Goal: Task Accomplishment & Management: Use online tool/utility

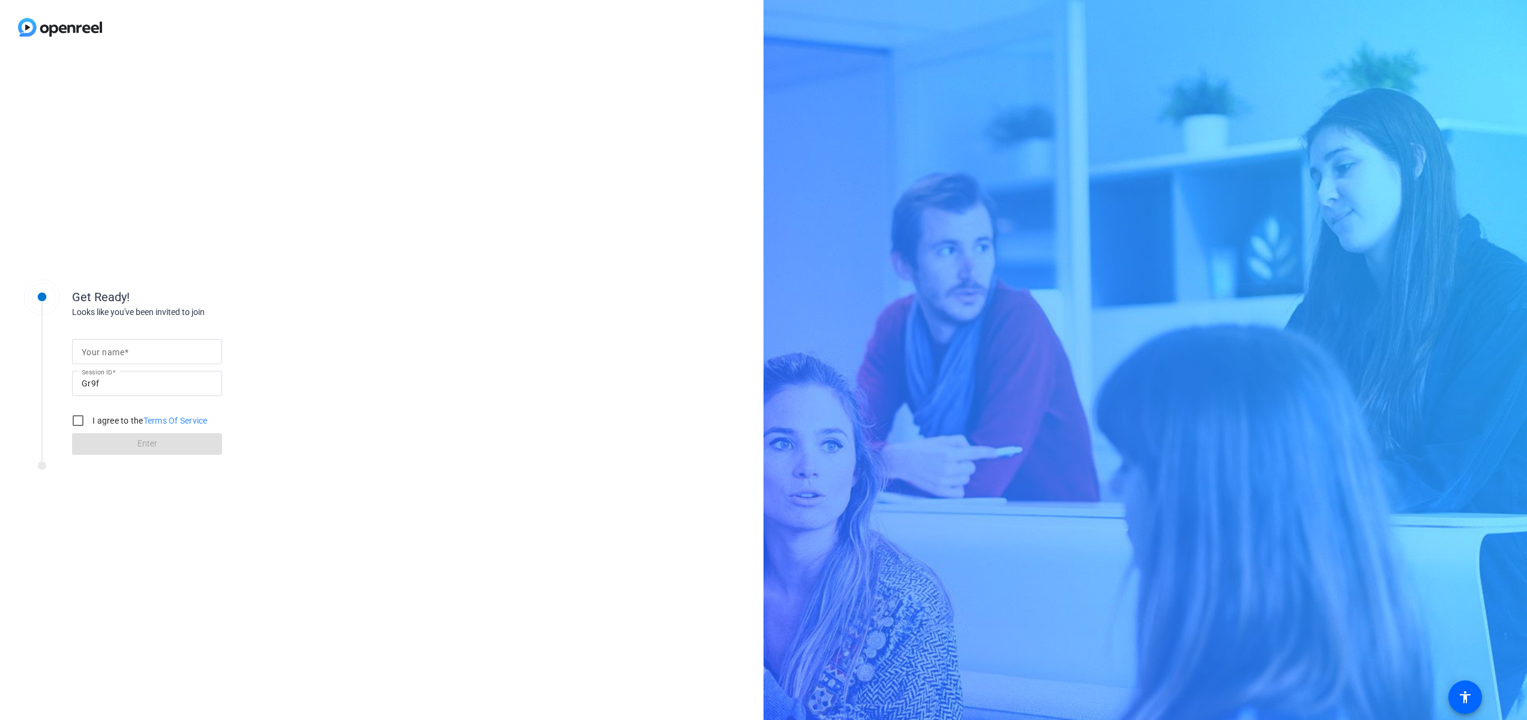
click at [122, 355] on mat-label "Your name" at bounding box center [103, 352] width 43 height 10
click at [122, 355] on input "Your name" at bounding box center [147, 351] width 131 height 14
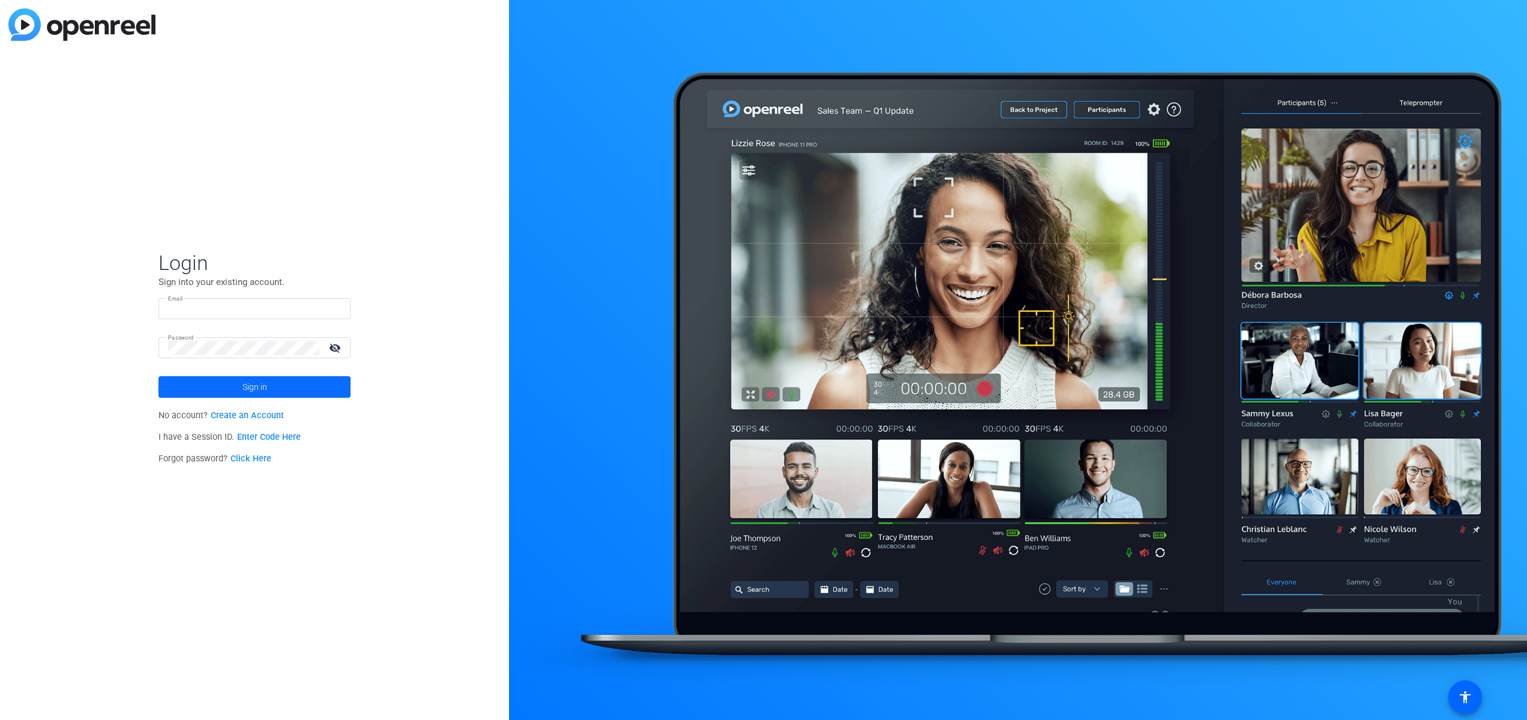
type input "ed@tinpanfilms.com"
click at [257, 390] on span "Sign in" at bounding box center [254, 387] width 25 height 30
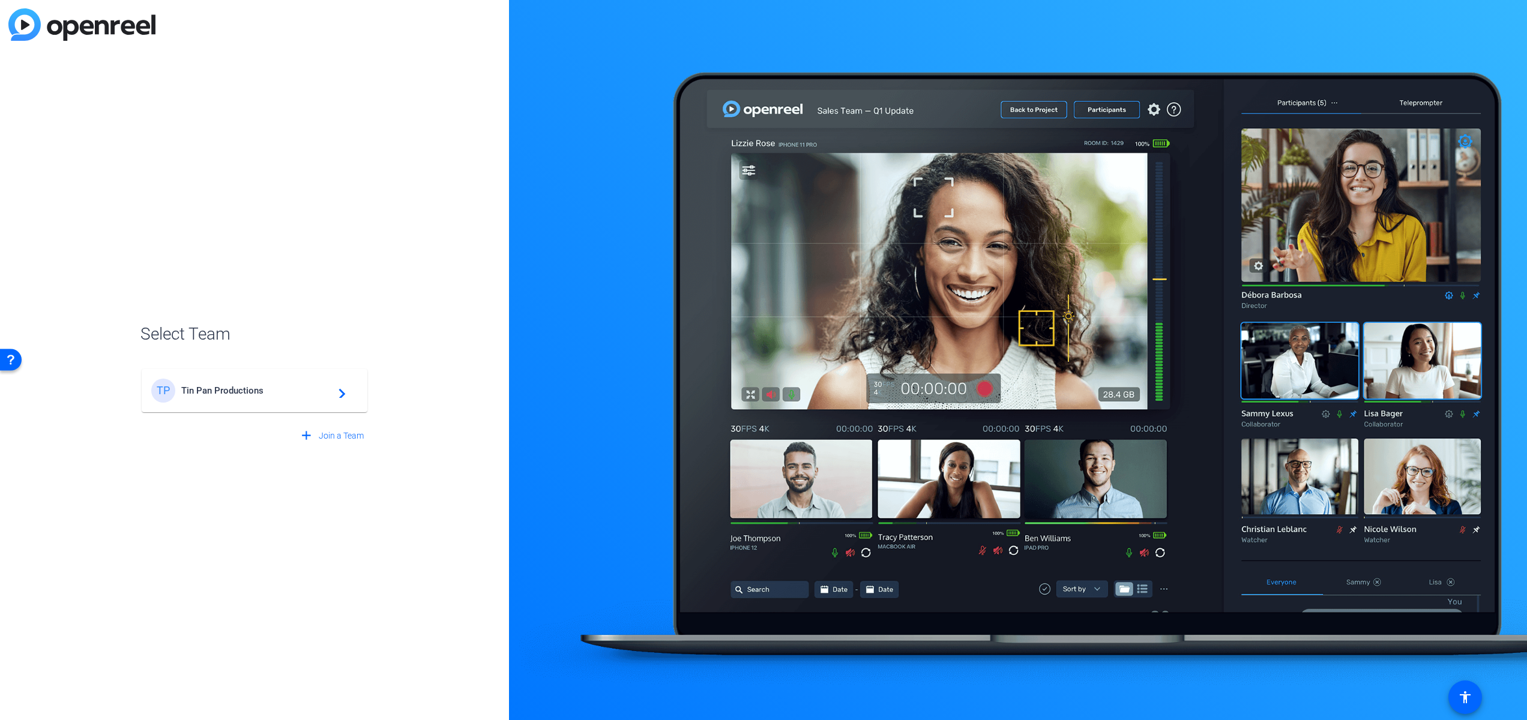
click at [280, 386] on span "Tin Pan Productions" at bounding box center [256, 390] width 150 height 11
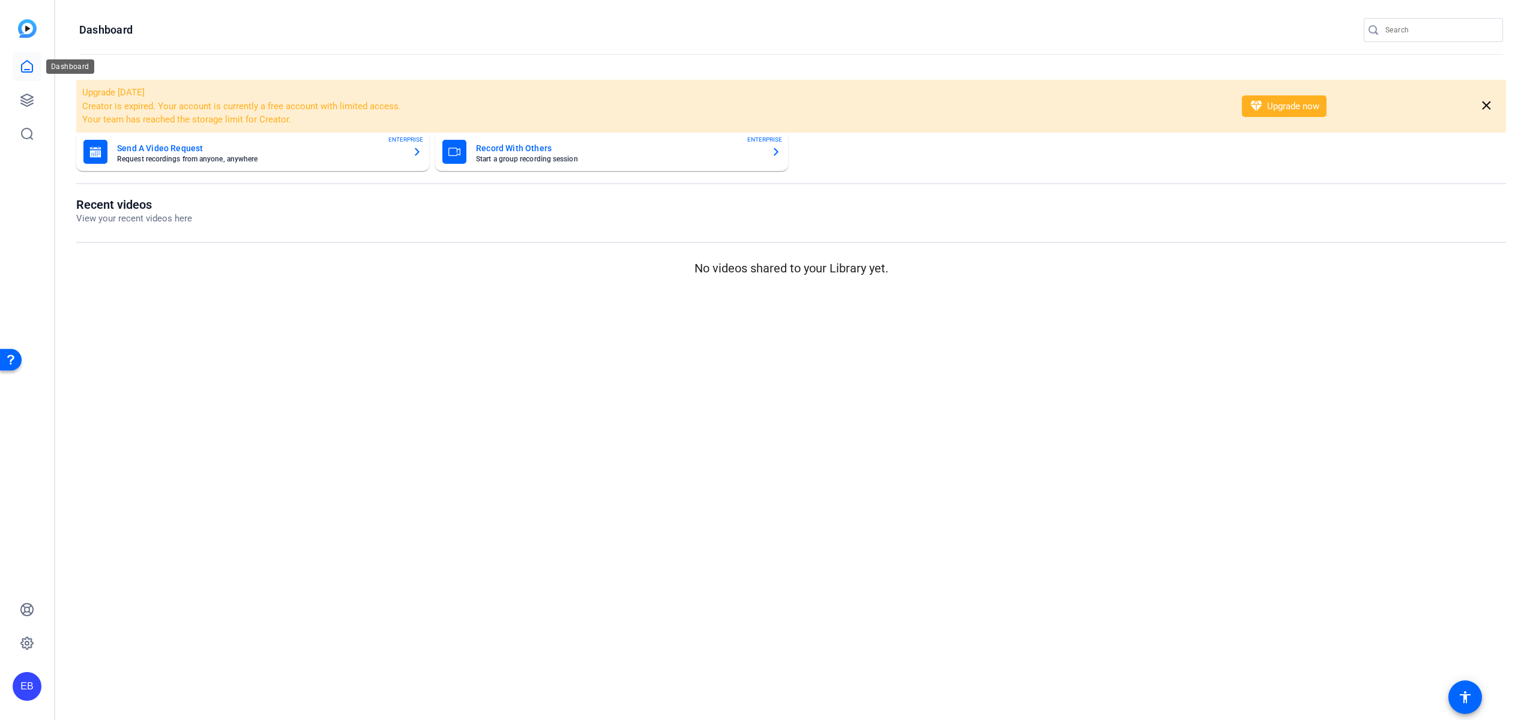
click at [28, 67] on icon at bounding box center [27, 66] width 14 height 14
click at [20, 101] on icon at bounding box center [27, 100] width 14 height 14
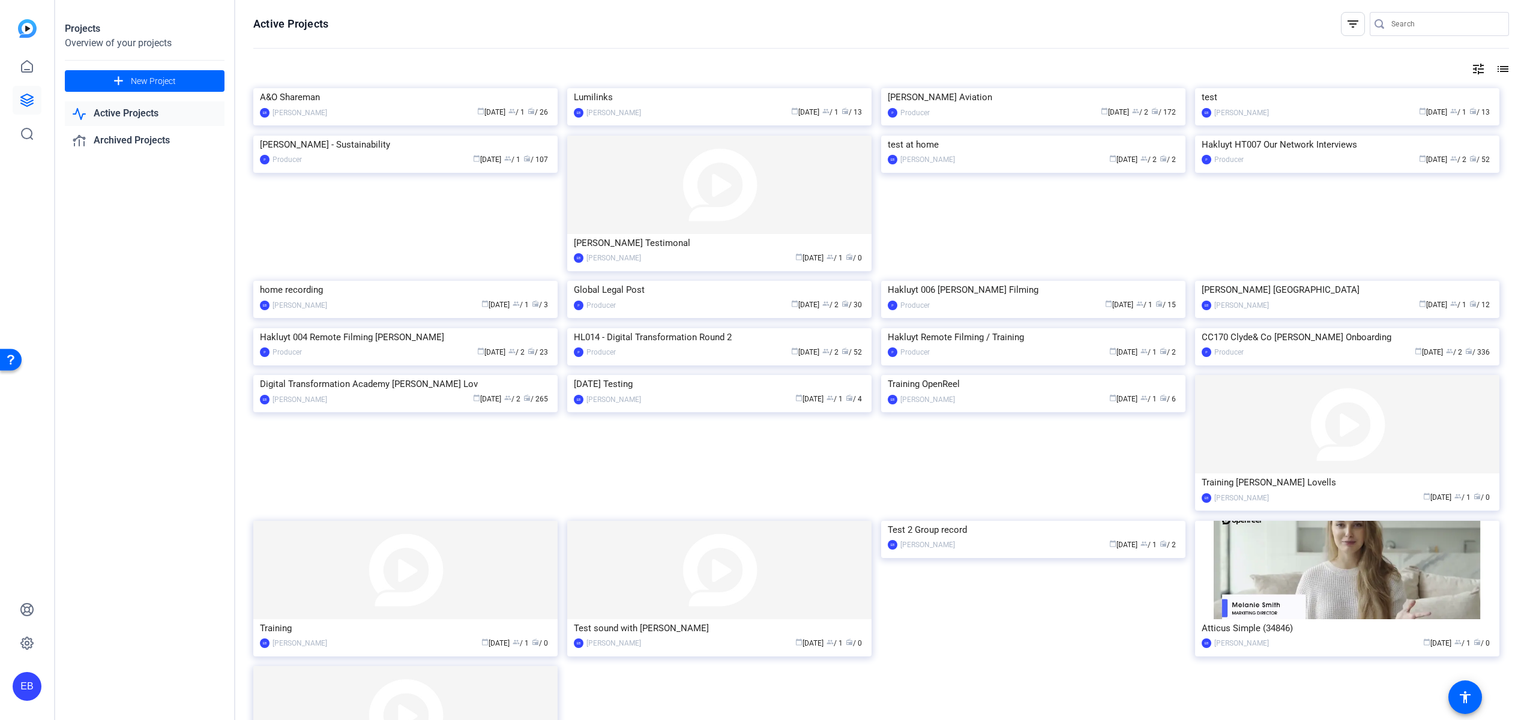
click at [145, 118] on link "Active Projects" at bounding box center [145, 113] width 160 height 25
click at [747, 88] on img at bounding box center [719, 88] width 304 height 0
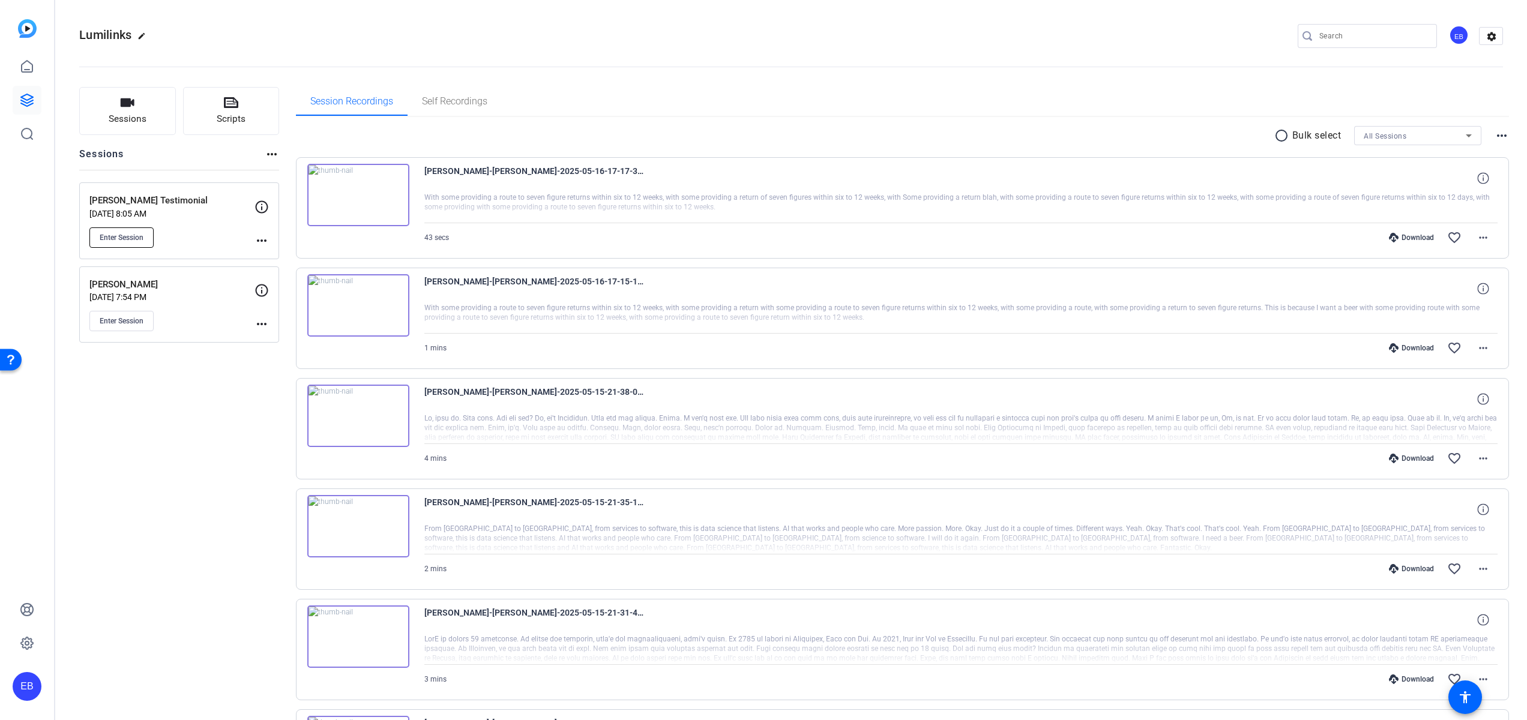
click at [140, 239] on span "Enter Session" at bounding box center [122, 238] width 44 height 10
click at [133, 236] on span "Enter Session" at bounding box center [122, 238] width 44 height 10
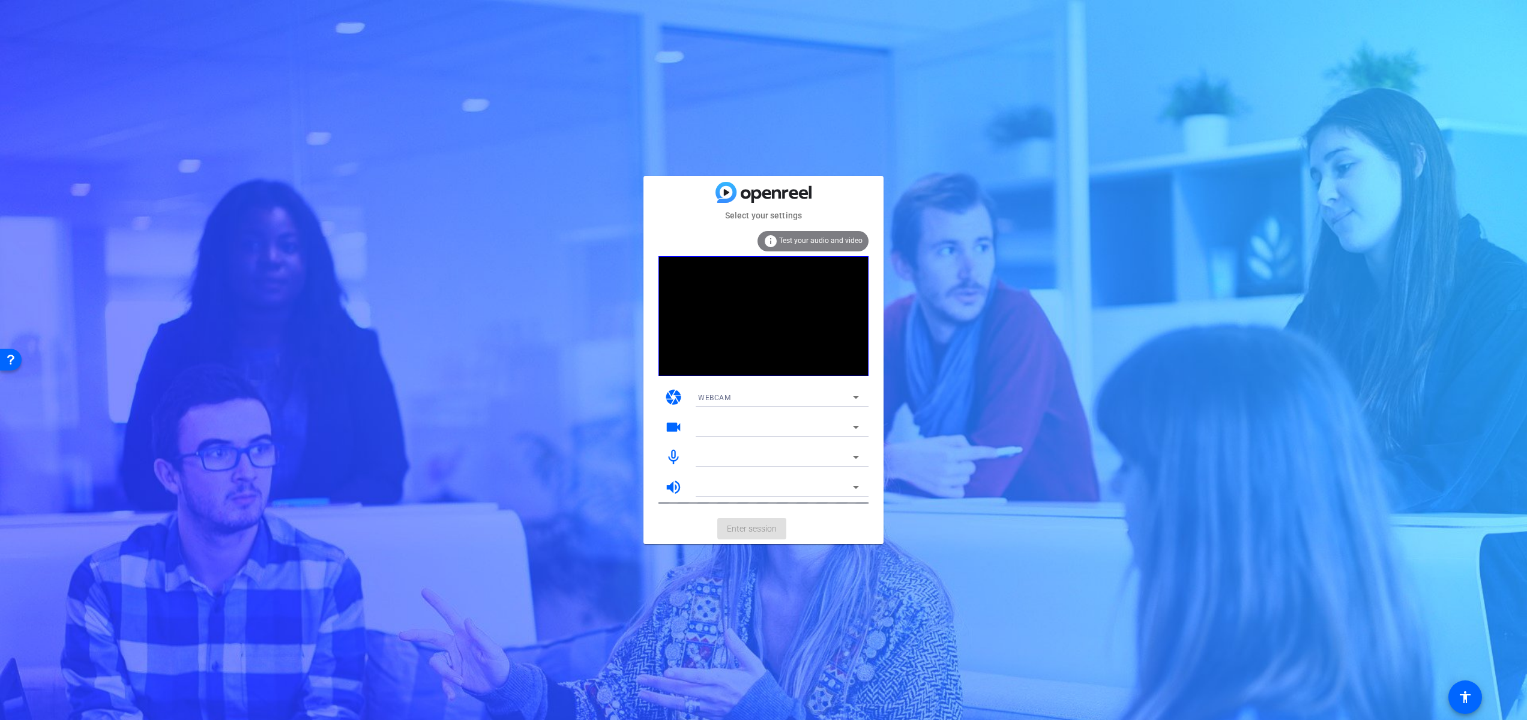
click at [560, 467] on div "Select your settings info Test your audio and video camera WEBCAM videocam mic_…" at bounding box center [763, 360] width 1527 height 720
click at [731, 530] on span "Enter session" at bounding box center [752, 529] width 50 height 13
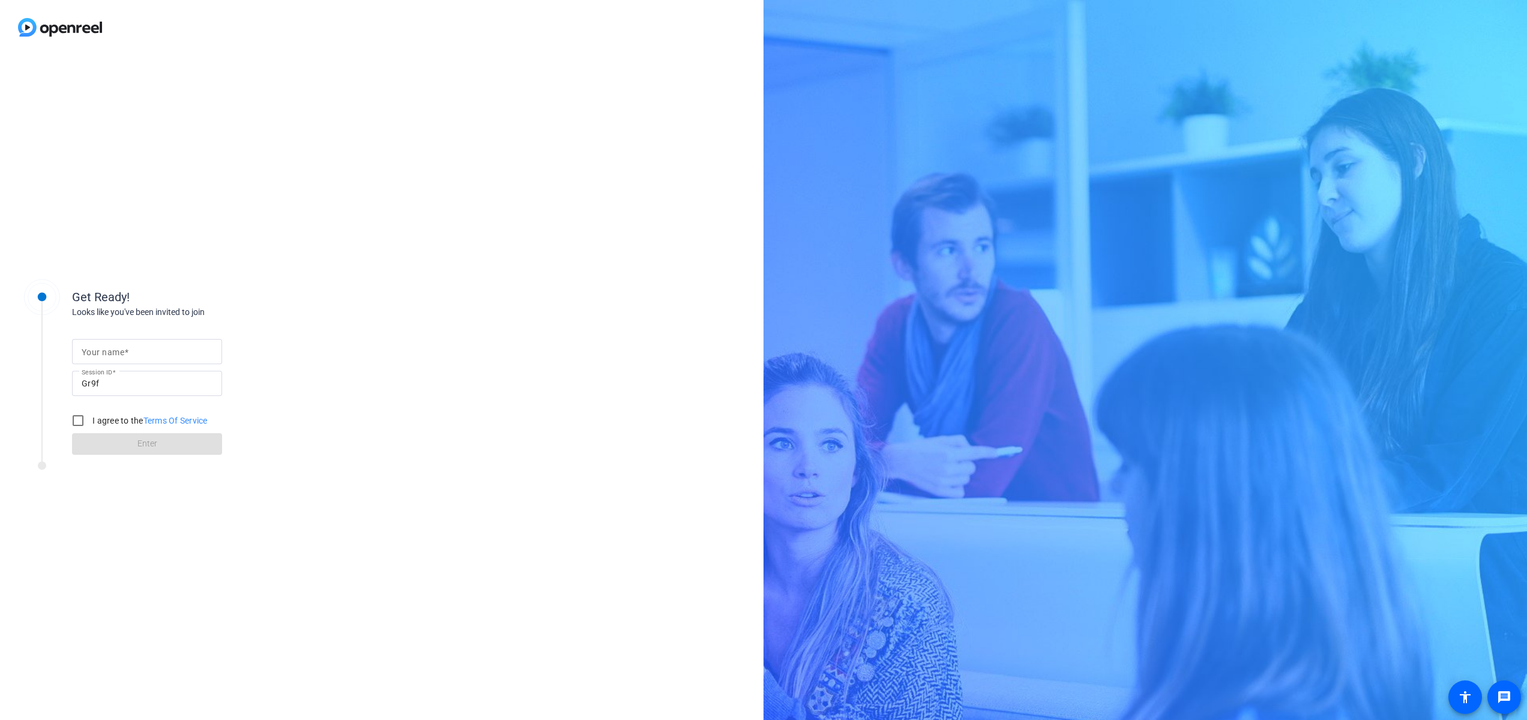
click at [163, 350] on input "Your name" at bounding box center [147, 351] width 131 height 14
type input "Ed"
click at [80, 420] on input "I agree to the Terms Of Service" at bounding box center [78, 421] width 24 height 24
checkbox input "true"
click at [145, 439] on span "Enter" at bounding box center [147, 443] width 20 height 13
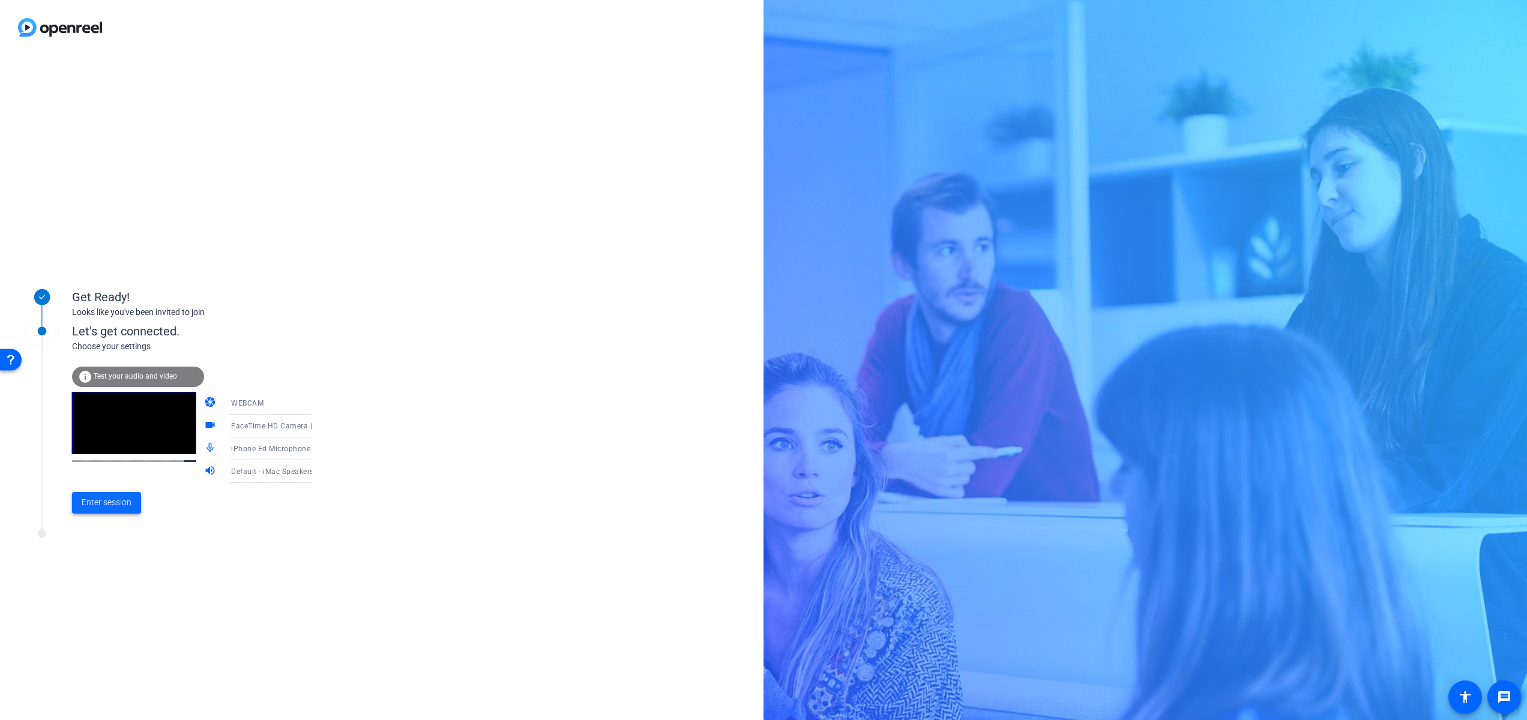
click at [118, 501] on span "Enter session" at bounding box center [107, 502] width 50 height 13
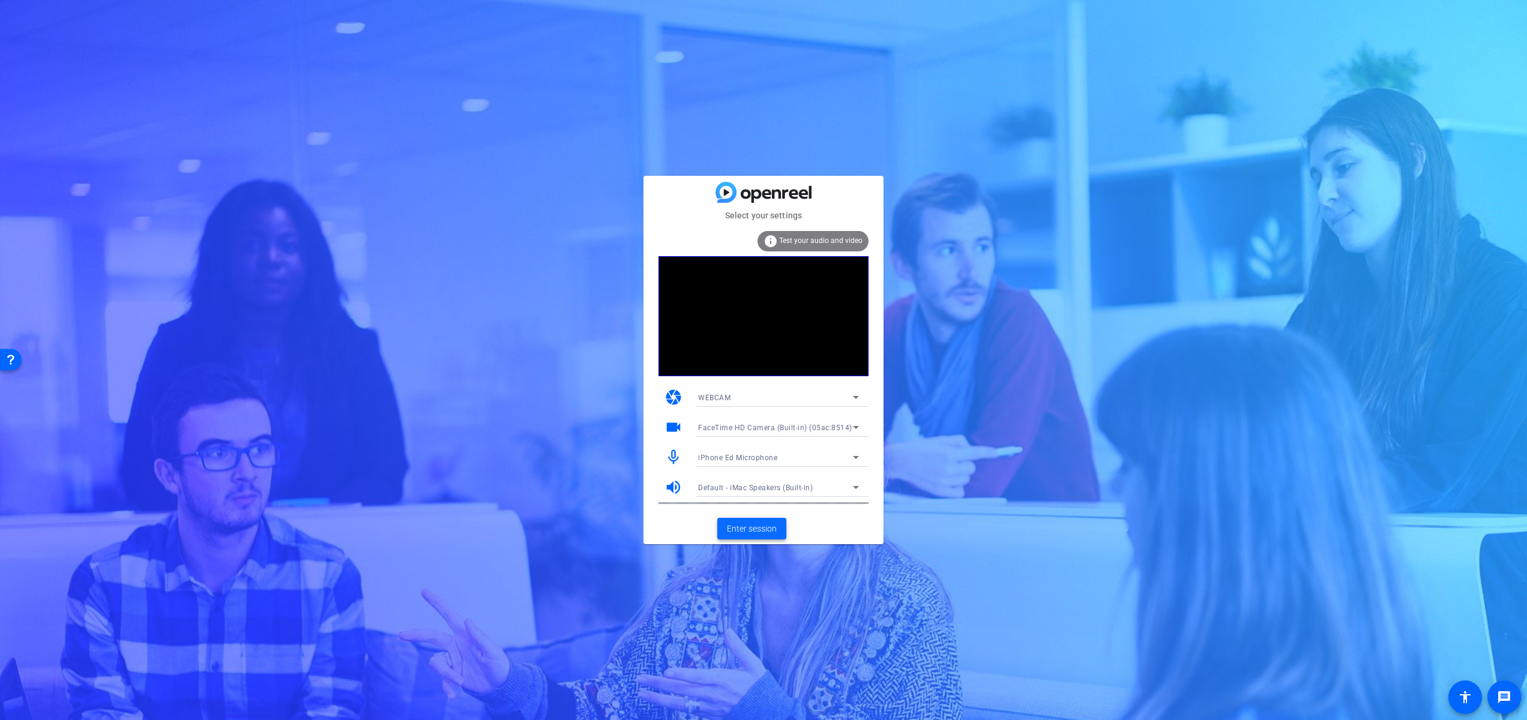
click at [747, 532] on span "Enter session" at bounding box center [752, 529] width 50 height 13
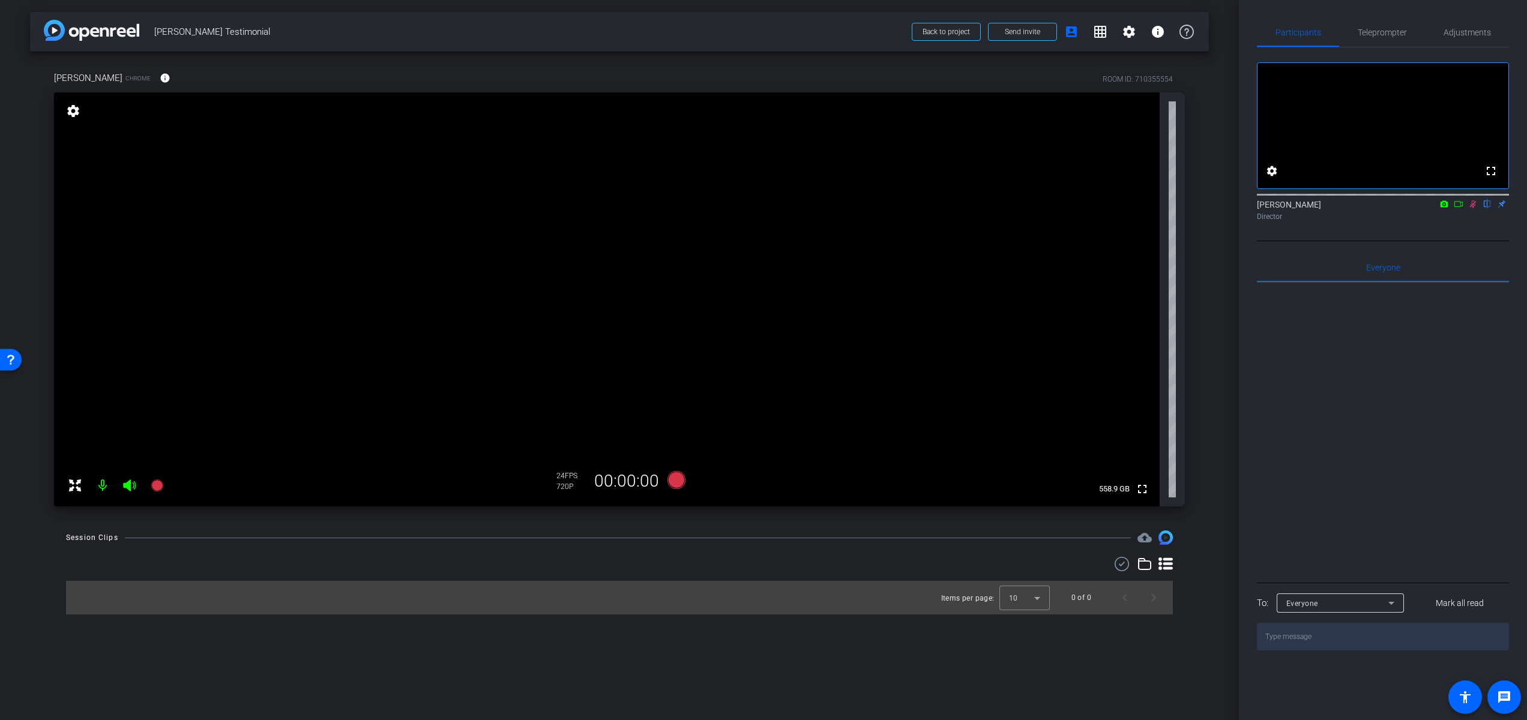
click at [1471, 208] on icon at bounding box center [1473, 204] width 10 height 8
click at [103, 487] on mat-icon at bounding box center [103, 485] width 24 height 24
click at [104, 487] on mat-icon at bounding box center [103, 485] width 24 height 24
click at [680, 478] on icon at bounding box center [676, 480] width 18 height 18
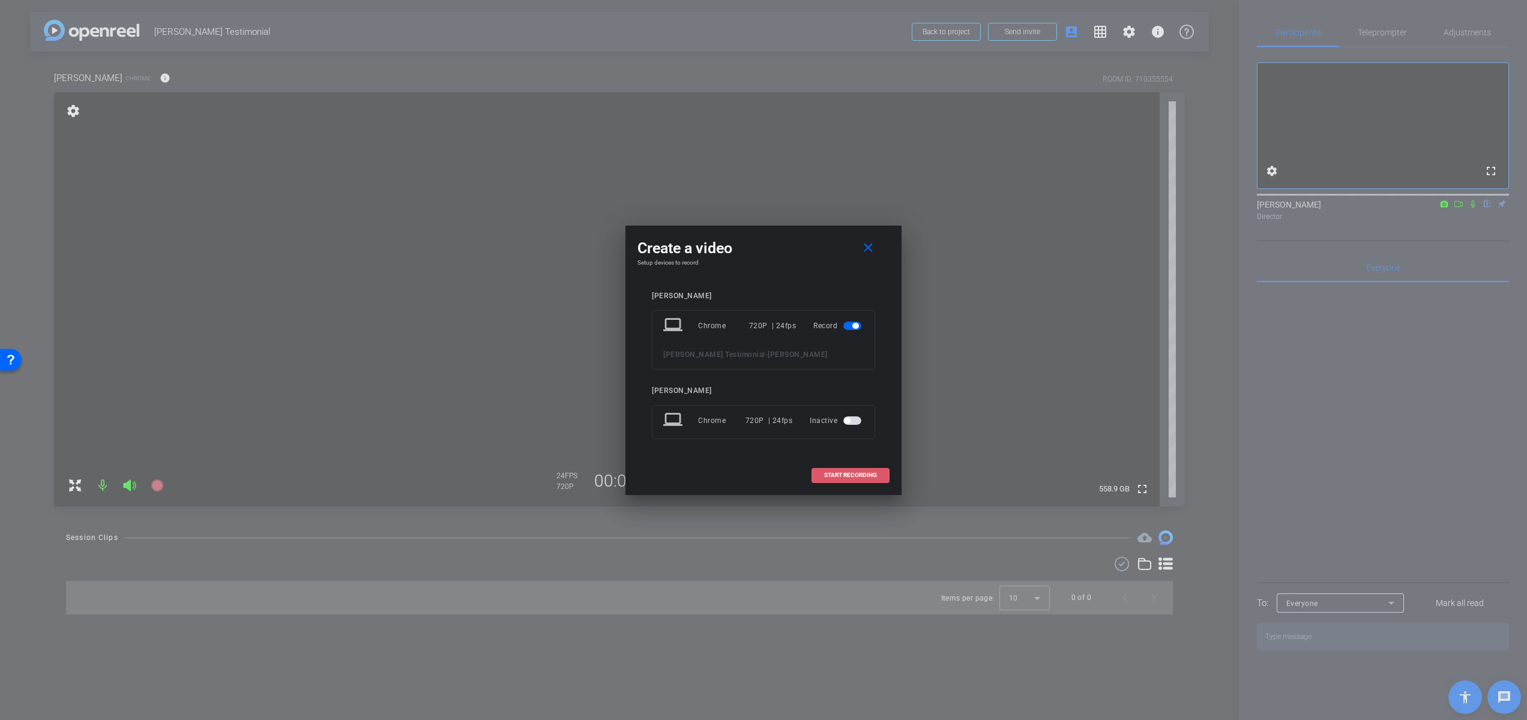
click at [873, 475] on span "START RECORDING" at bounding box center [850, 475] width 53 height 6
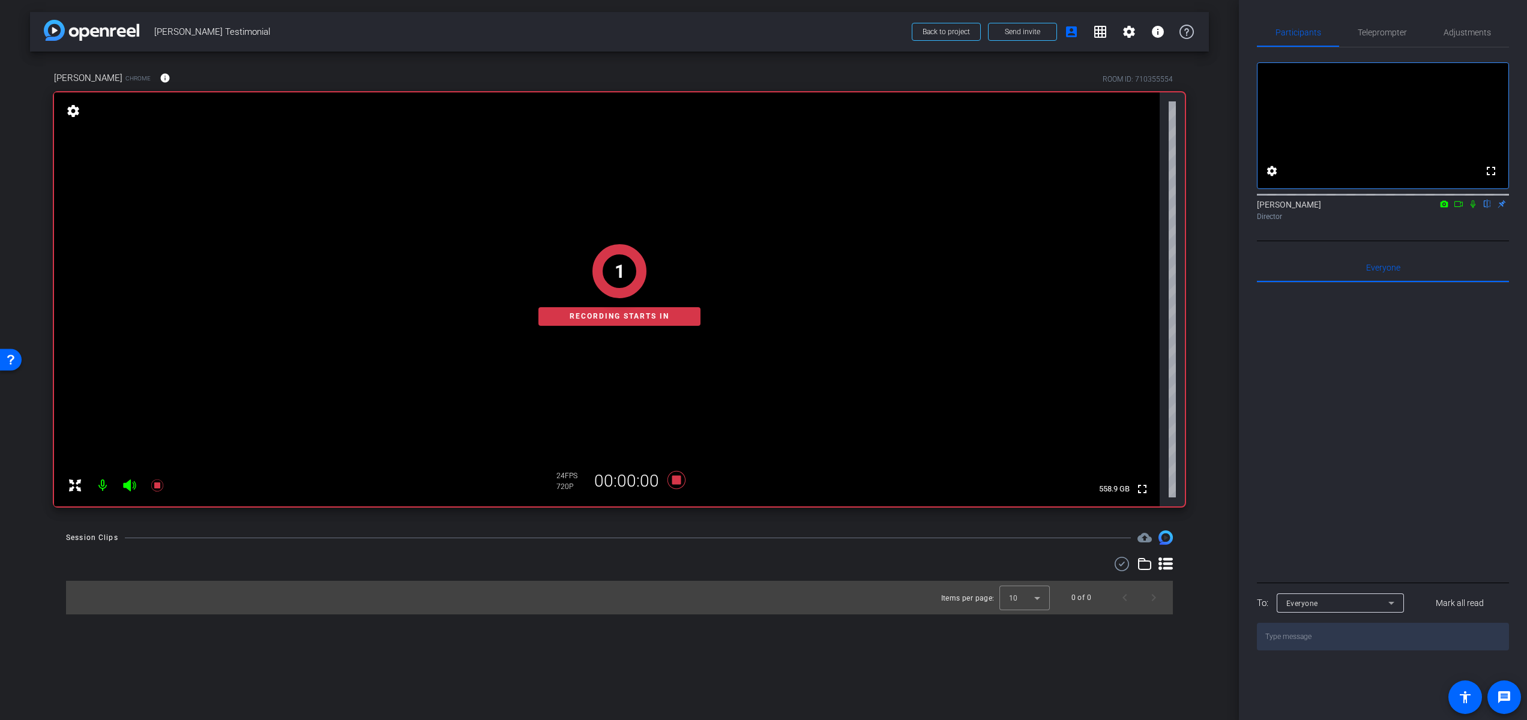
click at [679, 479] on div "1 Recording starts in" at bounding box center [619, 285] width 1131 height 443
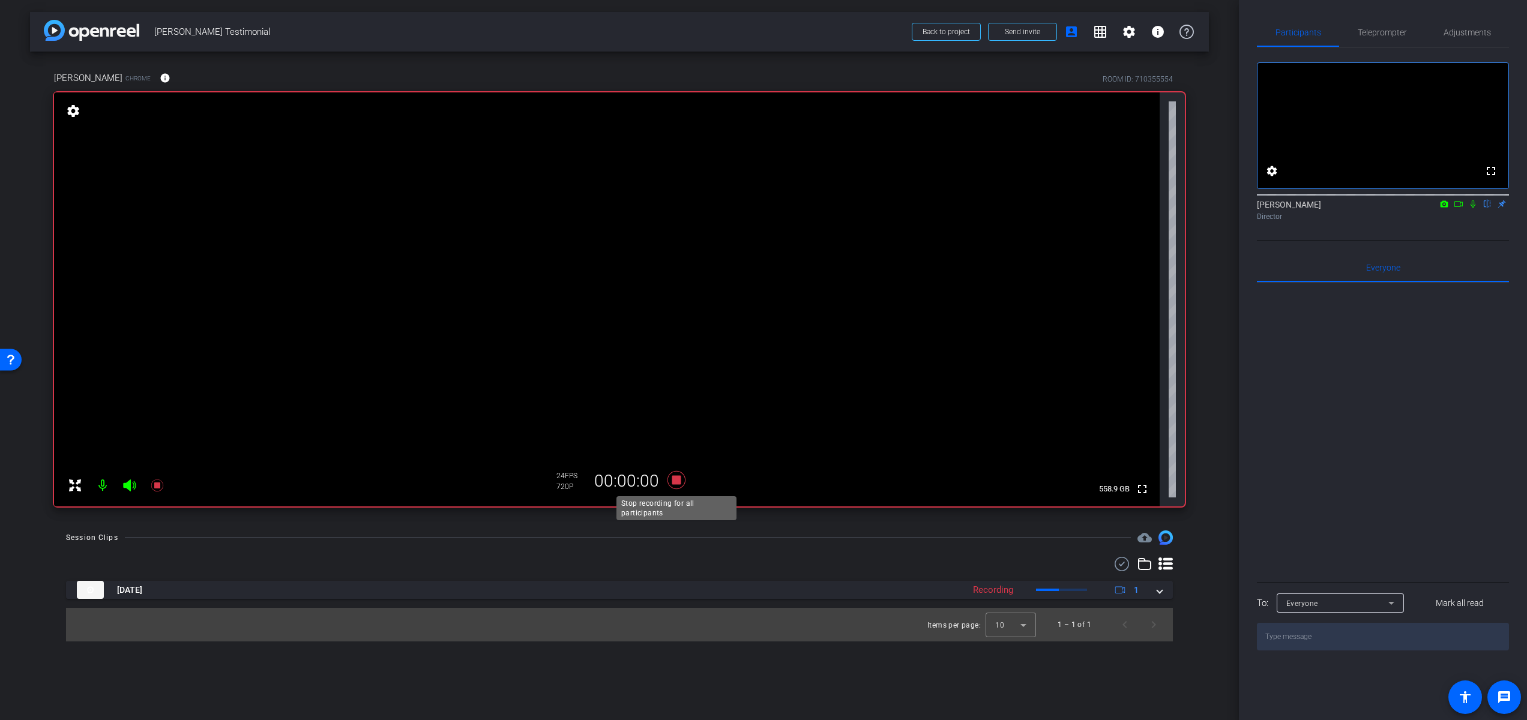
click at [679, 479] on icon at bounding box center [676, 480] width 18 height 18
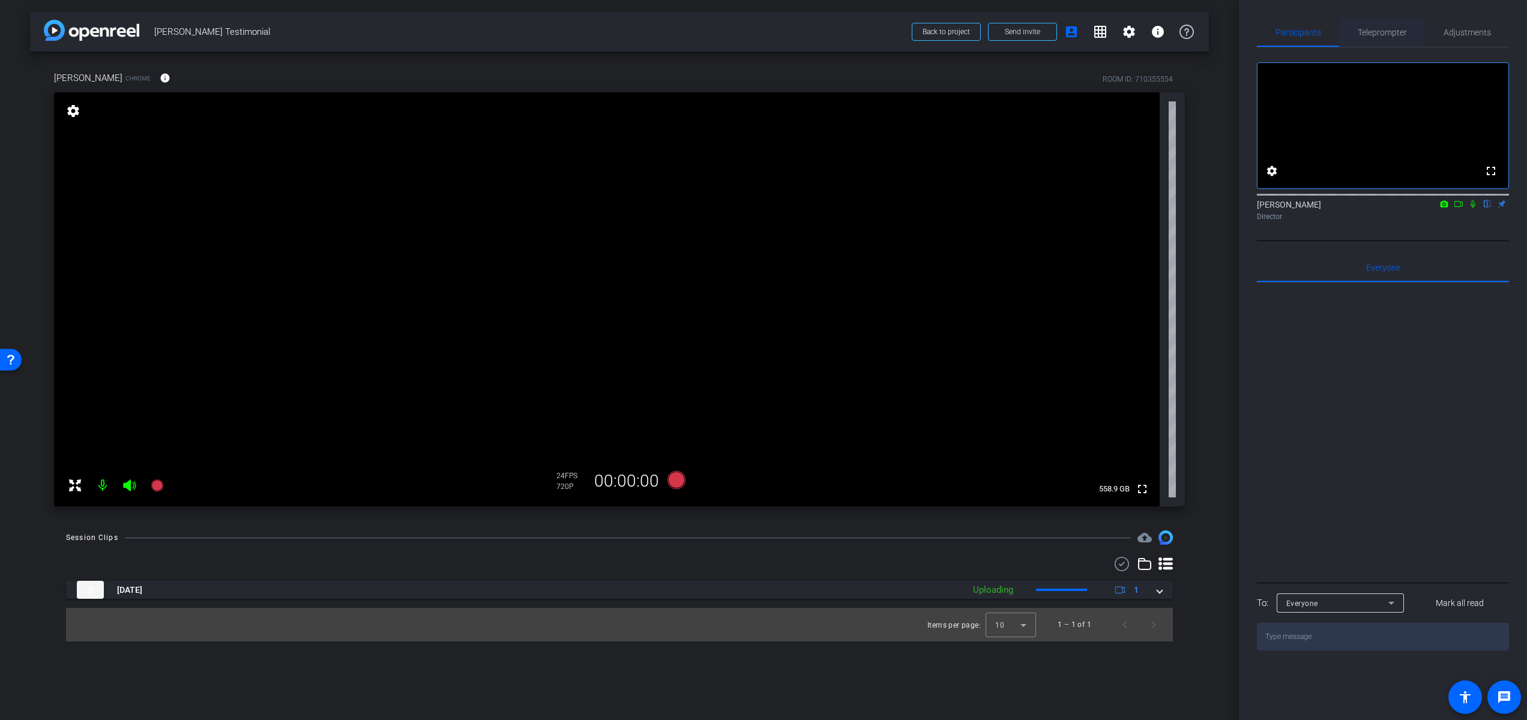
click at [1395, 35] on span "Teleprompter" at bounding box center [1381, 32] width 49 height 8
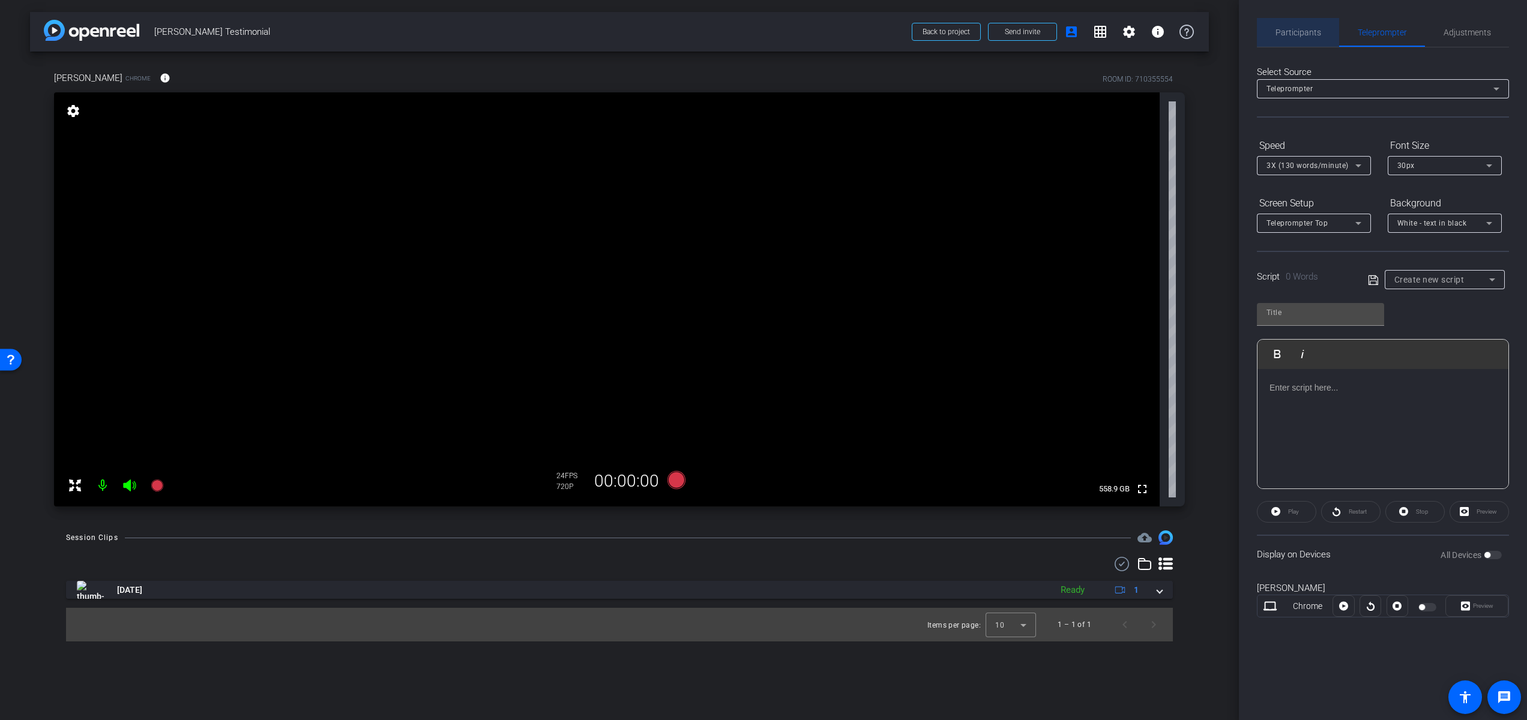
click at [1311, 38] on span "Participants" at bounding box center [1298, 32] width 46 height 29
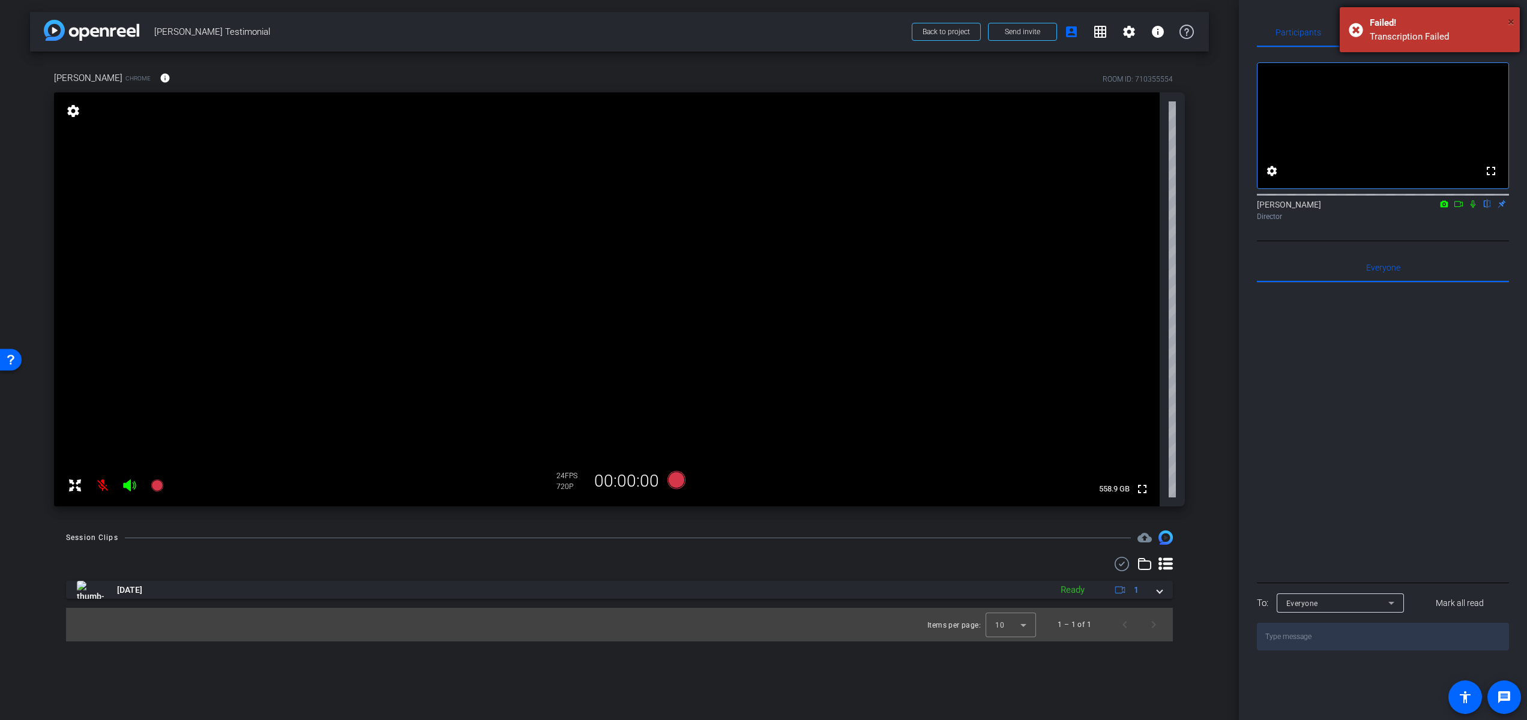
click at [1513, 23] on span "×" at bounding box center [1510, 21] width 7 height 14
click at [1503, 218] on div "Ed Blum flip Director" at bounding box center [1383, 210] width 252 height 23
click at [1503, 220] on div "Ed Blum flip Director" at bounding box center [1383, 210] width 252 height 23
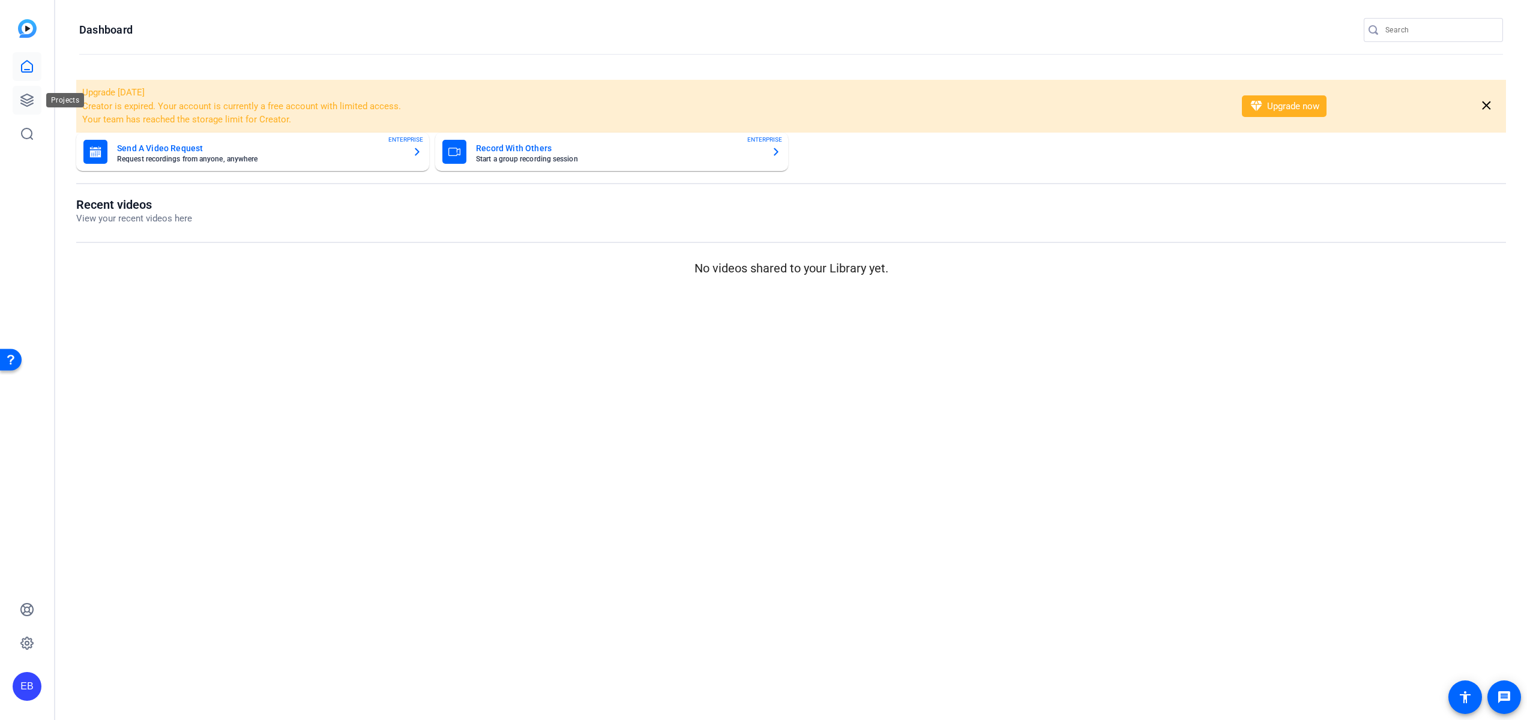
click at [32, 101] on icon at bounding box center [27, 100] width 14 height 14
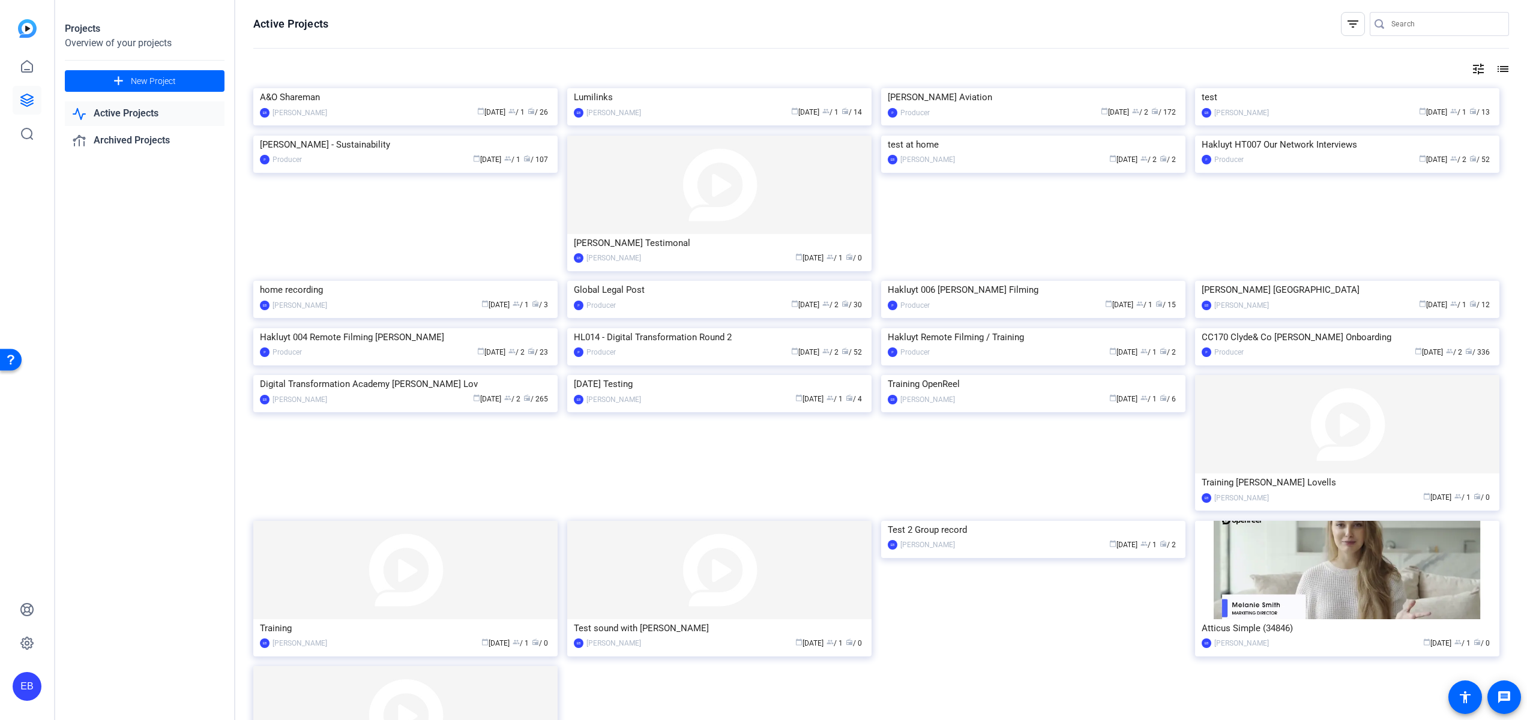
click at [146, 111] on link "Active Projects" at bounding box center [145, 113] width 160 height 25
click at [721, 88] on img at bounding box center [719, 88] width 304 height 0
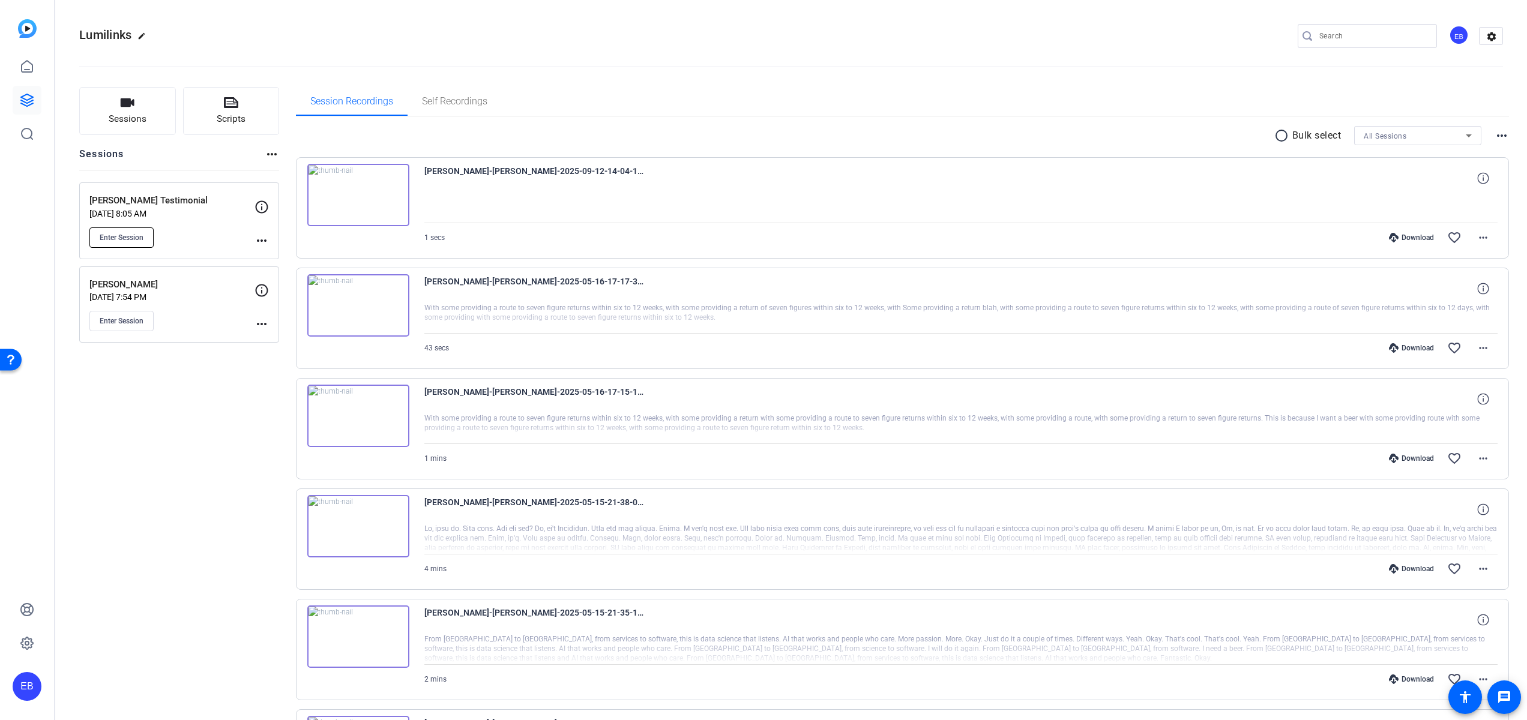
click at [136, 238] on span "Enter Session" at bounding box center [122, 238] width 44 height 10
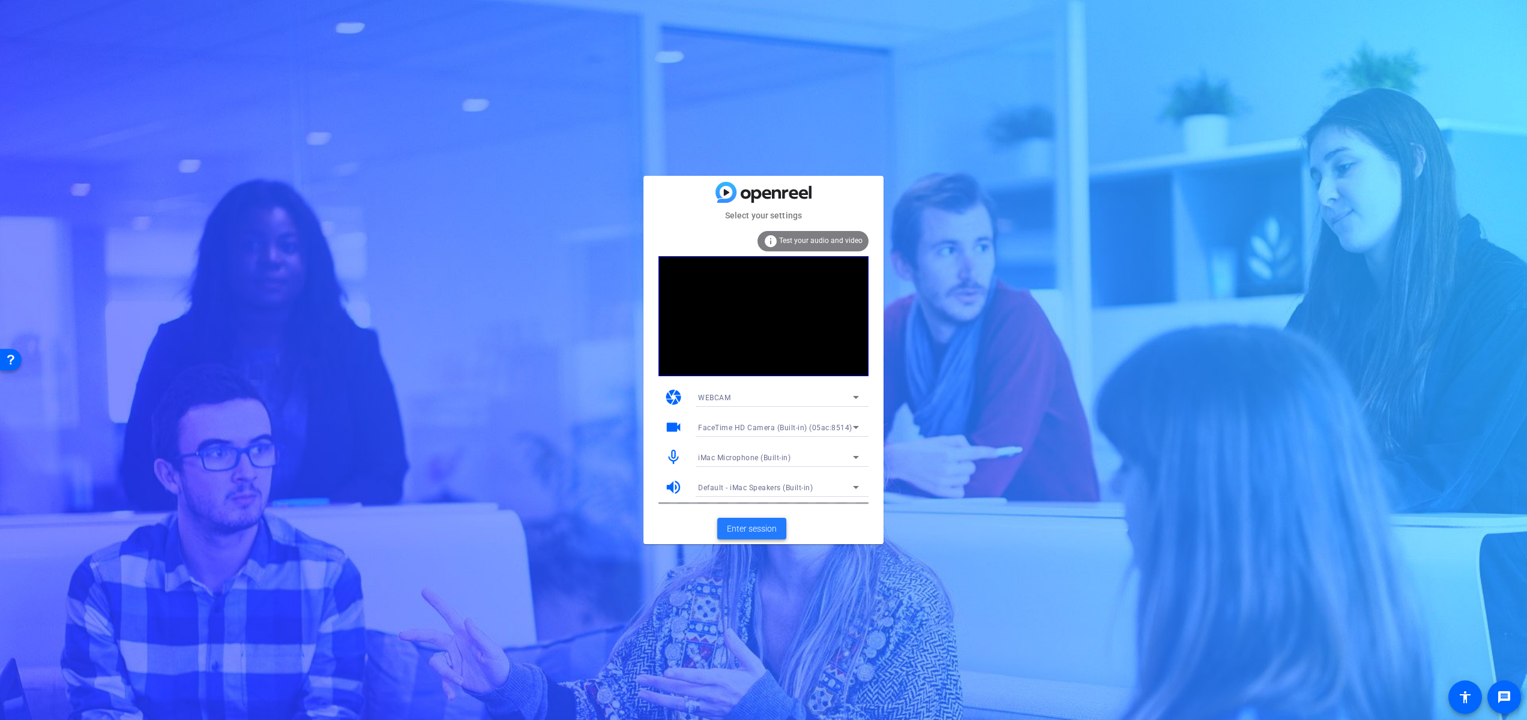
click at [756, 532] on span "Enter session" at bounding box center [752, 529] width 50 height 13
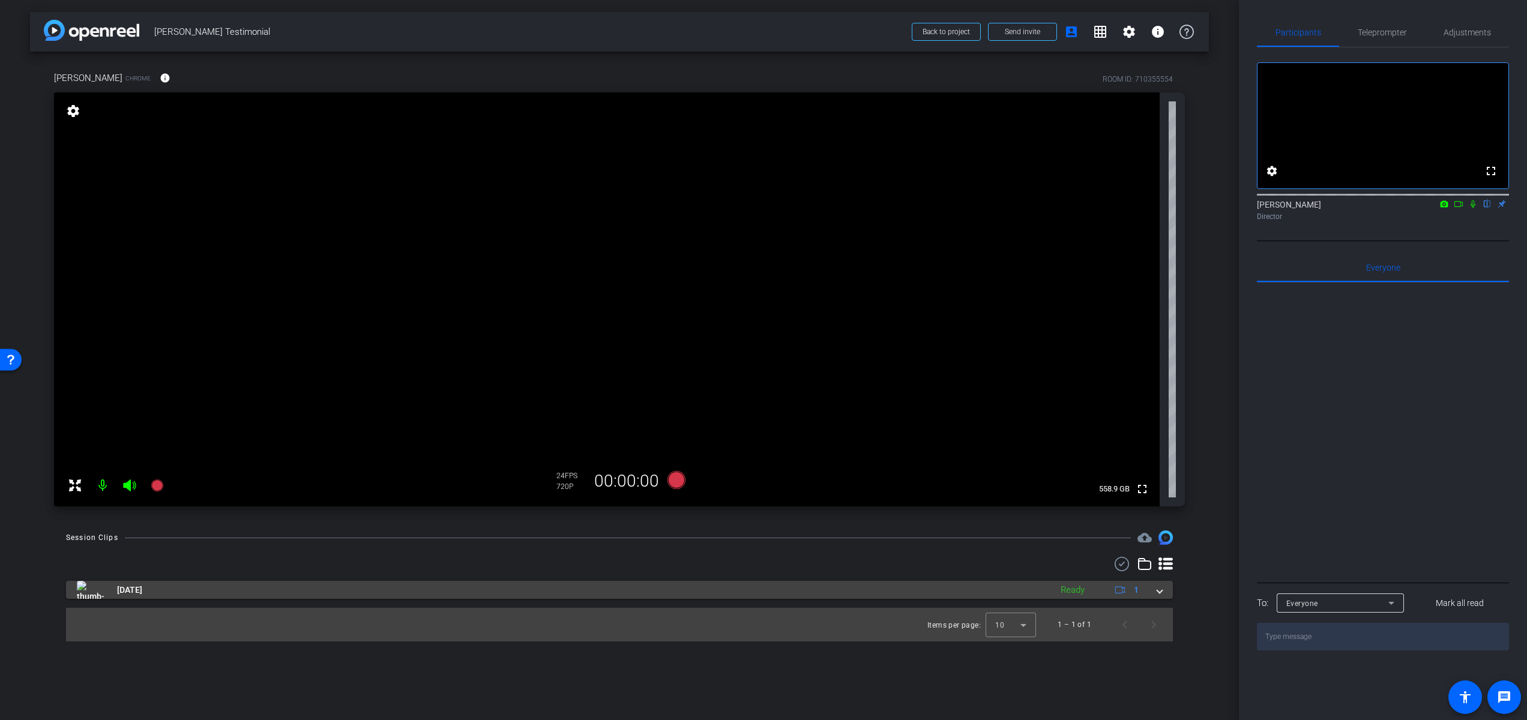
click at [1158, 592] on span at bounding box center [1159, 590] width 5 height 13
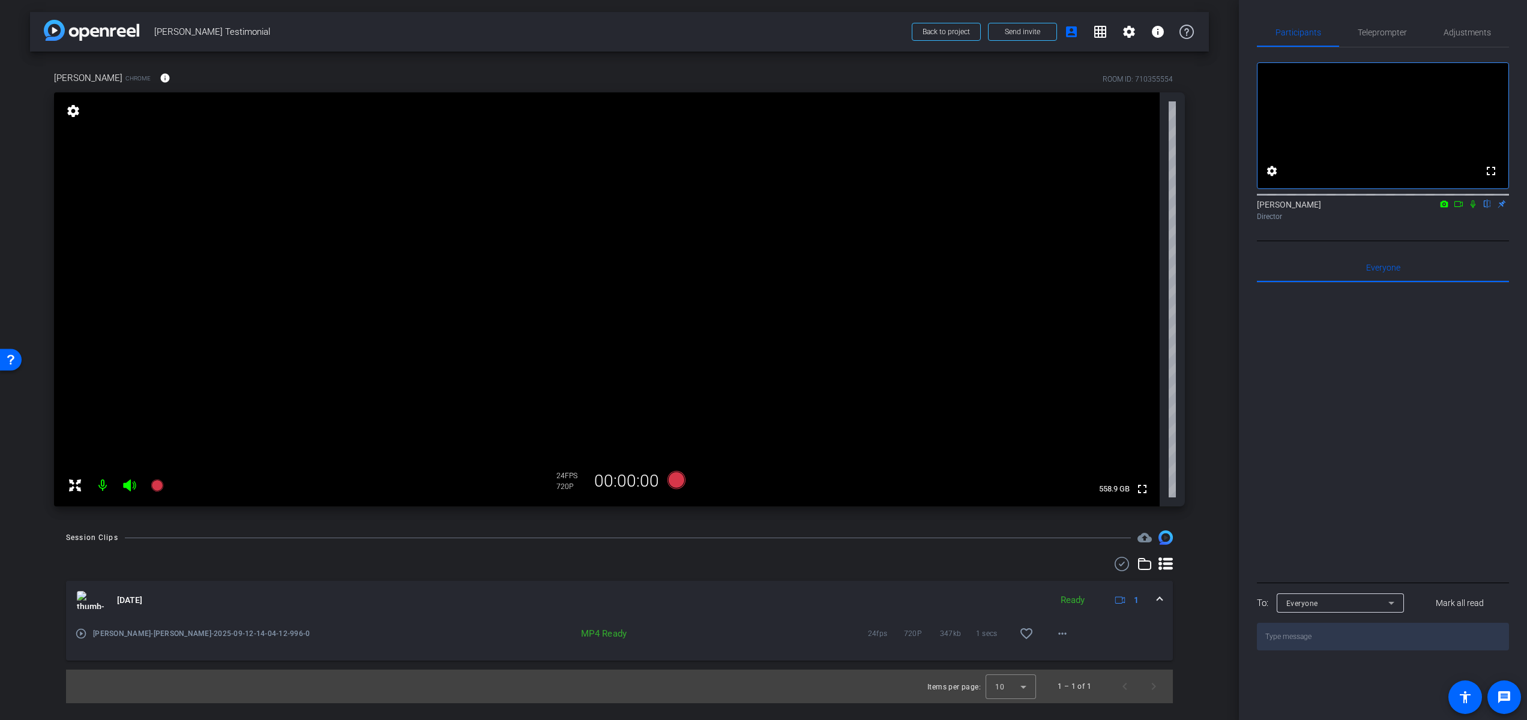
click at [82, 635] on mat-icon "play_circle_outline" at bounding box center [81, 634] width 12 height 12
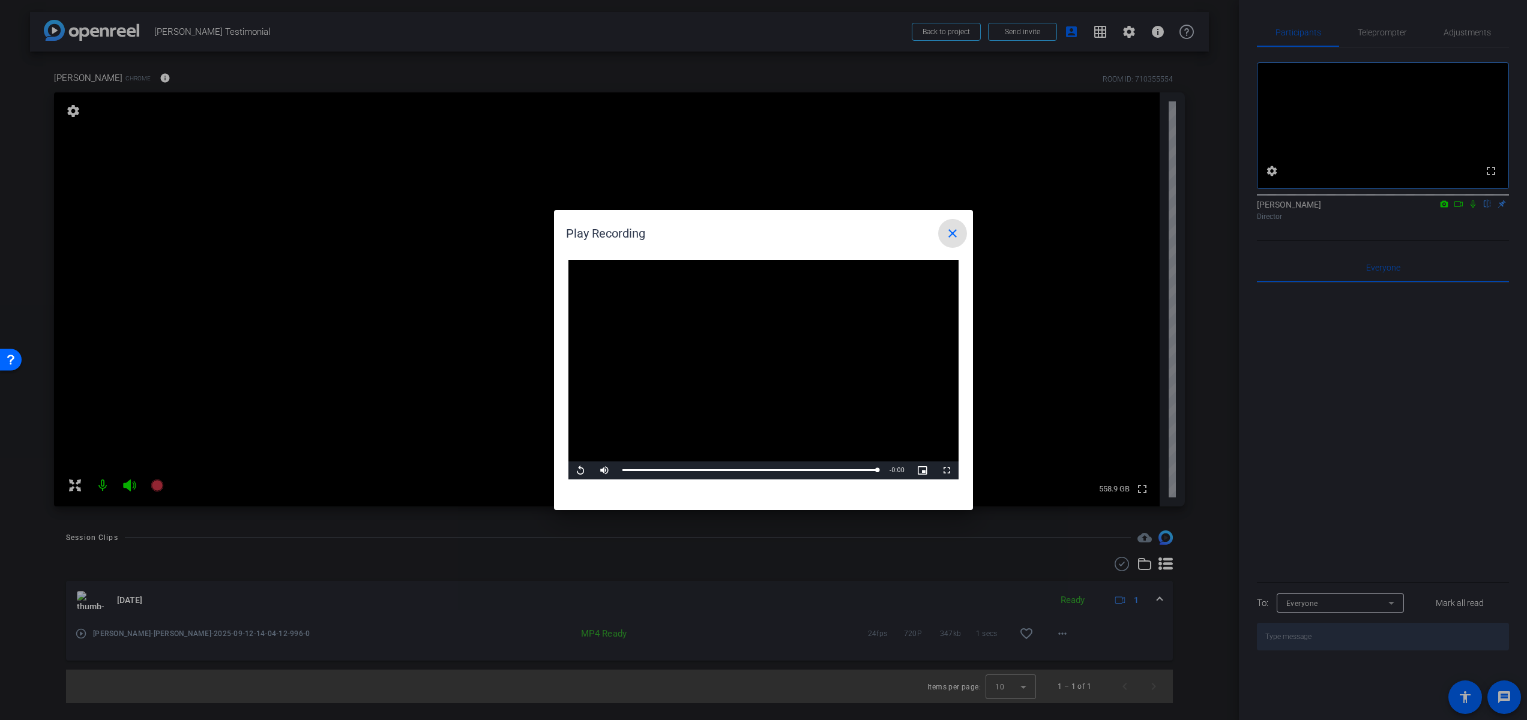
click at [959, 229] on mat-icon "close" at bounding box center [952, 233] width 14 height 14
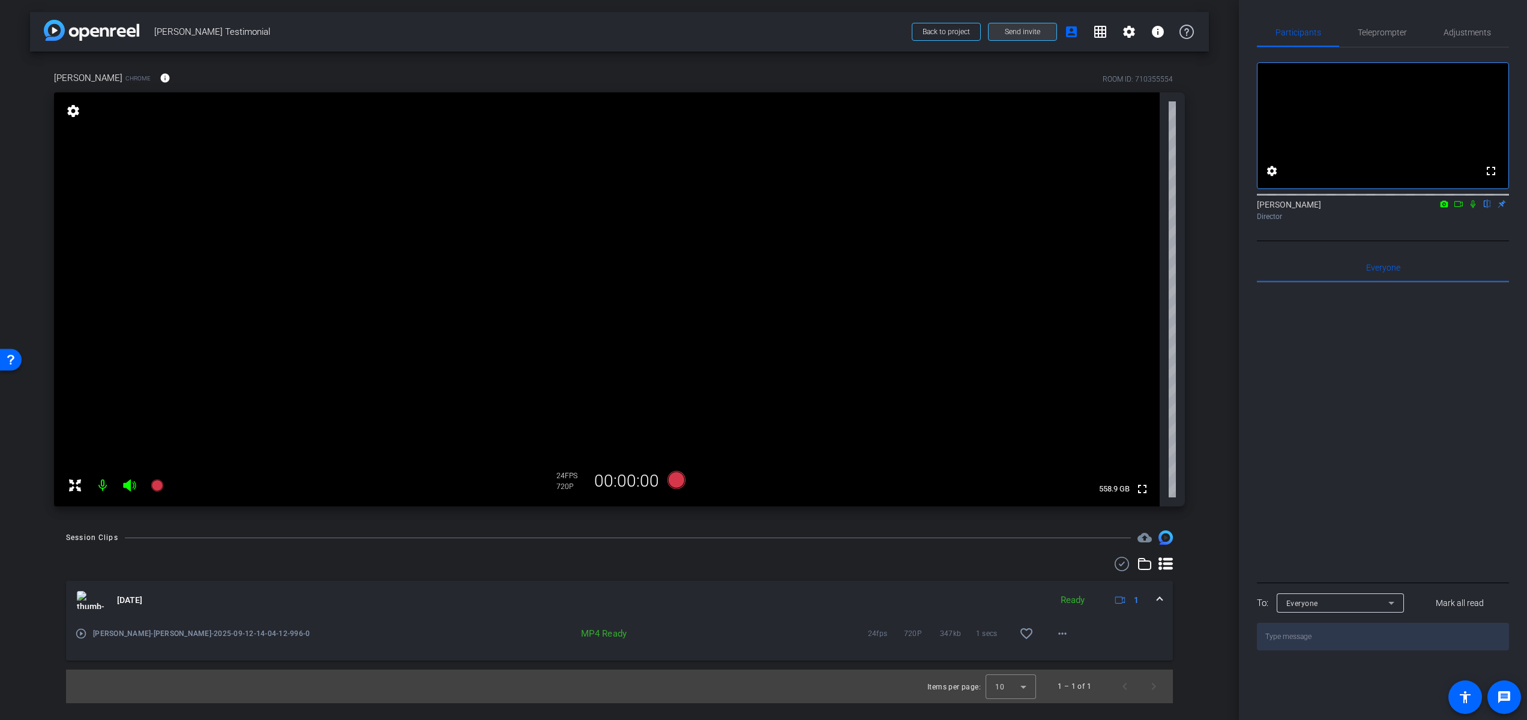
click at [1029, 30] on span "Send invite" at bounding box center [1022, 32] width 35 height 10
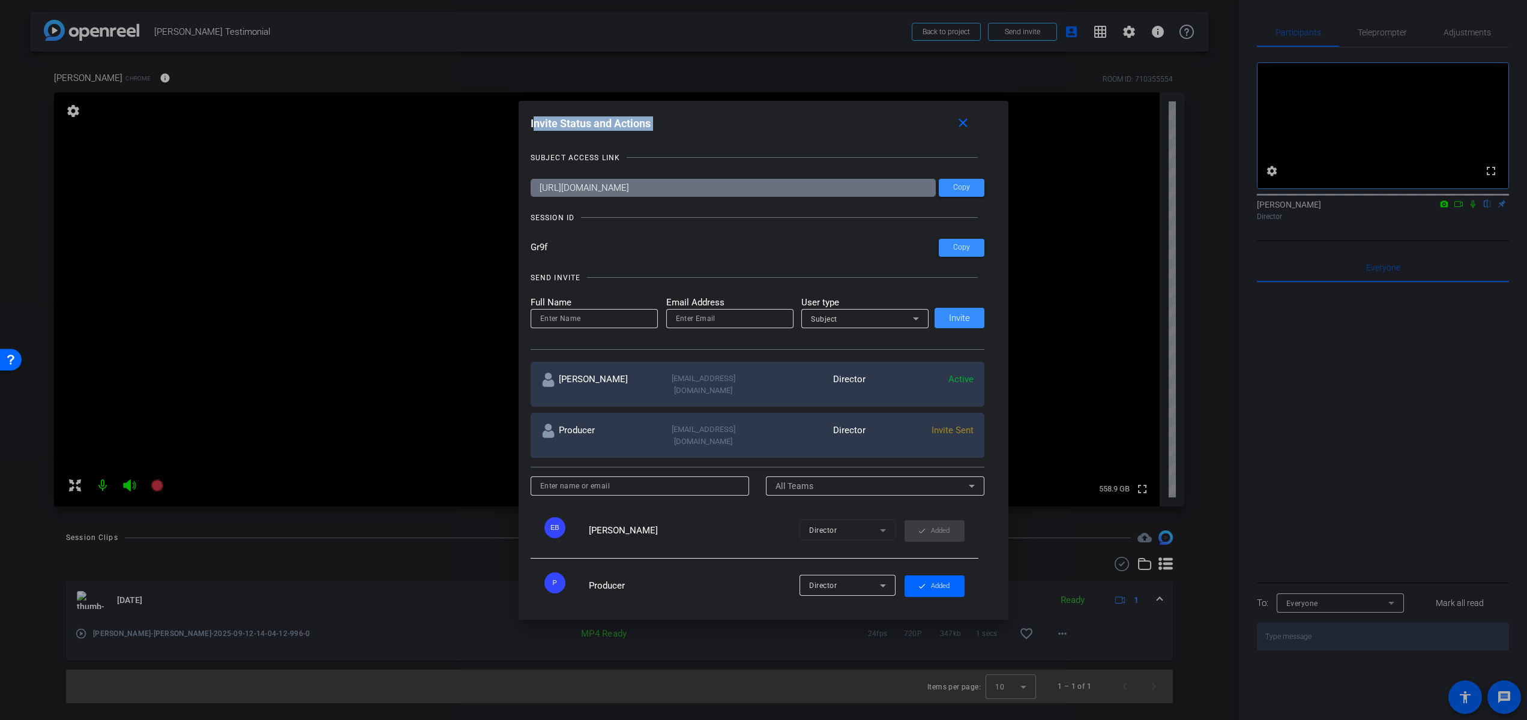
drag, startPoint x: 780, startPoint y: 114, endPoint x: 838, endPoint y: 132, distance: 60.9
click at [850, 133] on div "Invite Status and Actions close" at bounding box center [757, 124] width 454 height 22
click at [484, 304] on div at bounding box center [763, 360] width 1527 height 720
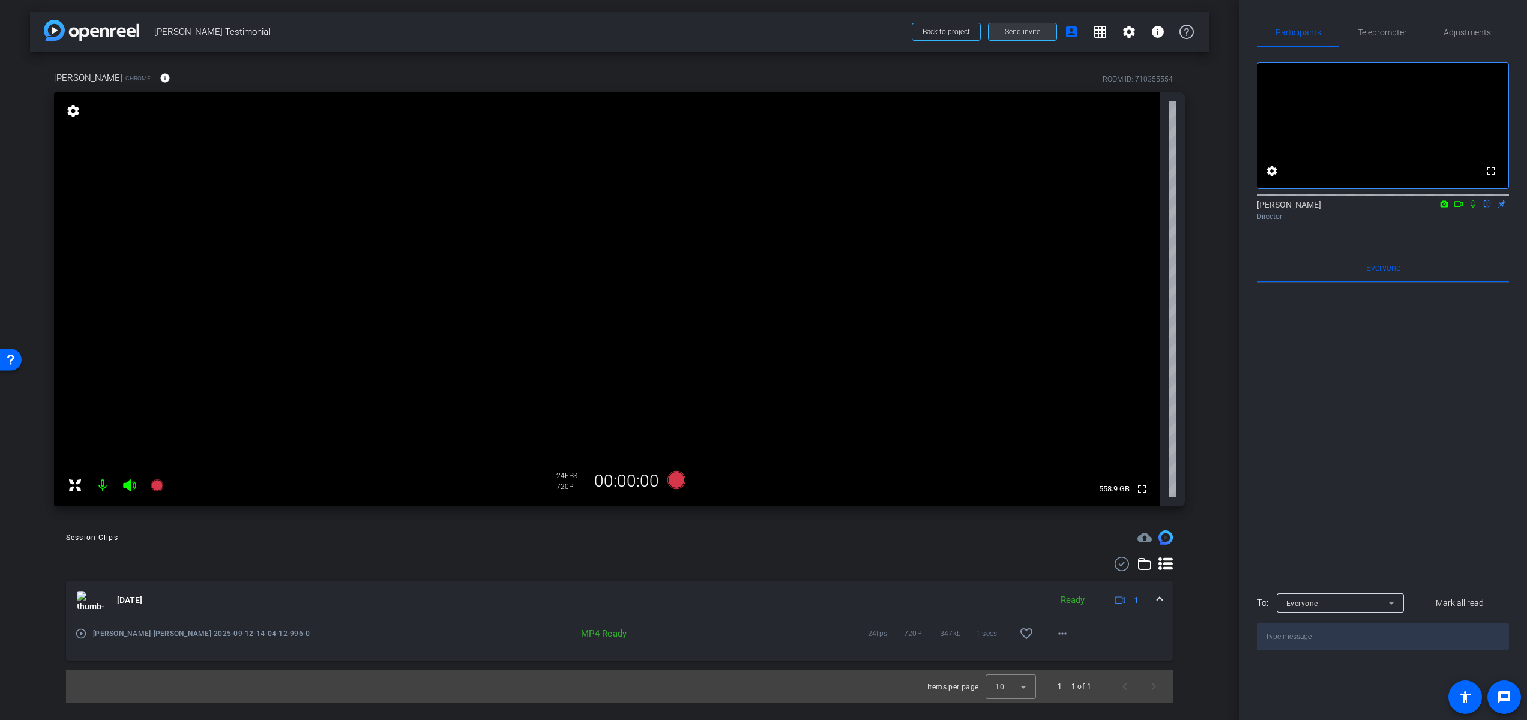
click at [1035, 31] on span "Send invite" at bounding box center [1022, 32] width 35 height 10
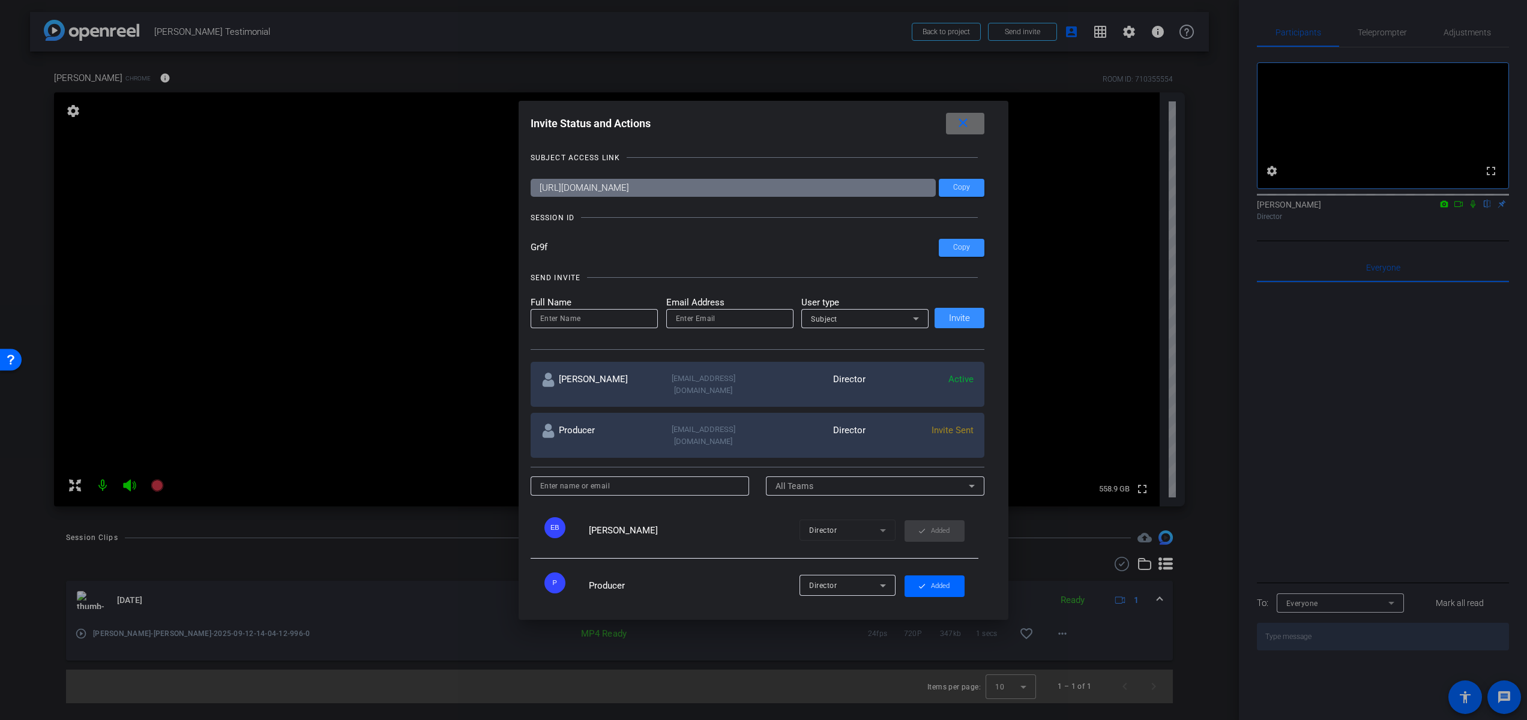
click at [970, 121] on mat-icon "close" at bounding box center [962, 123] width 15 height 15
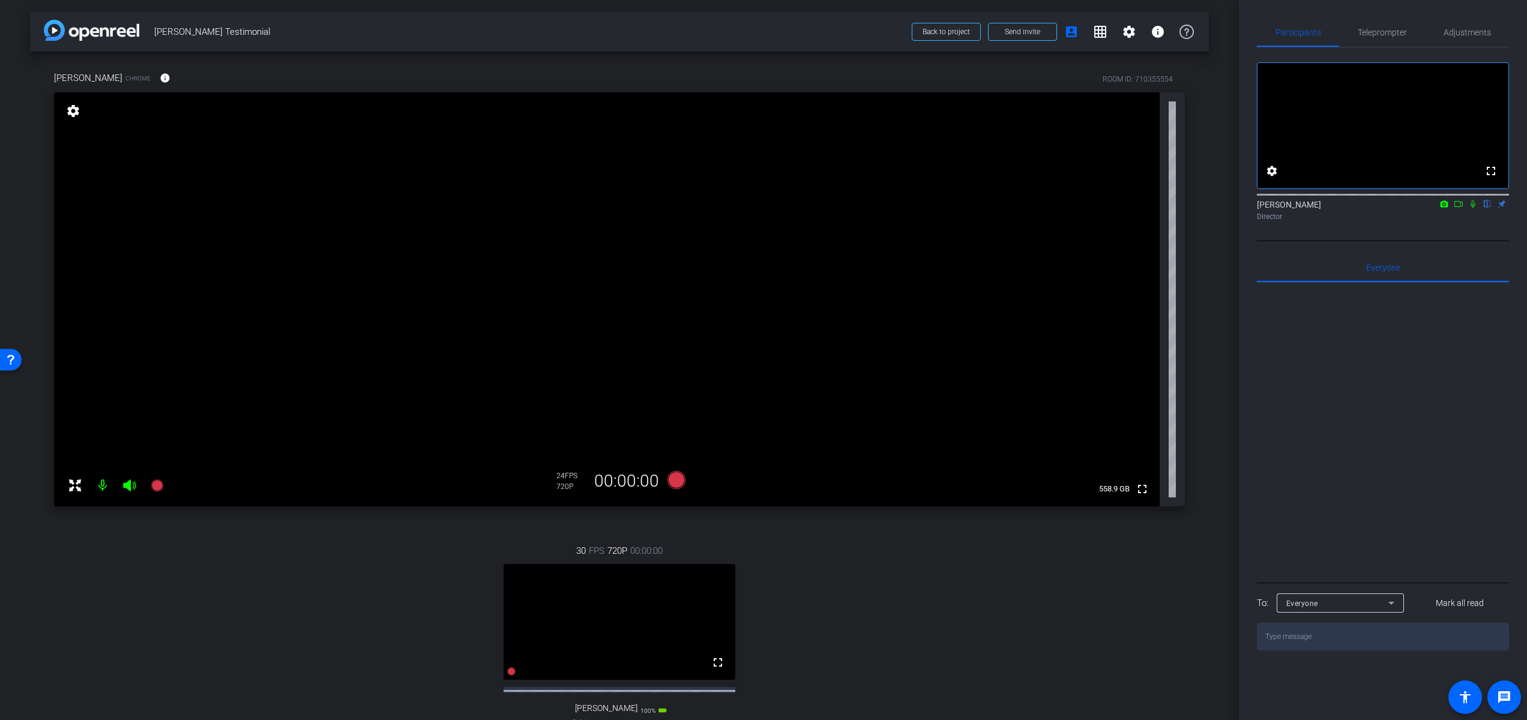
drag, startPoint x: 102, startPoint y: 481, endPoint x: 116, endPoint y: 487, distance: 15.8
click at [102, 481] on mat-icon at bounding box center [103, 485] width 24 height 24
click at [124, 484] on icon at bounding box center [129, 485] width 13 height 12
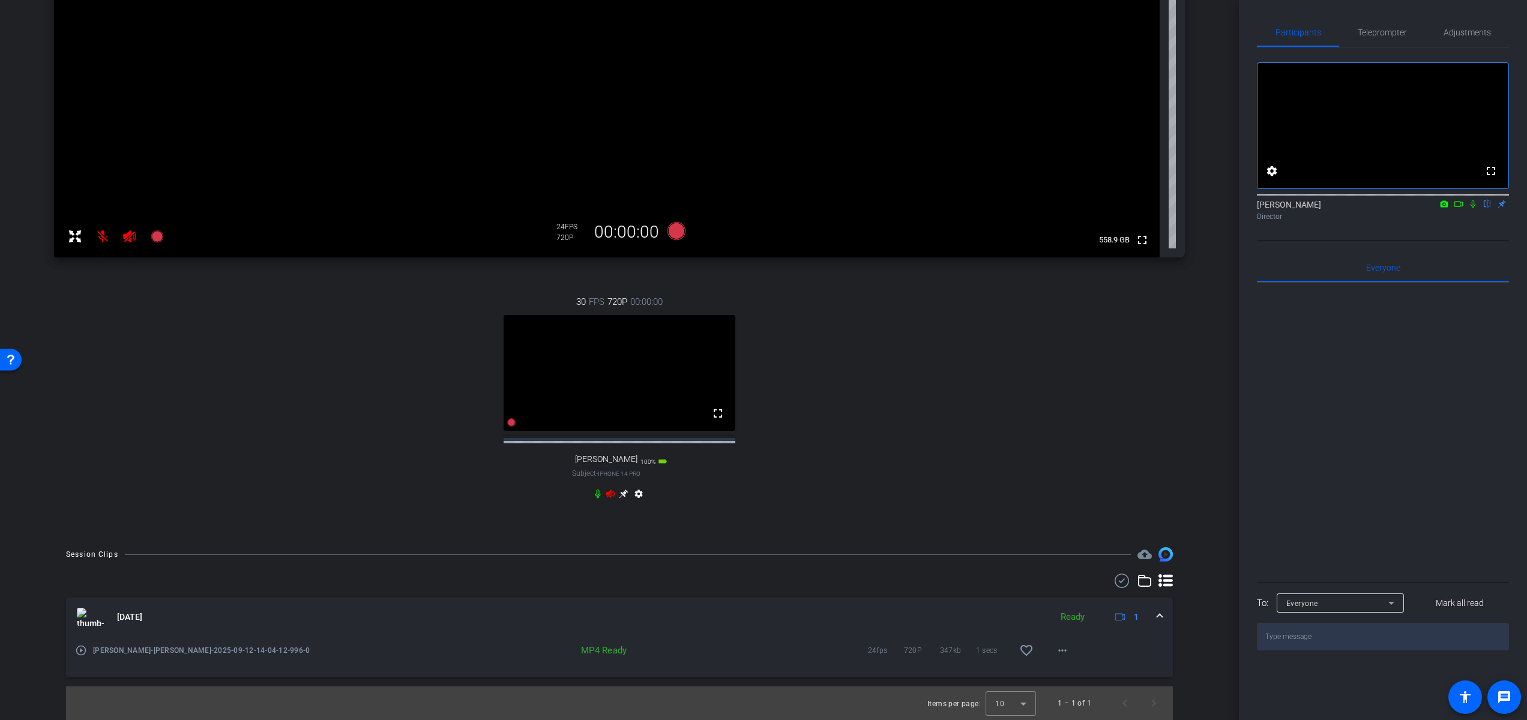
click at [605, 494] on icon at bounding box center [610, 494] width 10 height 10
click at [606, 493] on icon at bounding box center [610, 494] width 8 height 8
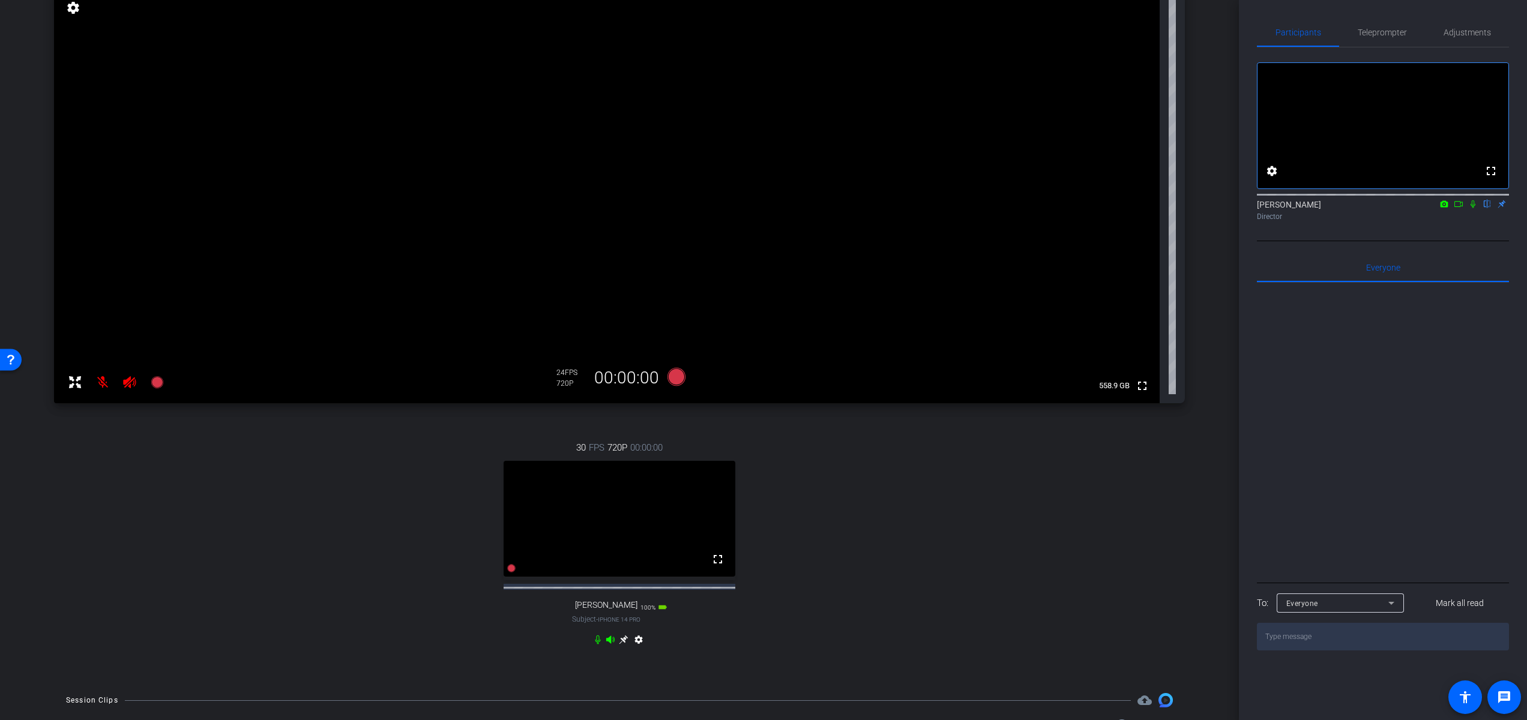
scroll to position [103, 0]
click at [620, 645] on icon at bounding box center [624, 640] width 10 height 10
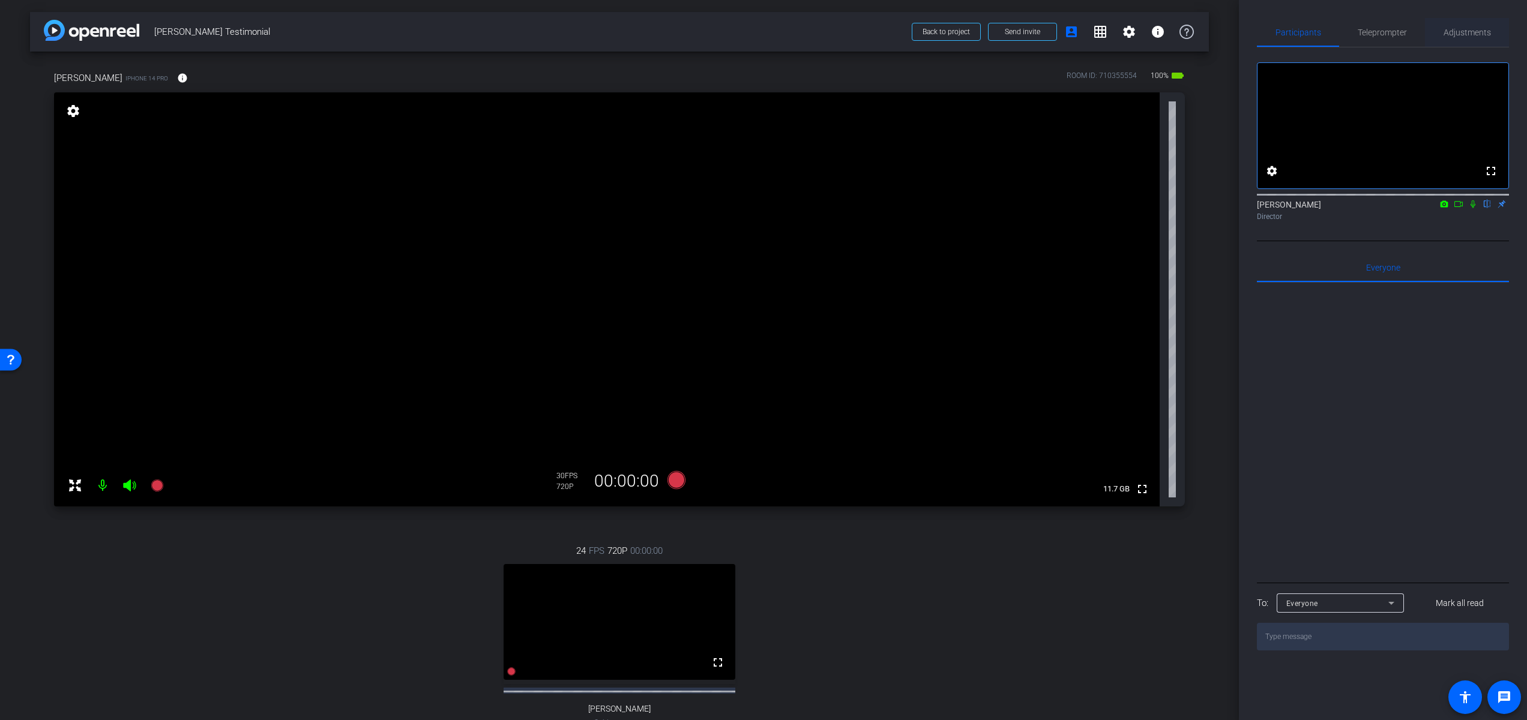
click at [1464, 32] on span "Adjustments" at bounding box center [1466, 32] width 47 height 8
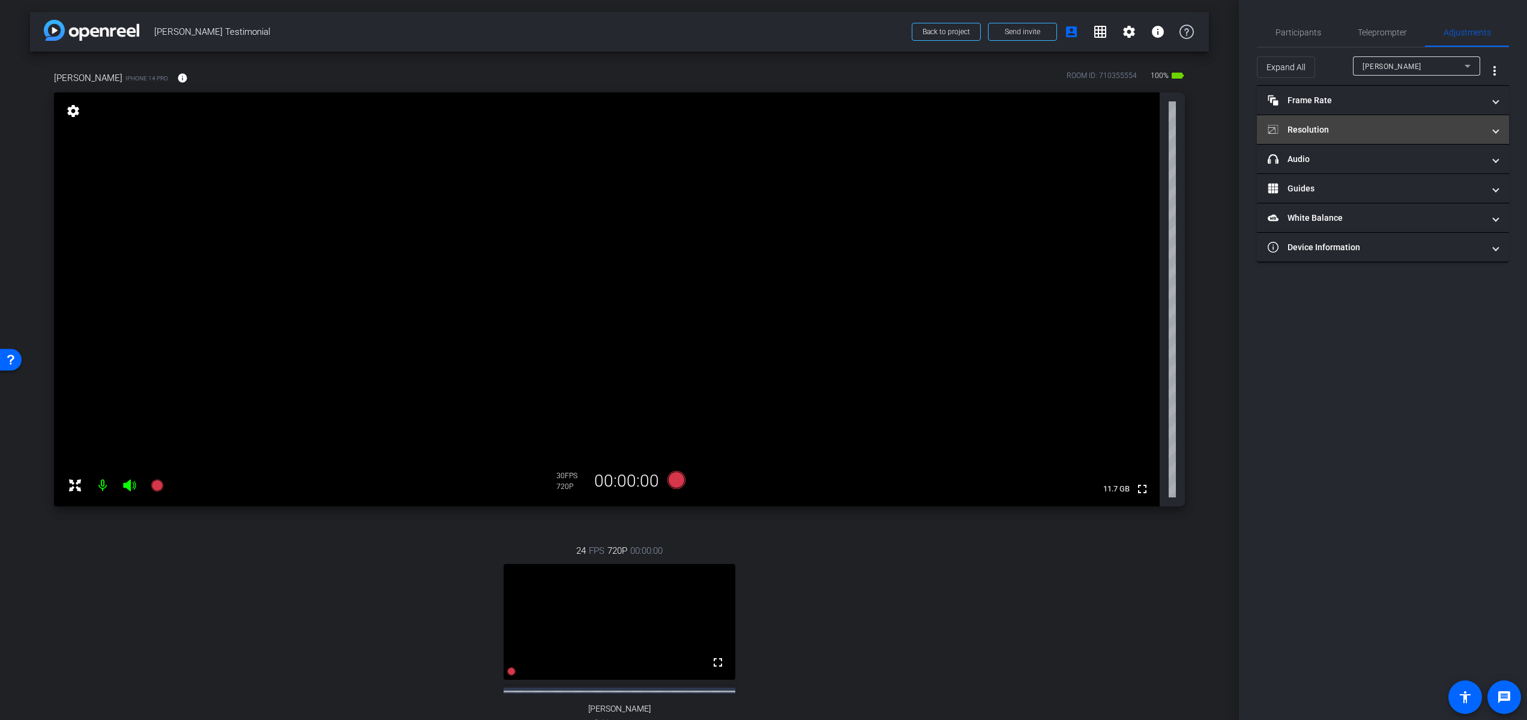
click at [1435, 125] on mat-panel-title "Resolution" at bounding box center [1375, 130] width 216 height 13
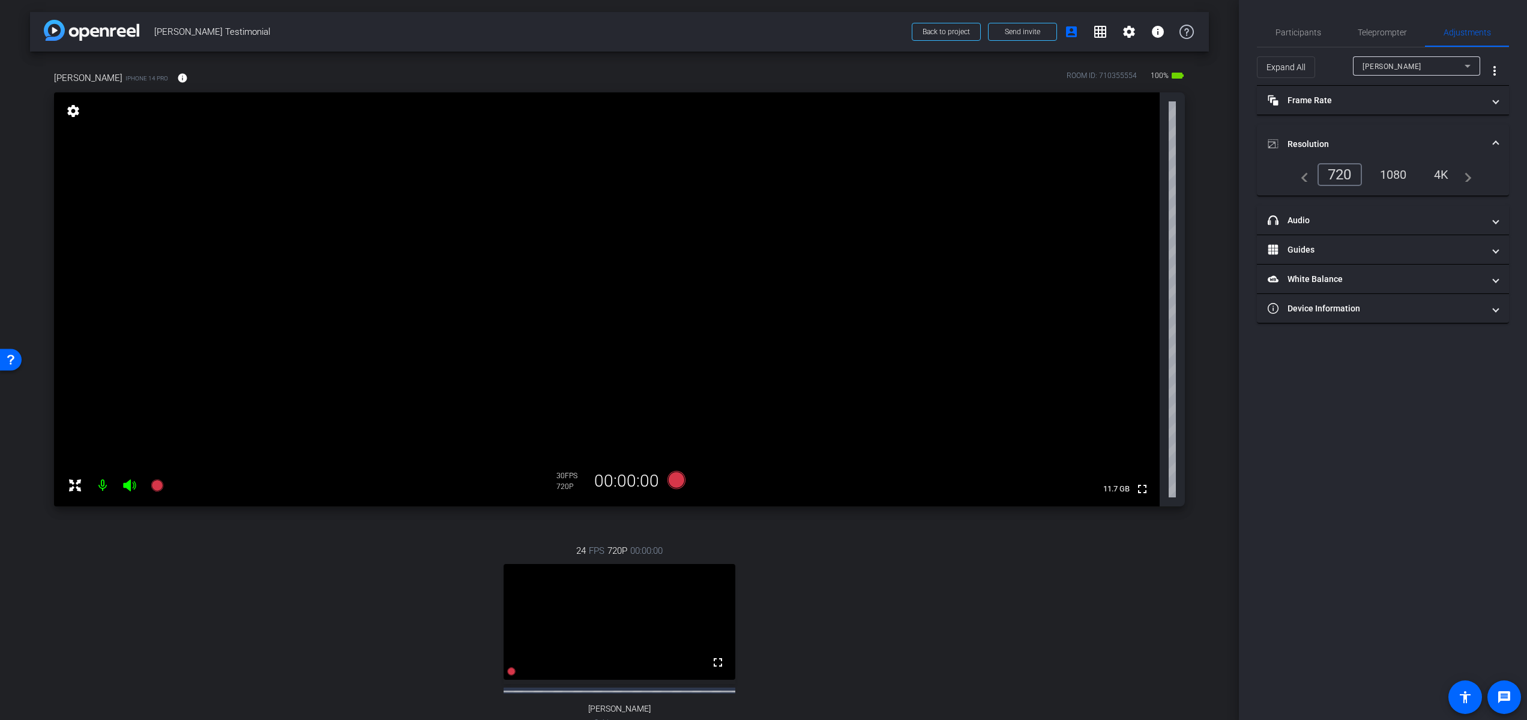
click at [1447, 172] on div "4K" at bounding box center [1441, 174] width 33 height 20
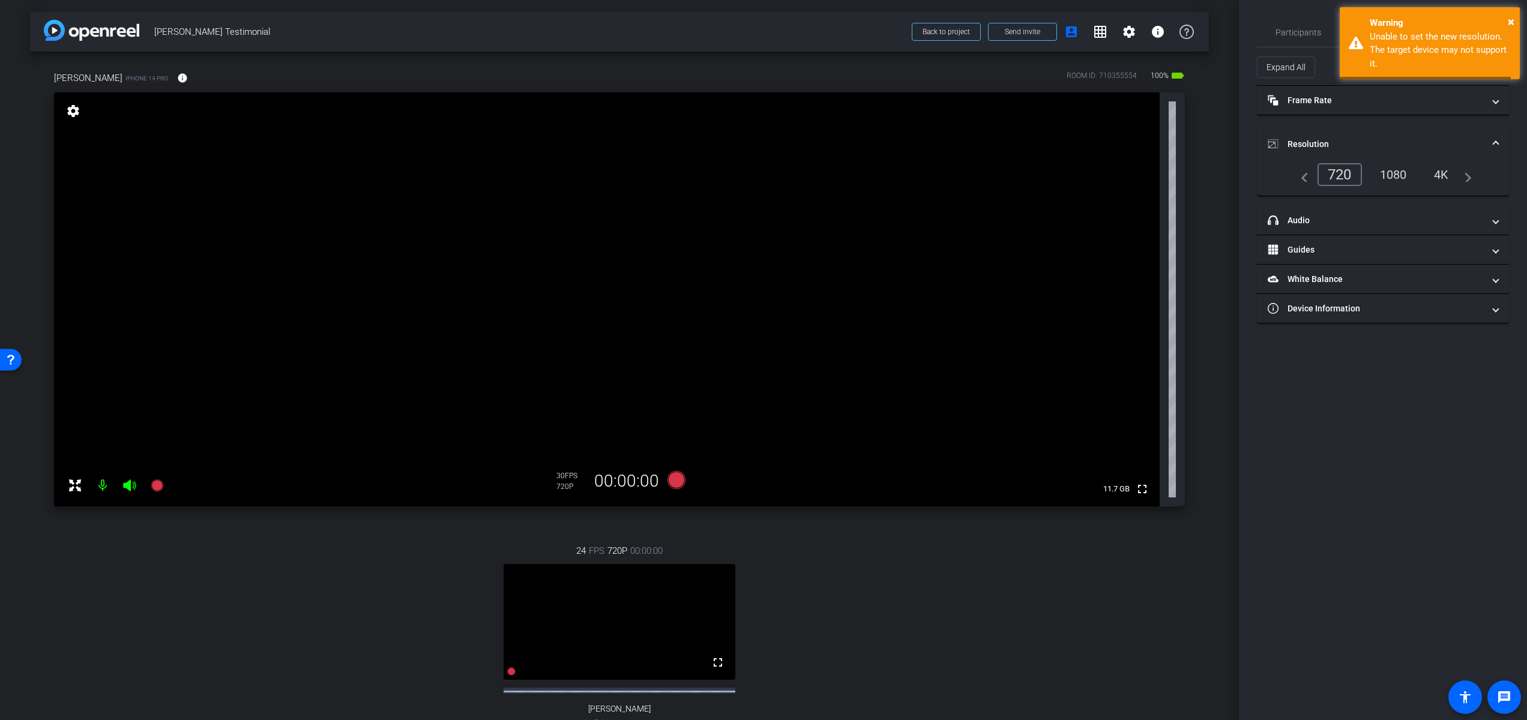
click at [1445, 174] on div "4K" at bounding box center [1441, 174] width 33 height 20
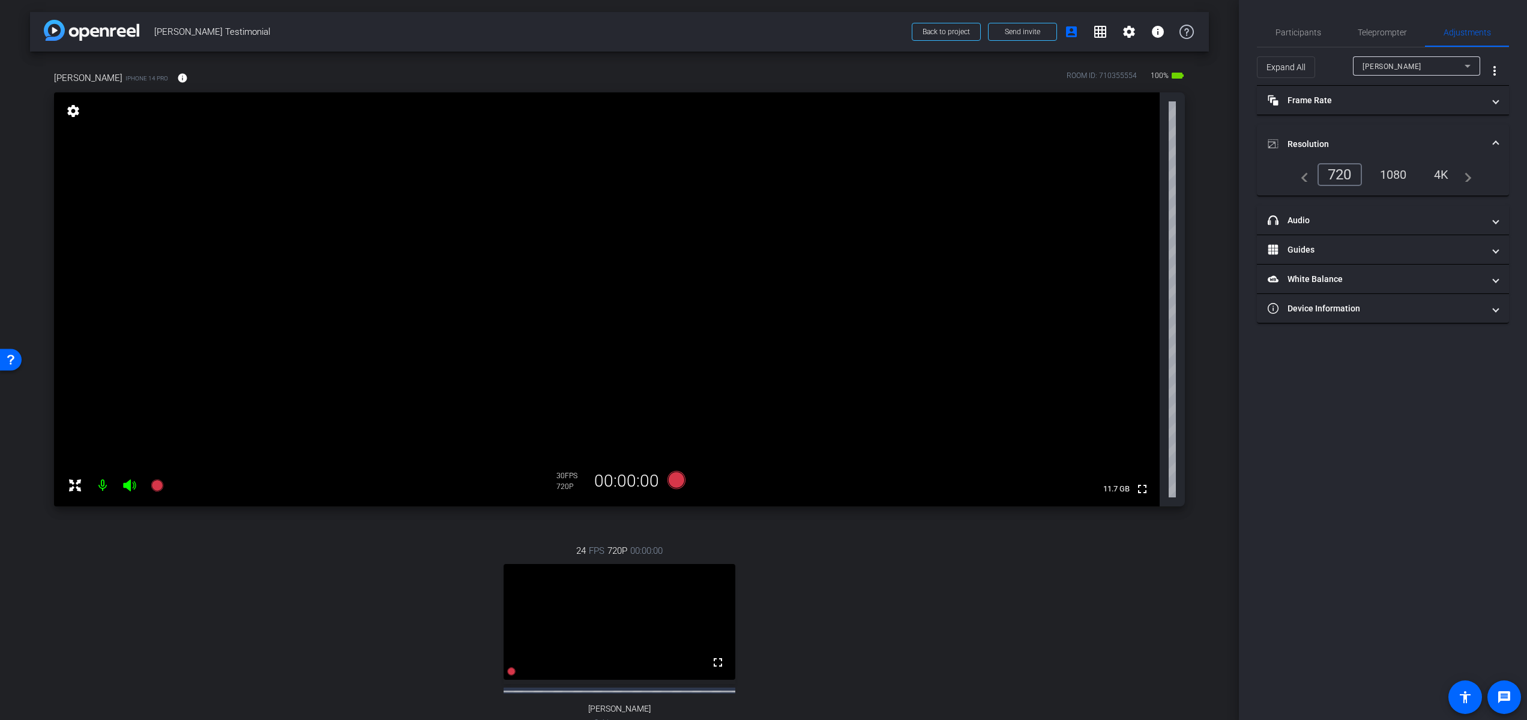
click at [1445, 174] on div "4K" at bounding box center [1441, 174] width 33 height 20
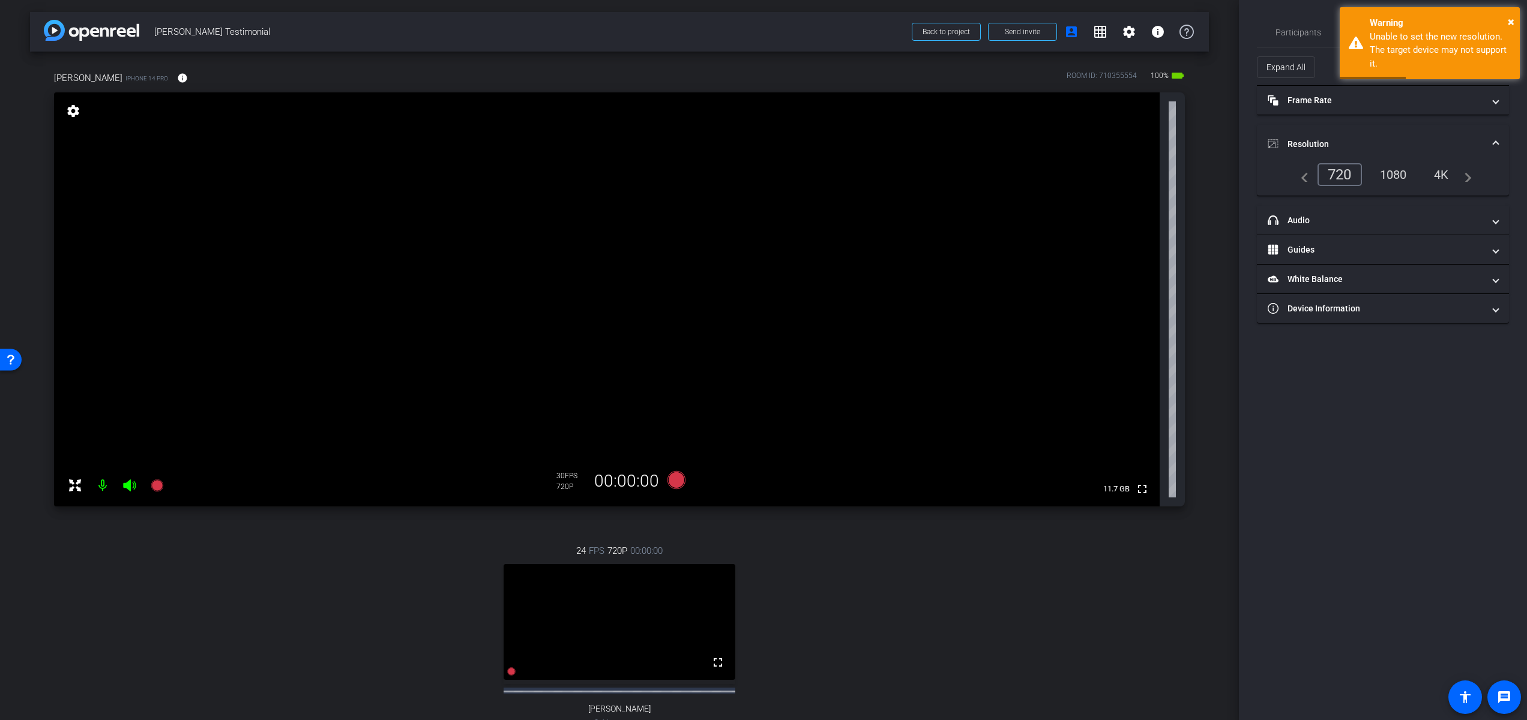
click at [1402, 178] on div "1080" at bounding box center [1393, 174] width 45 height 20
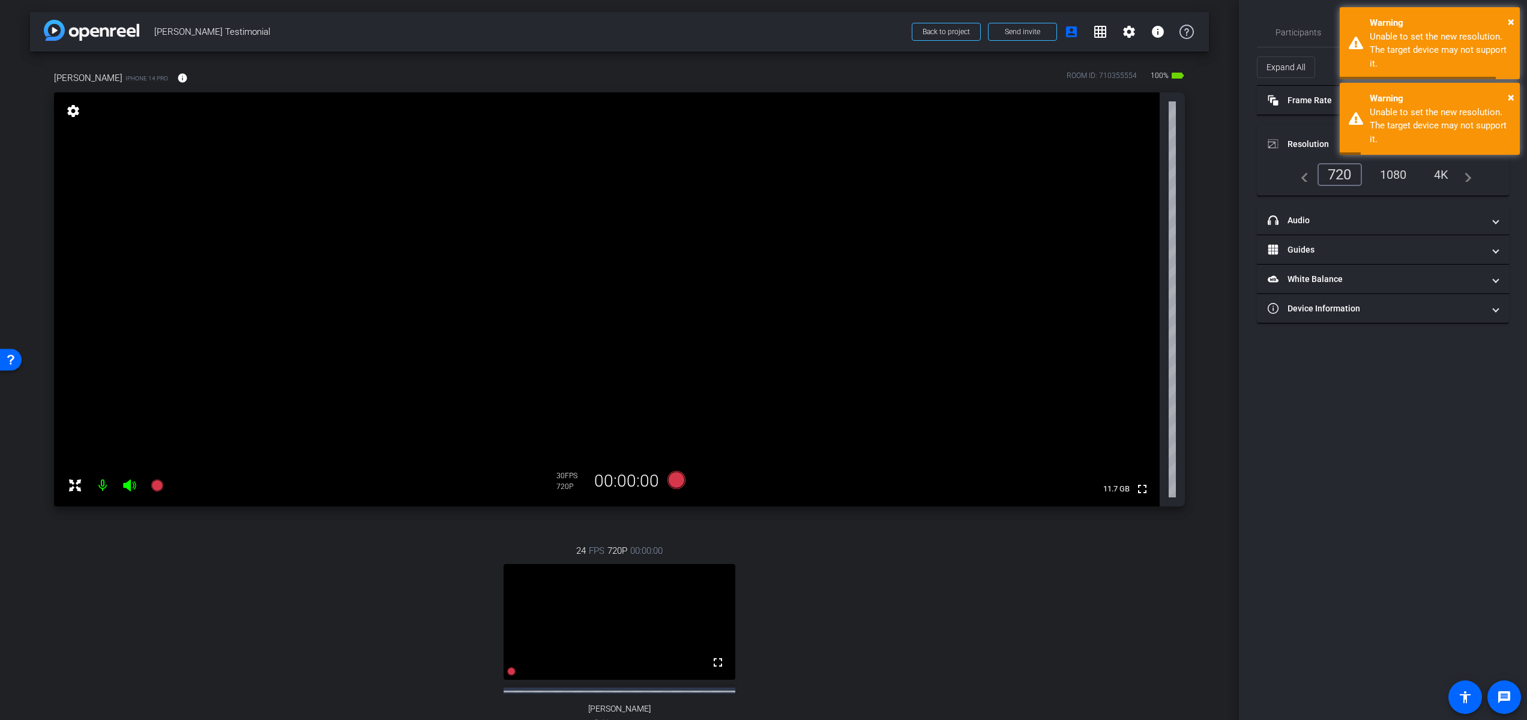
click at [1399, 176] on div "1080" at bounding box center [1393, 174] width 45 height 20
click at [1298, 182] on div "navigate_before 720 1080 4K navigate_next" at bounding box center [1383, 174] width 178 height 23
click at [1301, 178] on mat-icon "navigate_before" at bounding box center [1301, 174] width 14 height 14
click at [1513, 21] on span "×" at bounding box center [1510, 21] width 7 height 14
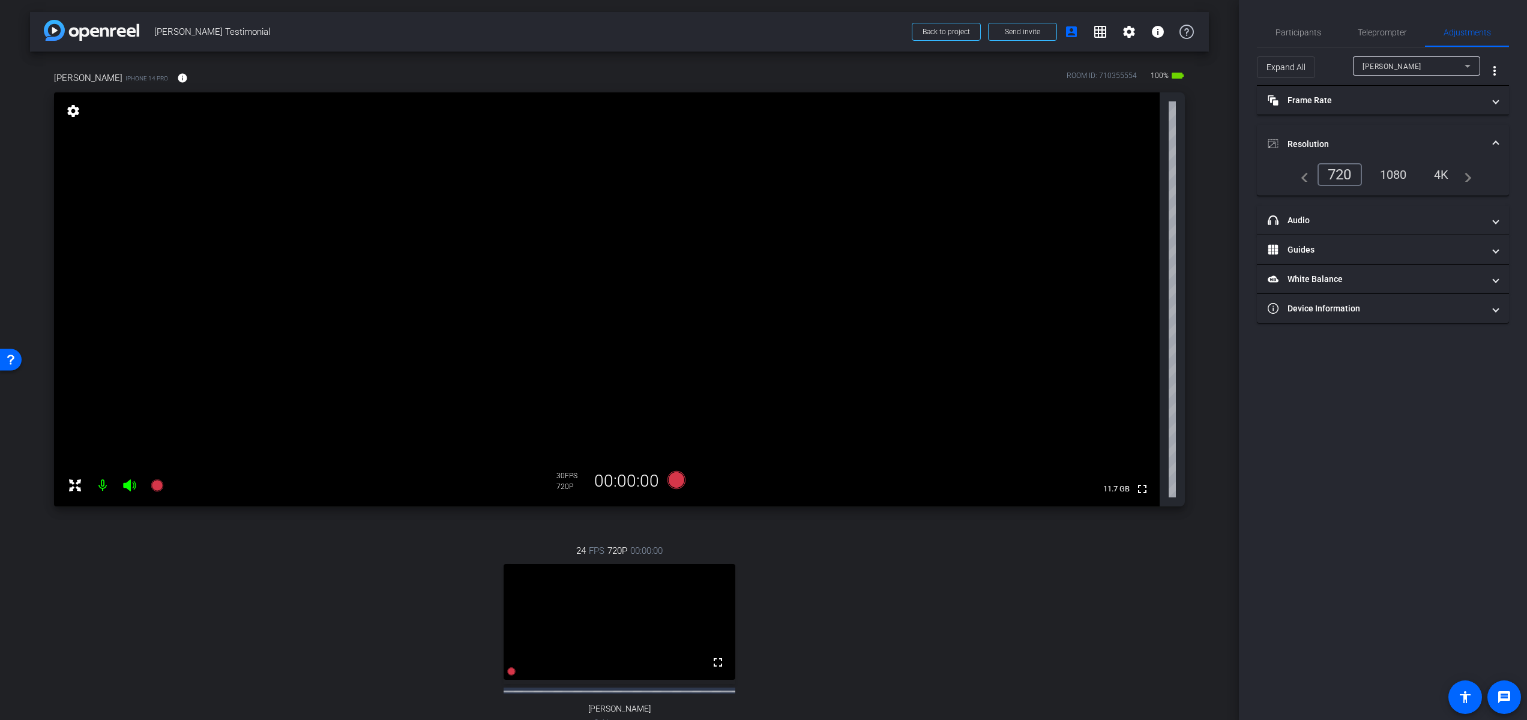
click at [1395, 175] on div "1080" at bounding box center [1393, 174] width 45 height 20
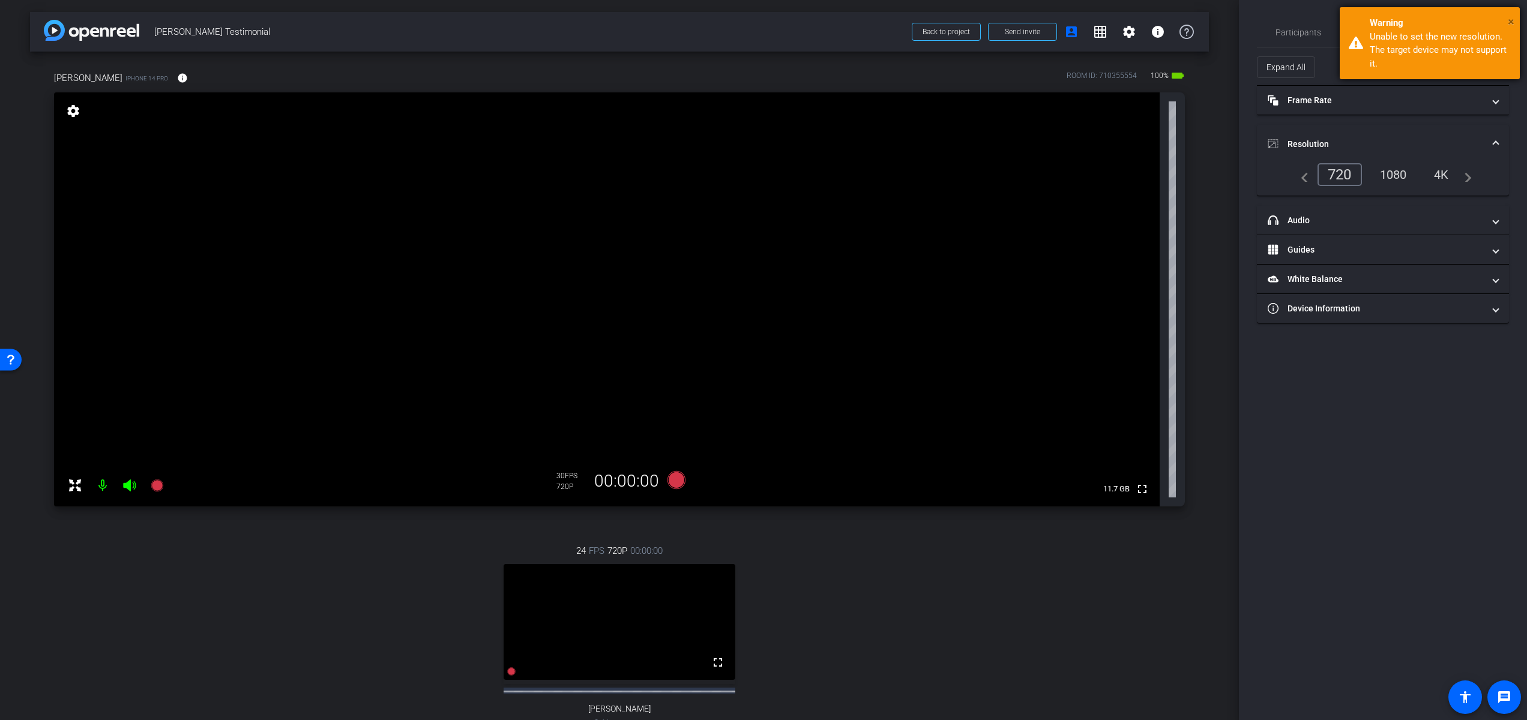
click at [1512, 23] on span "×" at bounding box center [1510, 21] width 7 height 14
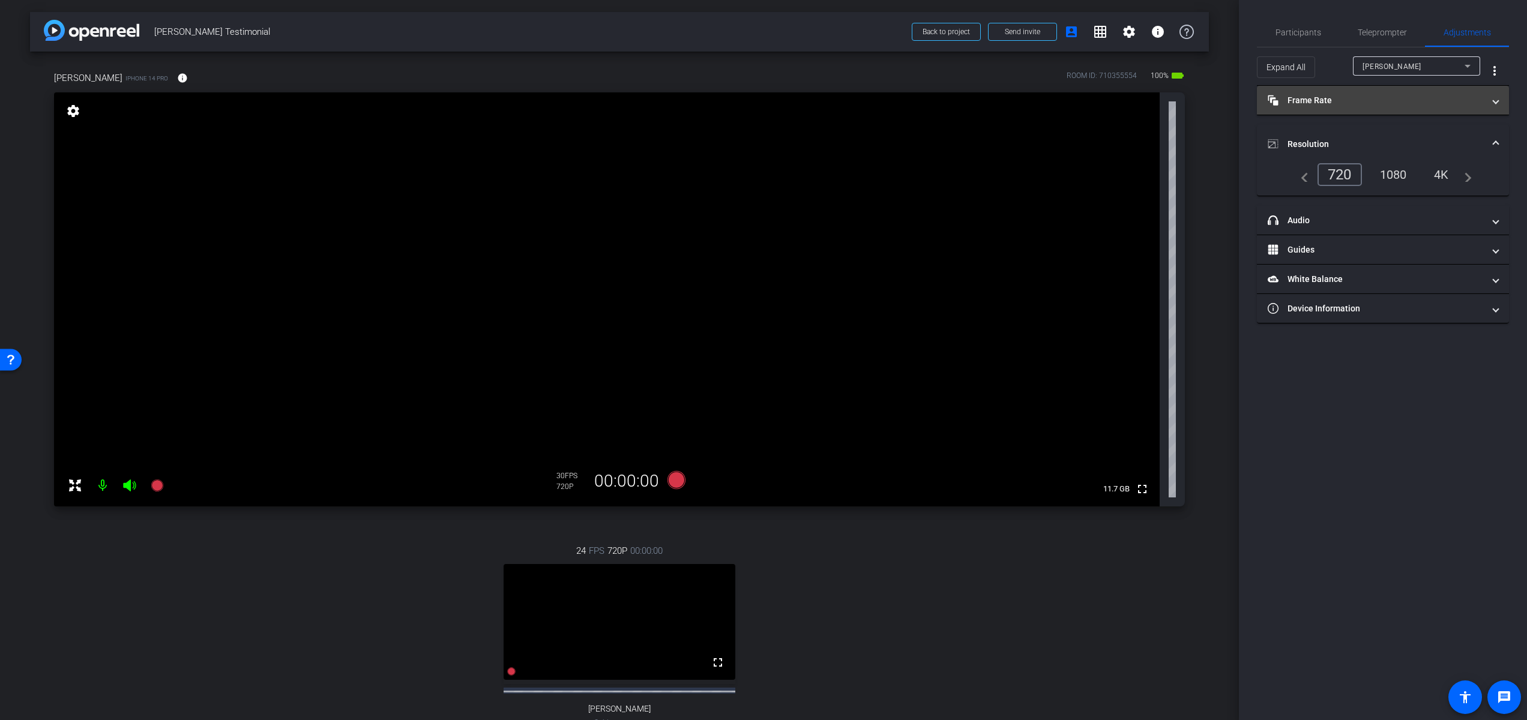
click at [1494, 99] on span at bounding box center [1495, 100] width 5 height 13
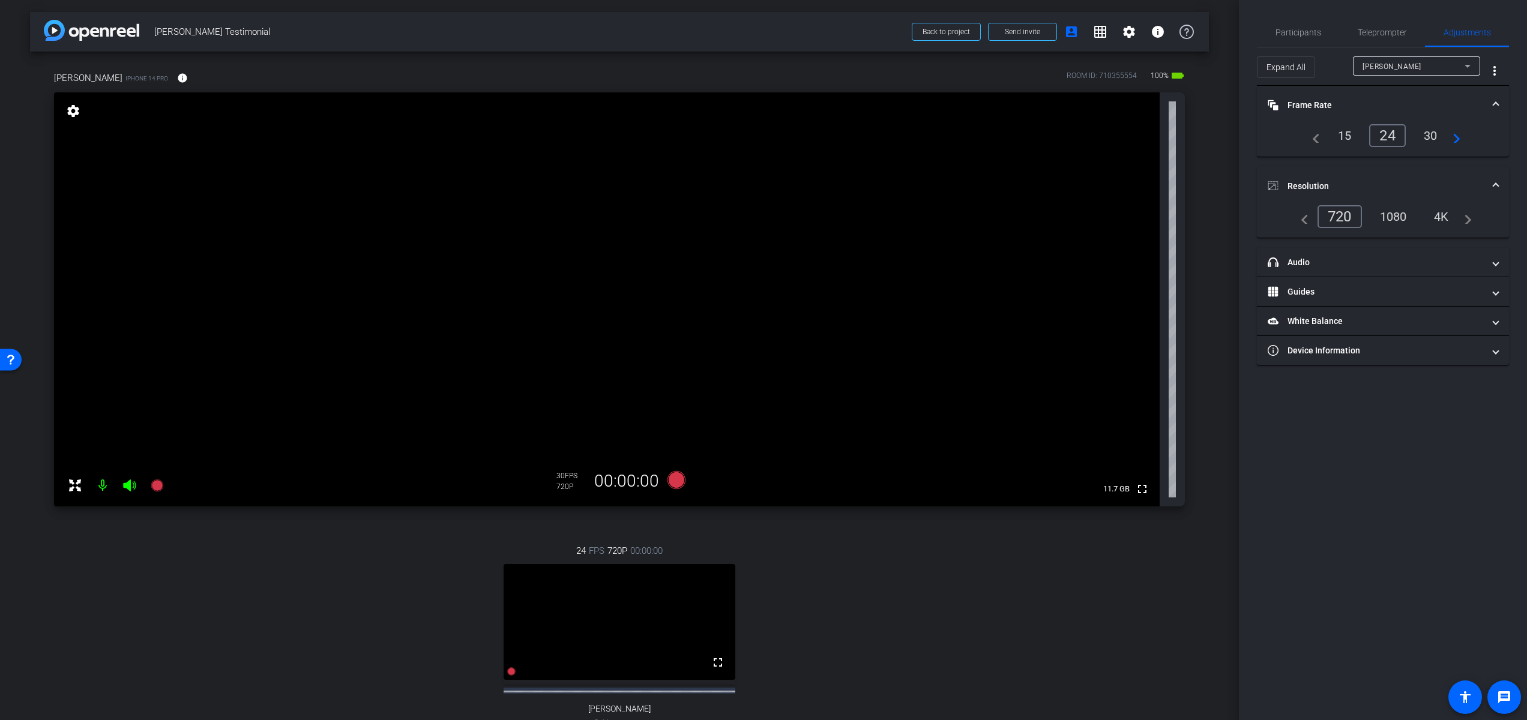
click at [1431, 137] on div "30" at bounding box center [1430, 135] width 32 height 20
click at [1399, 212] on div "1080" at bounding box center [1393, 216] width 45 height 20
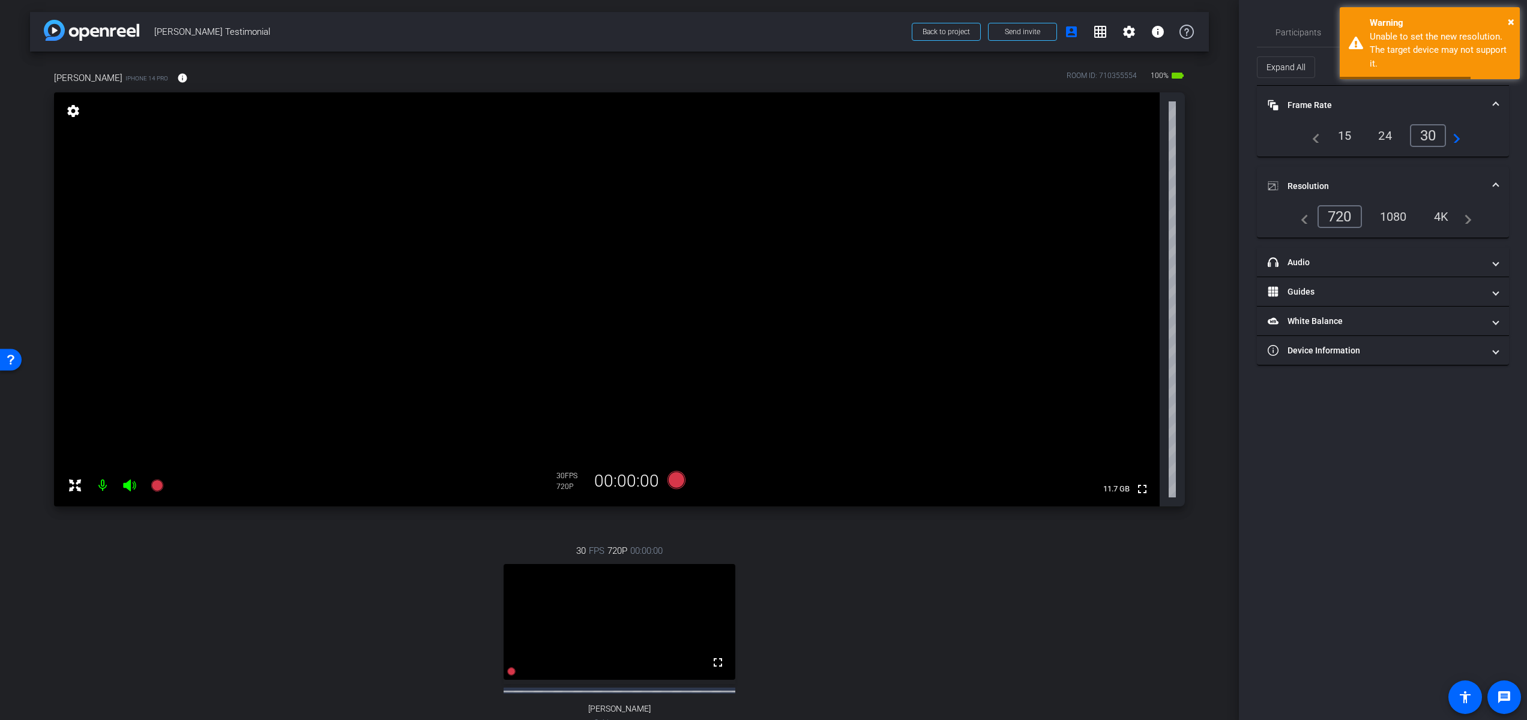
click at [1440, 218] on div "4K" at bounding box center [1441, 216] width 33 height 20
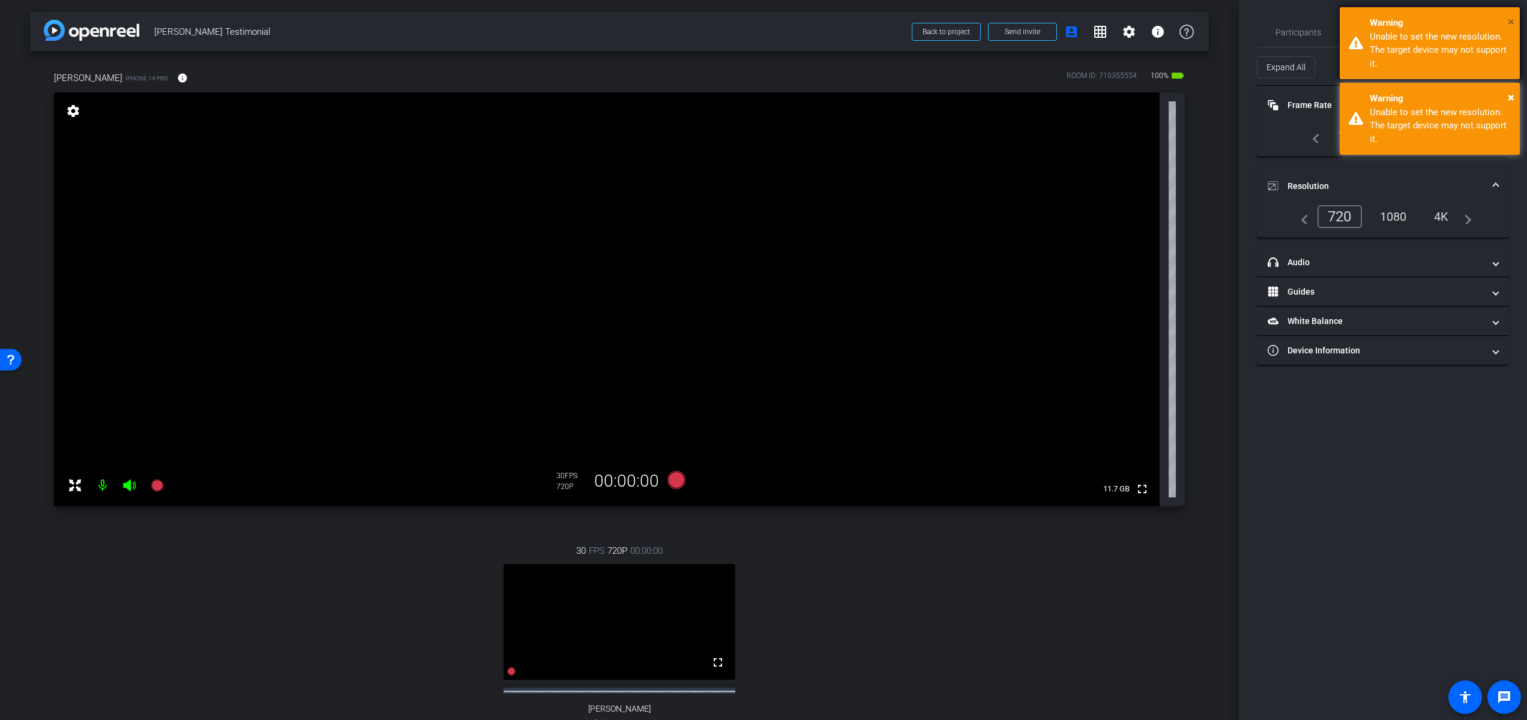
click at [1513, 20] on span "×" at bounding box center [1510, 21] width 7 height 14
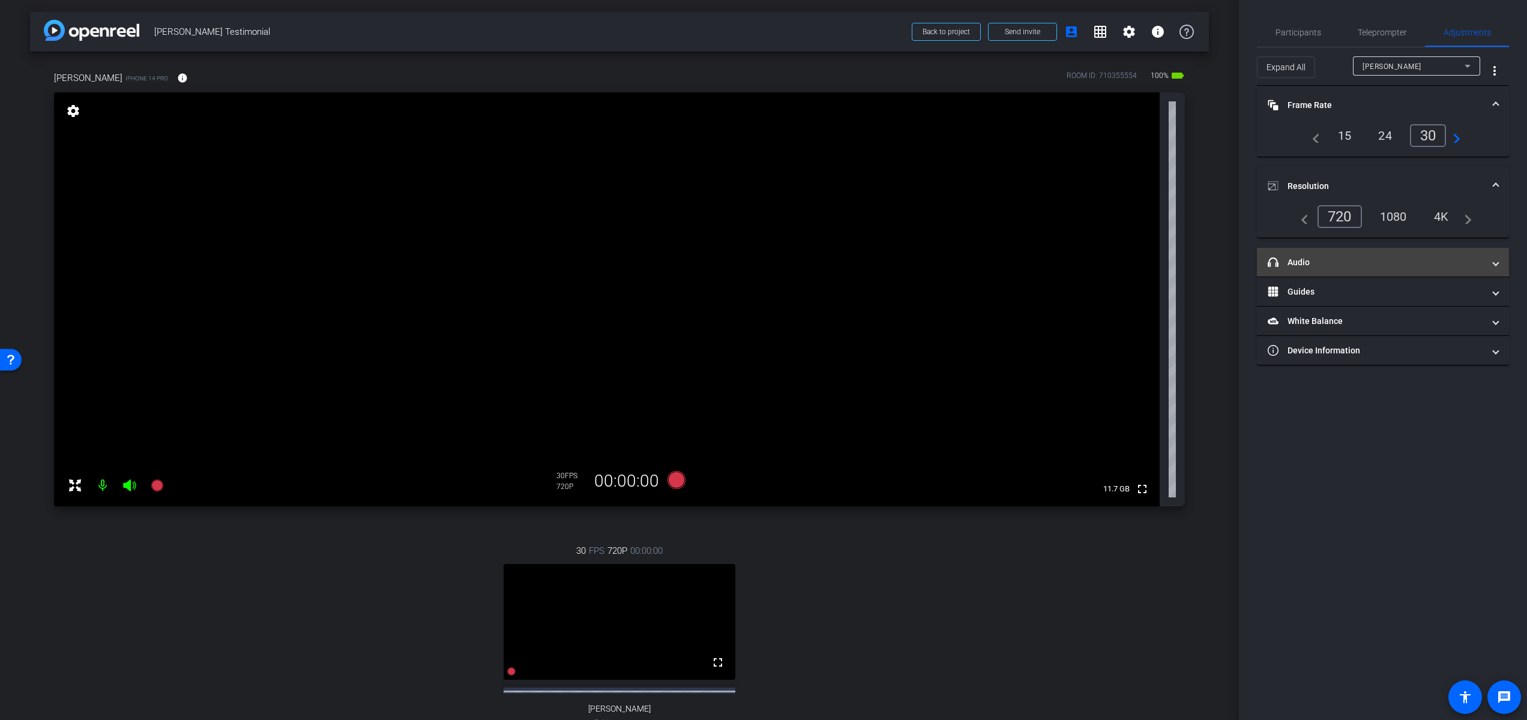
click at [1483, 263] on span "headphone icon Audio" at bounding box center [1380, 262] width 226 height 13
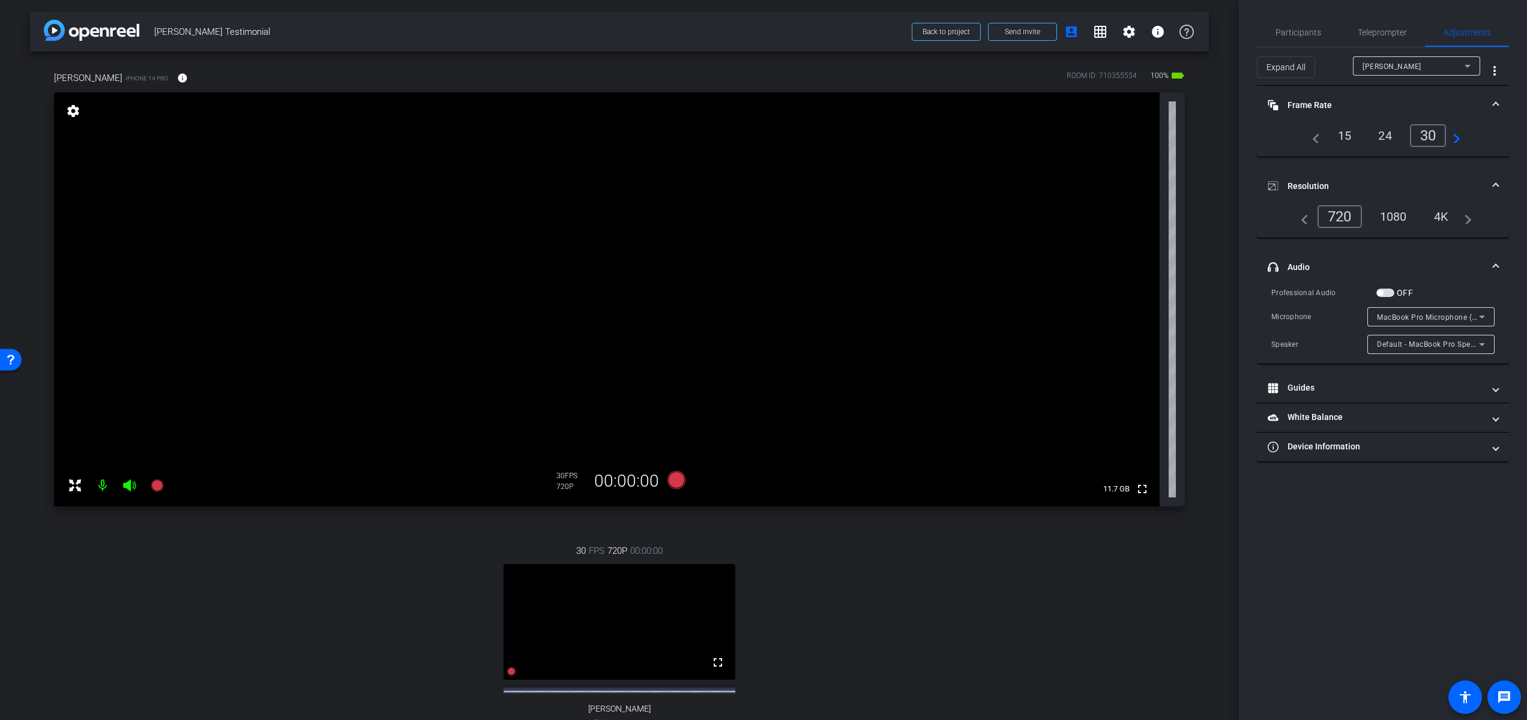
click at [1438, 215] on div "4K" at bounding box center [1441, 216] width 33 height 20
click at [1443, 213] on div "4K" at bounding box center [1441, 216] width 33 height 20
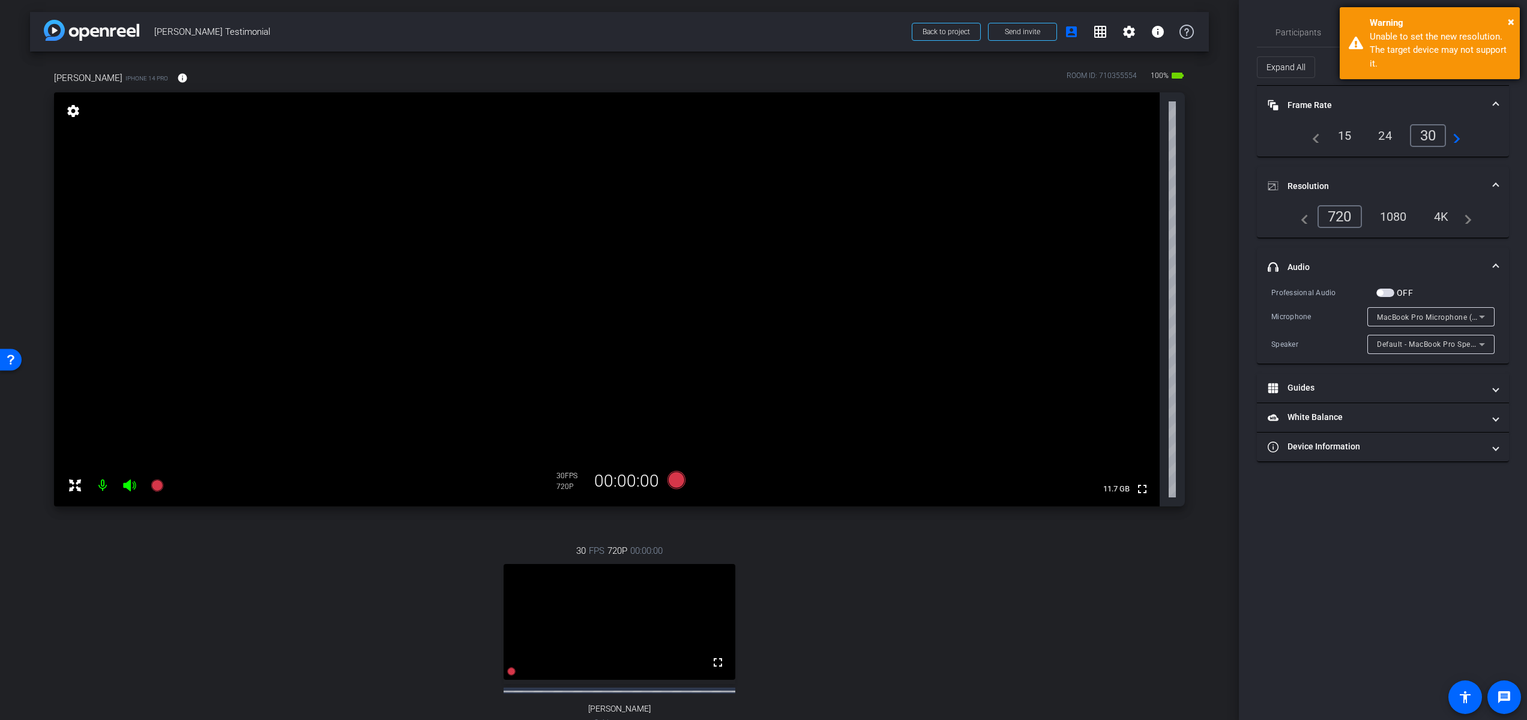
click at [1514, 22] on div "× Warning Unable to set the new resolution. The target device may not support i…" at bounding box center [1429, 43] width 180 height 72
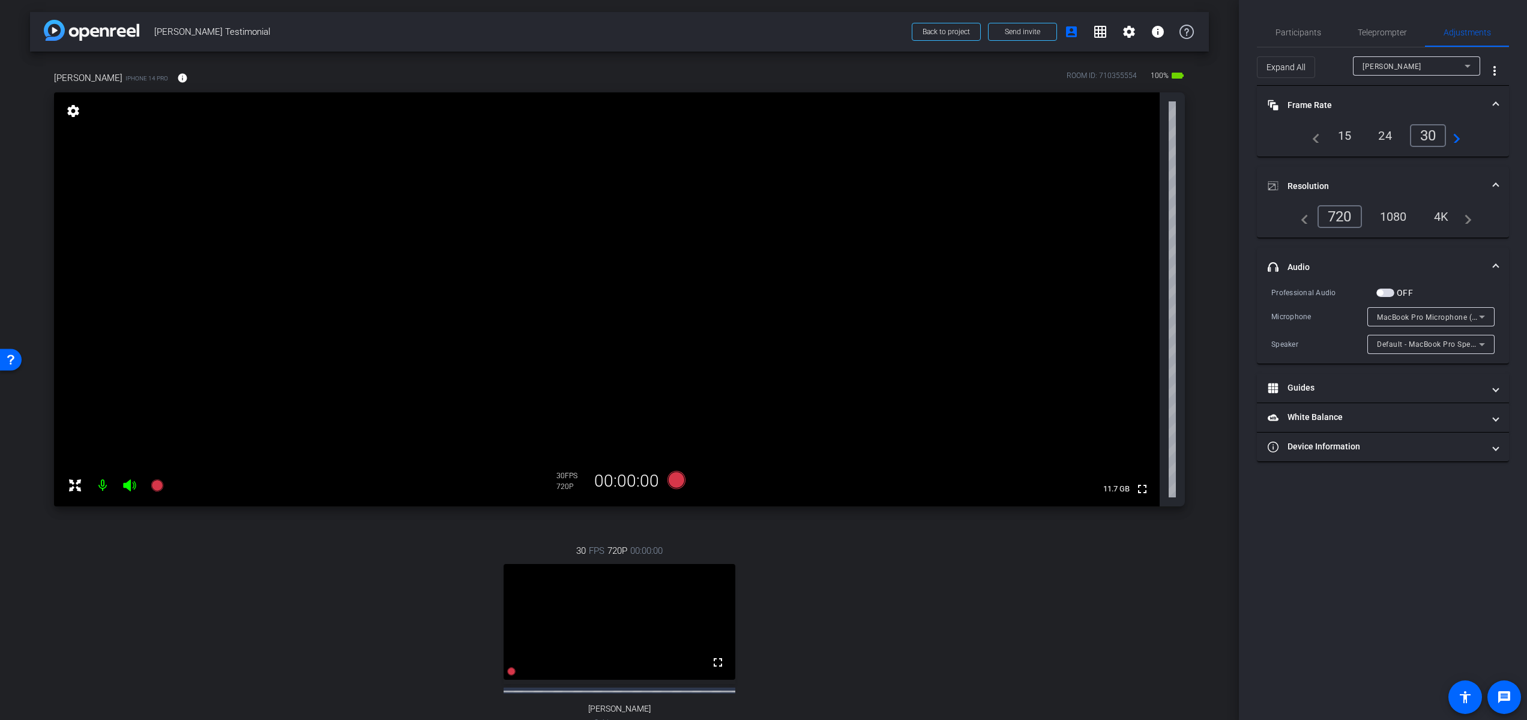
click at [1444, 218] on div "4K" at bounding box center [1441, 216] width 33 height 20
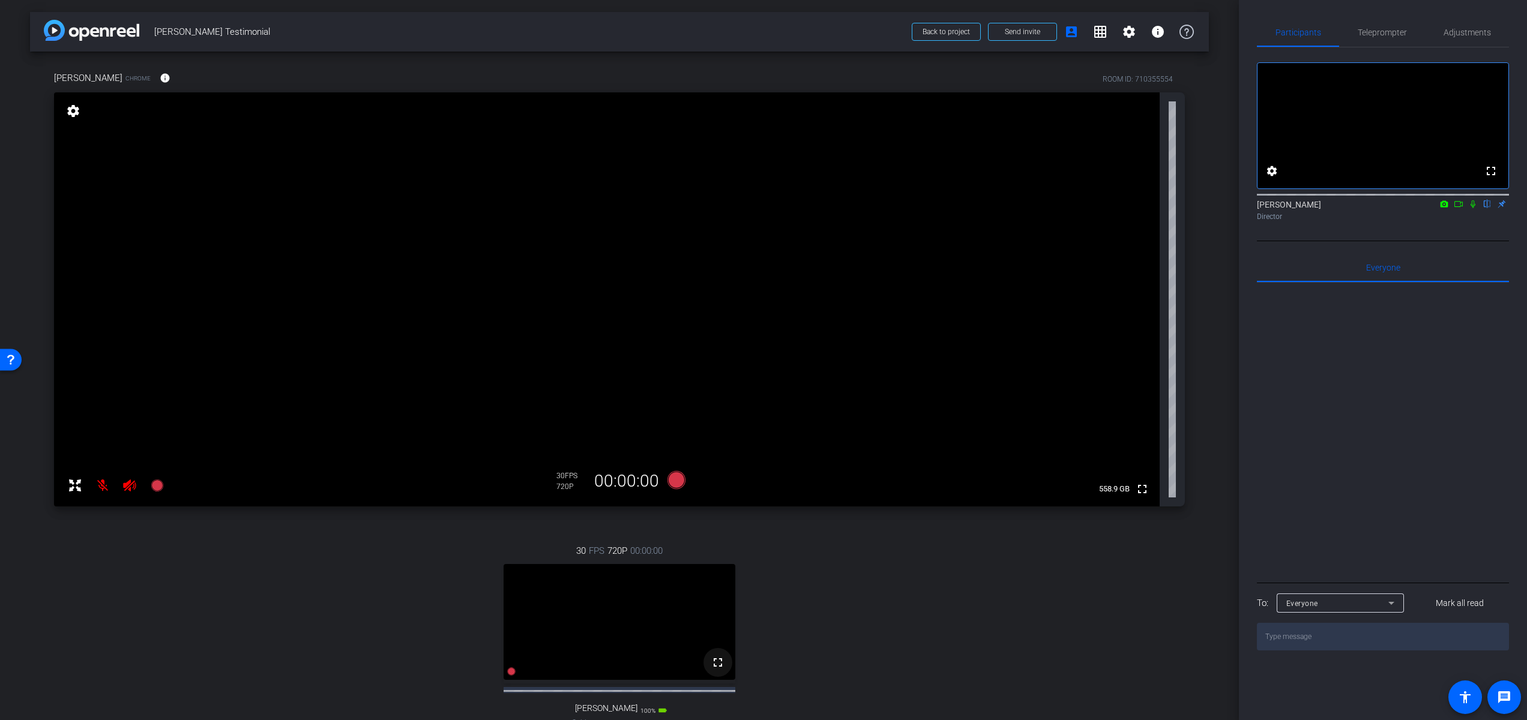
click at [715, 670] on mat-icon "fullscreen" at bounding box center [717, 662] width 14 height 14
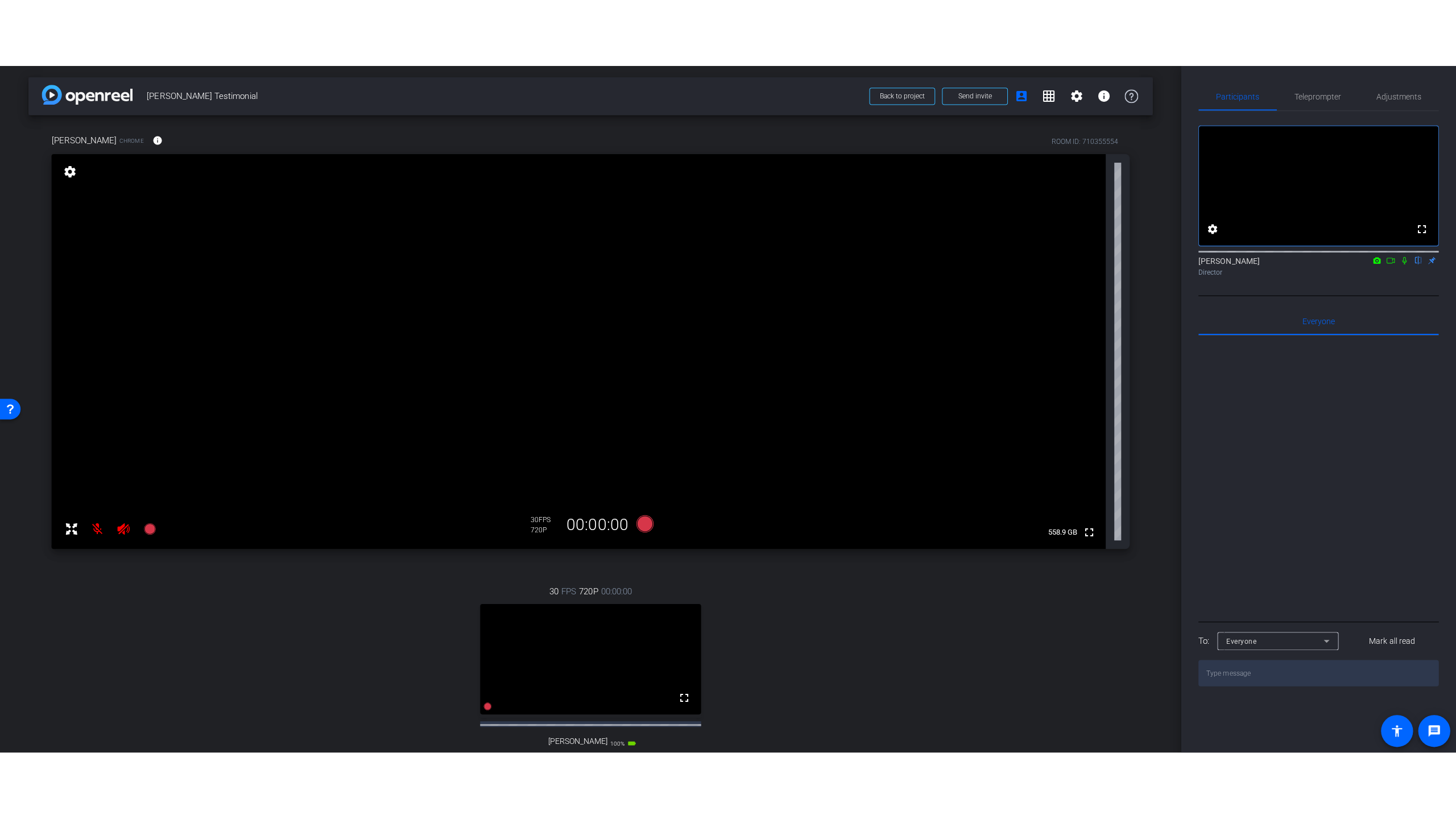
scroll to position [188, 0]
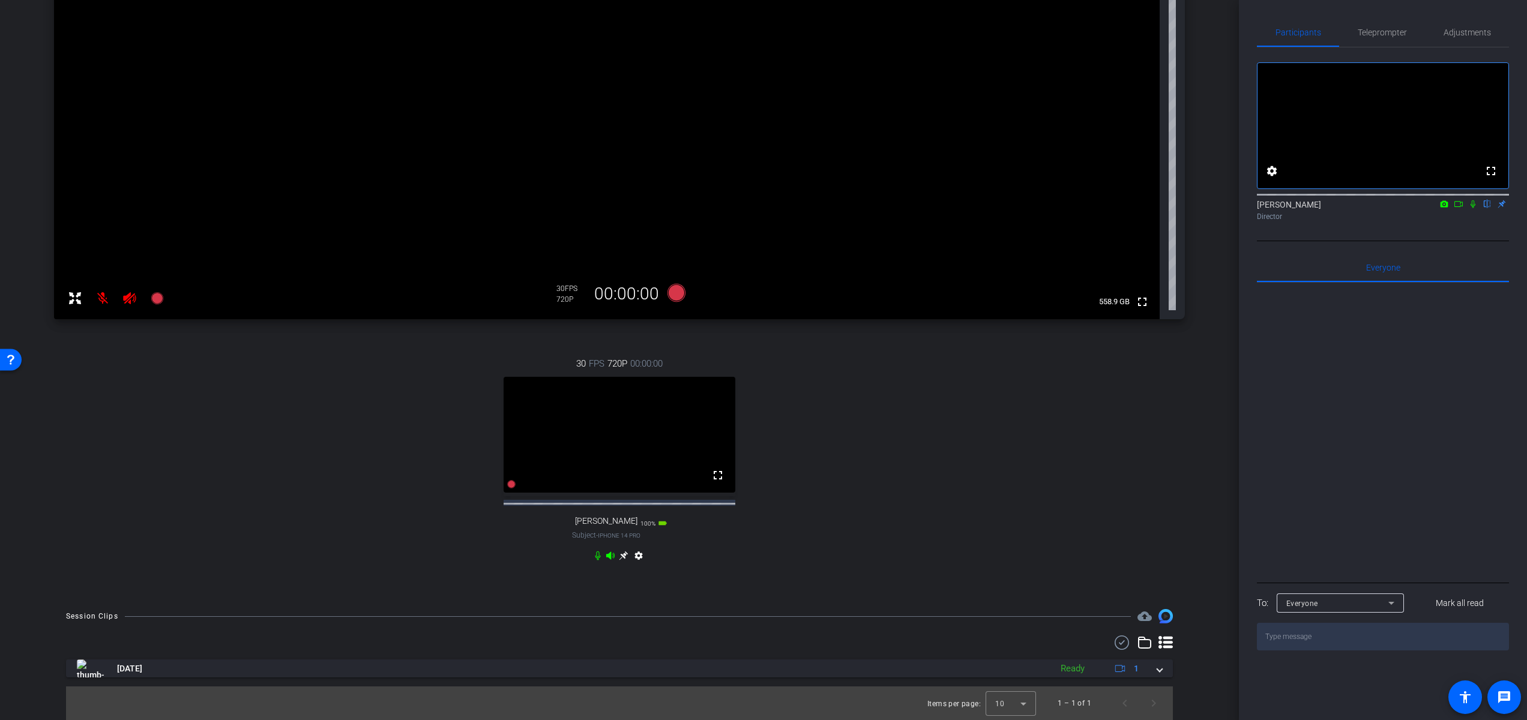
click at [635, 557] on mat-icon "settings" at bounding box center [638, 558] width 14 height 14
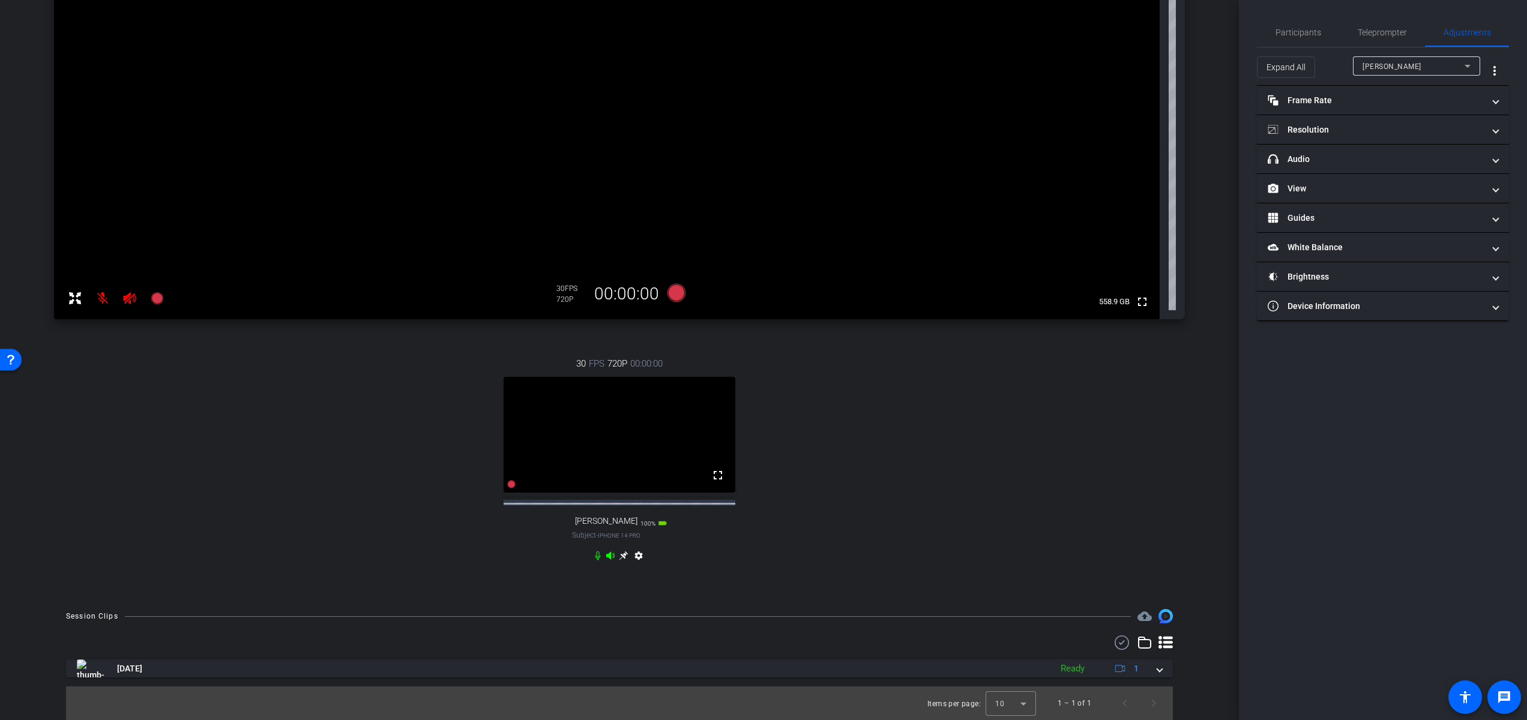
click at [635, 557] on mat-icon "settings" at bounding box center [638, 558] width 14 height 14
click at [1372, 132] on mat-panel-title "Resolution" at bounding box center [1375, 130] width 216 height 13
click at [1401, 178] on div "1080" at bounding box center [1393, 174] width 45 height 20
click at [1444, 175] on div "4k" at bounding box center [1441, 174] width 31 height 20
click at [714, 482] on mat-icon "fullscreen" at bounding box center [717, 475] width 14 height 14
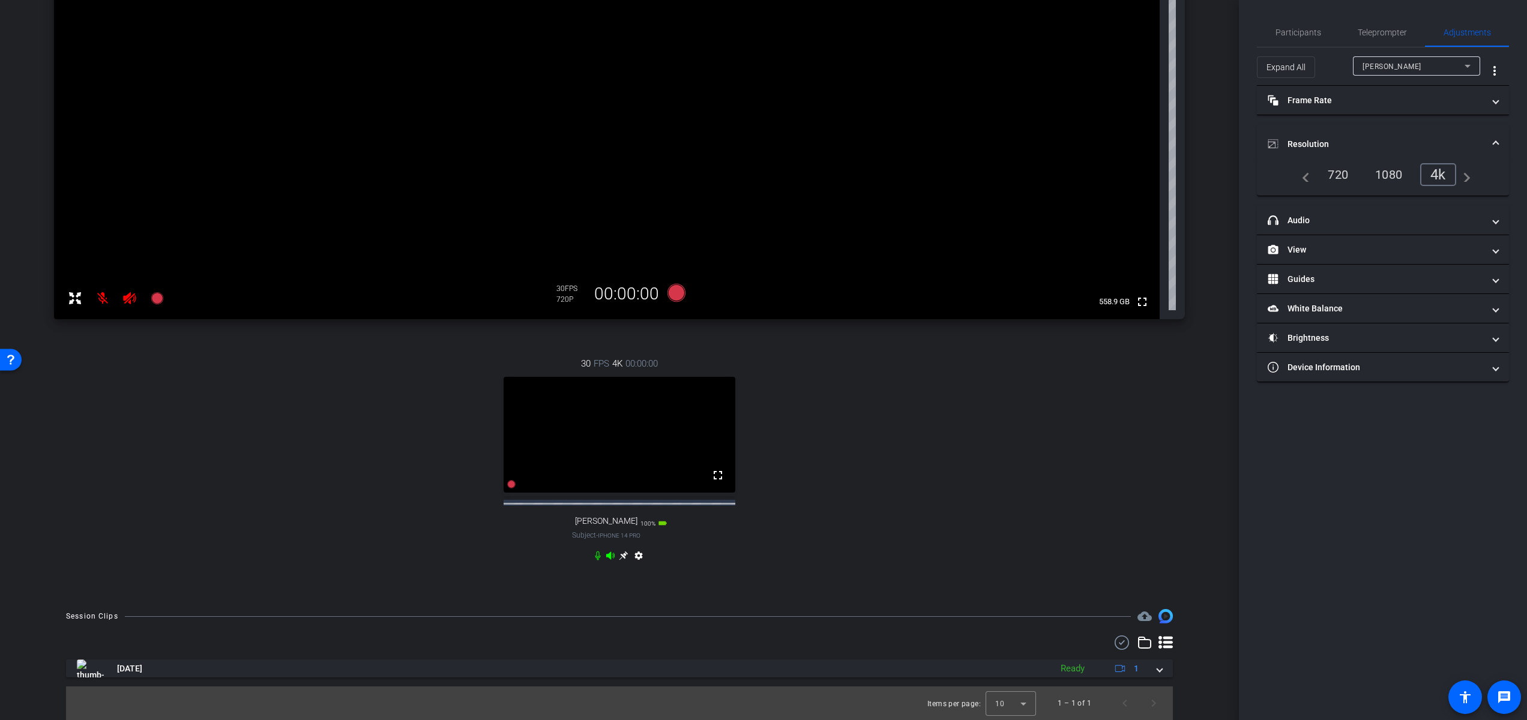
click at [622, 554] on icon at bounding box center [623, 555] width 9 height 9
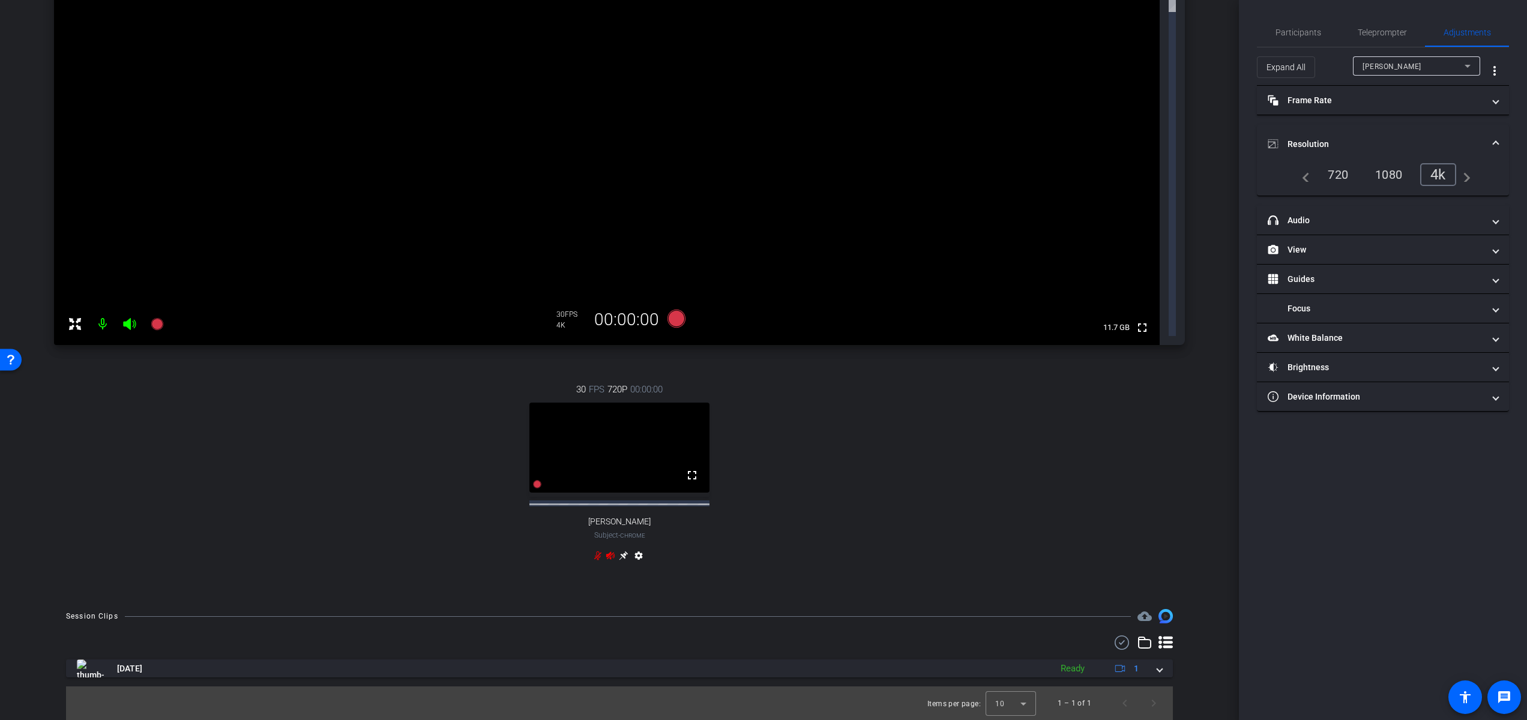
scroll to position [0, 0]
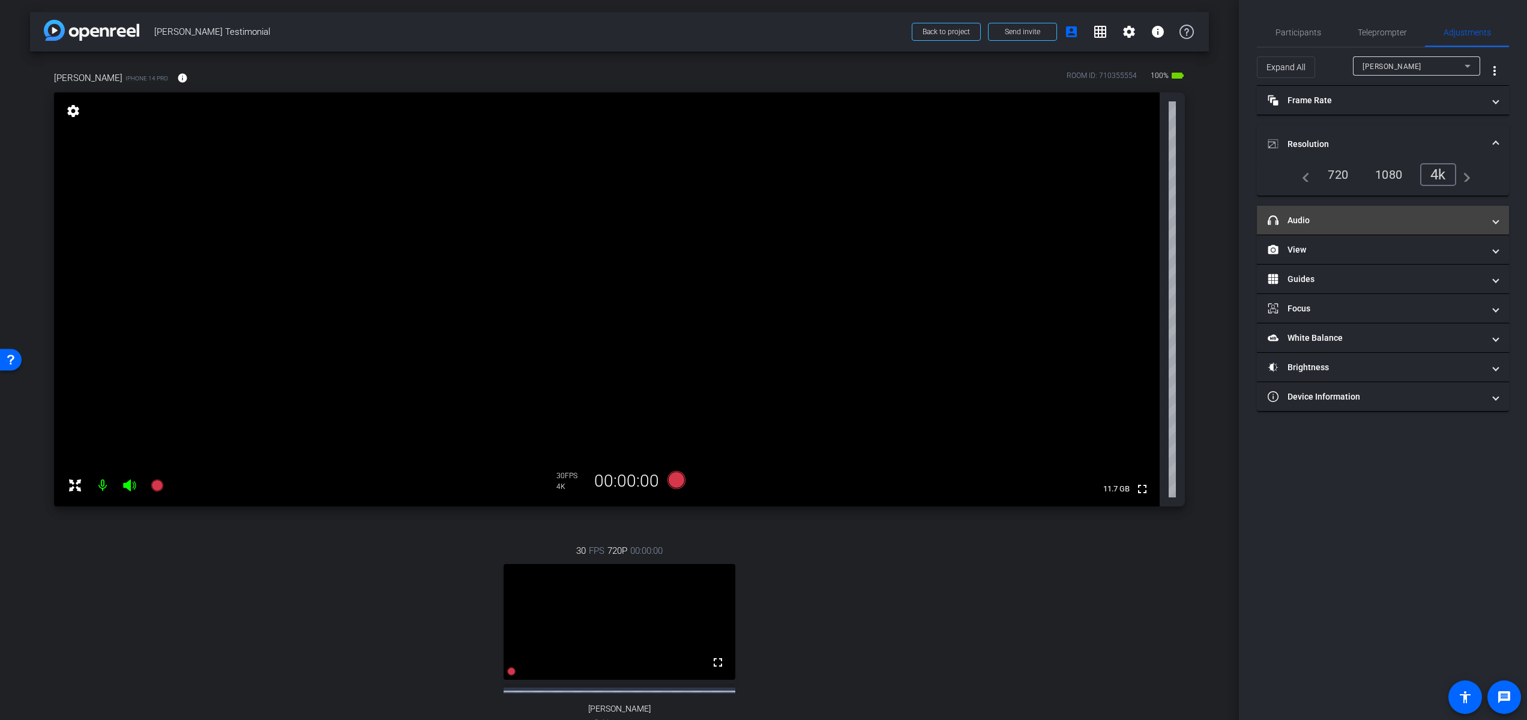
click at [1346, 224] on mat-panel-title "headphone icon Audio" at bounding box center [1375, 220] width 216 height 13
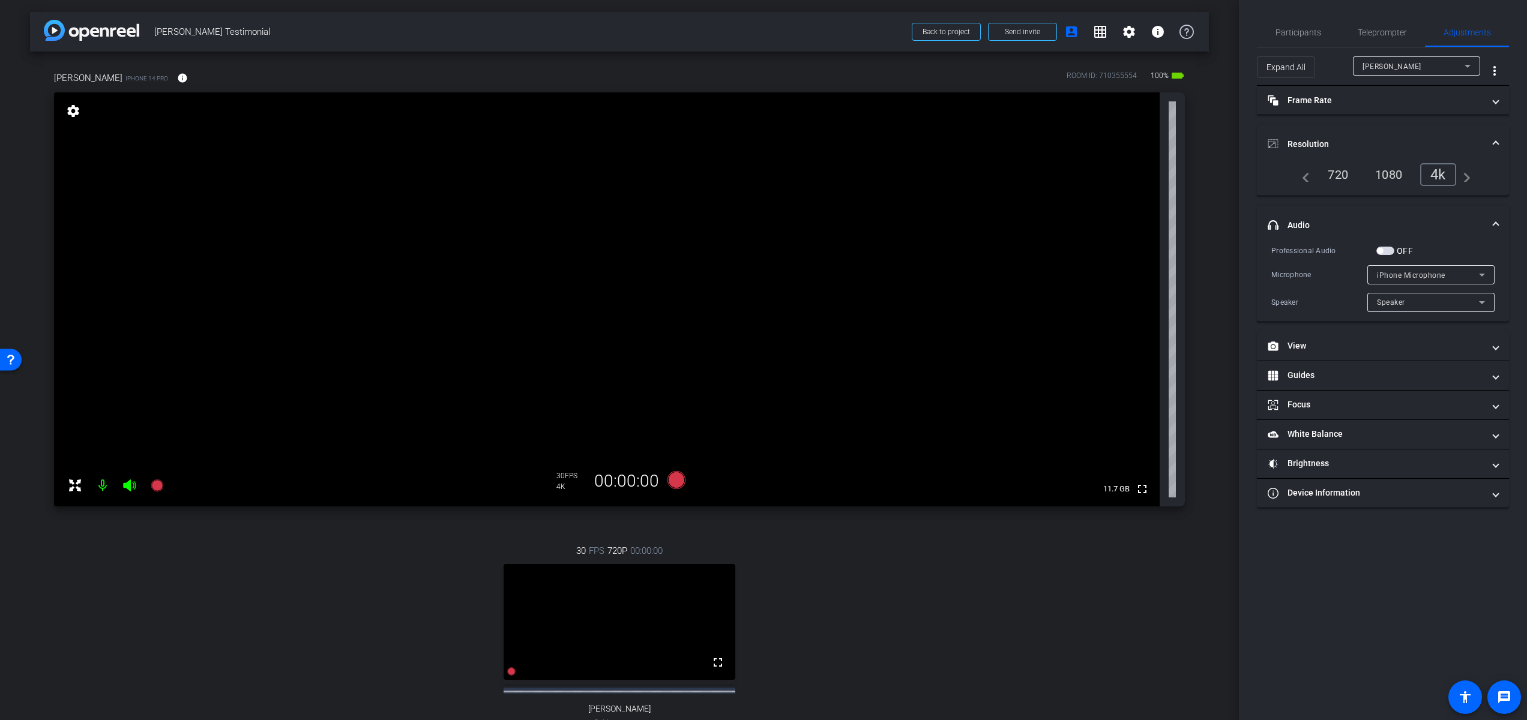
click at [1391, 251] on span "button" at bounding box center [1385, 251] width 18 height 8
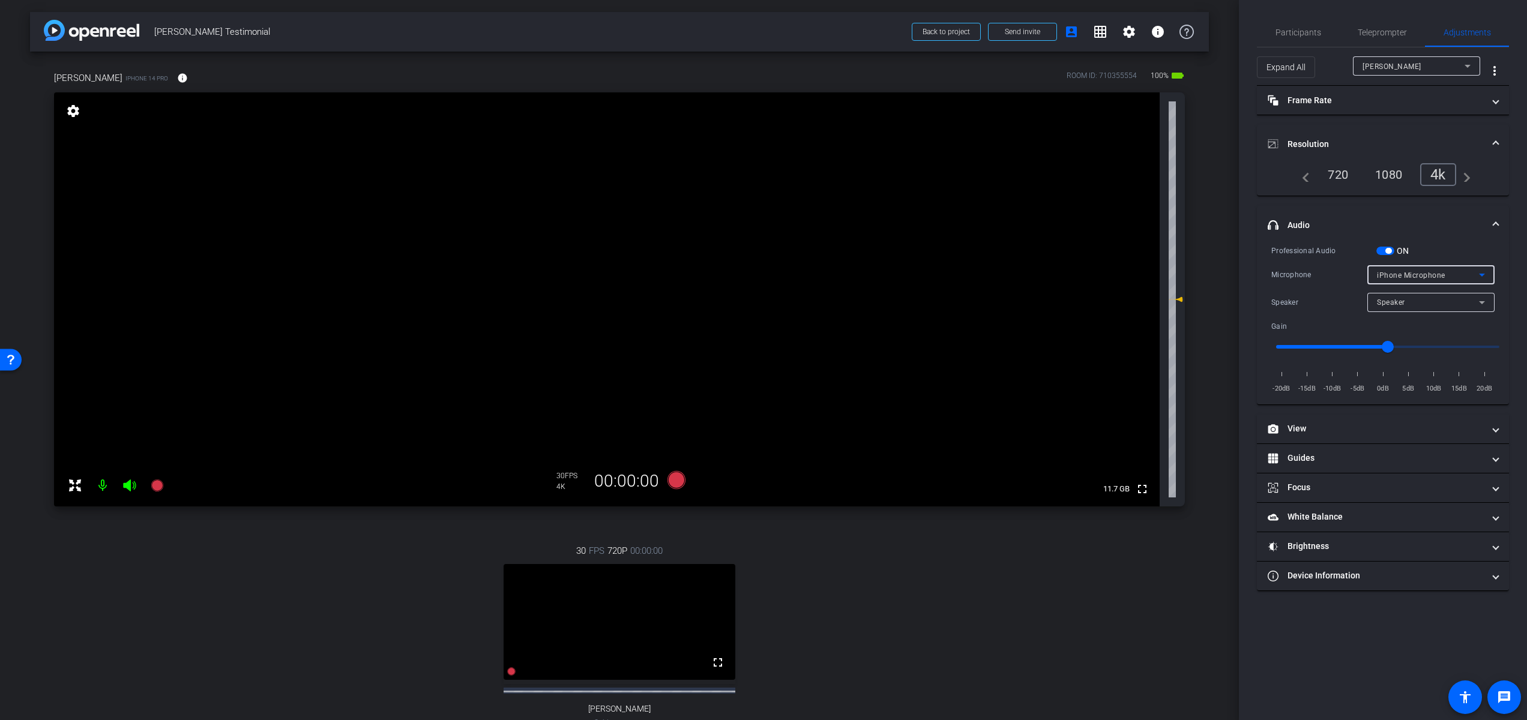
click at [1407, 274] on span "iPhone Microphone" at bounding box center [1411, 275] width 68 height 8
click at [1407, 274] on div at bounding box center [763, 360] width 1527 height 720
click at [1384, 252] on span "button" at bounding box center [1385, 251] width 18 height 8
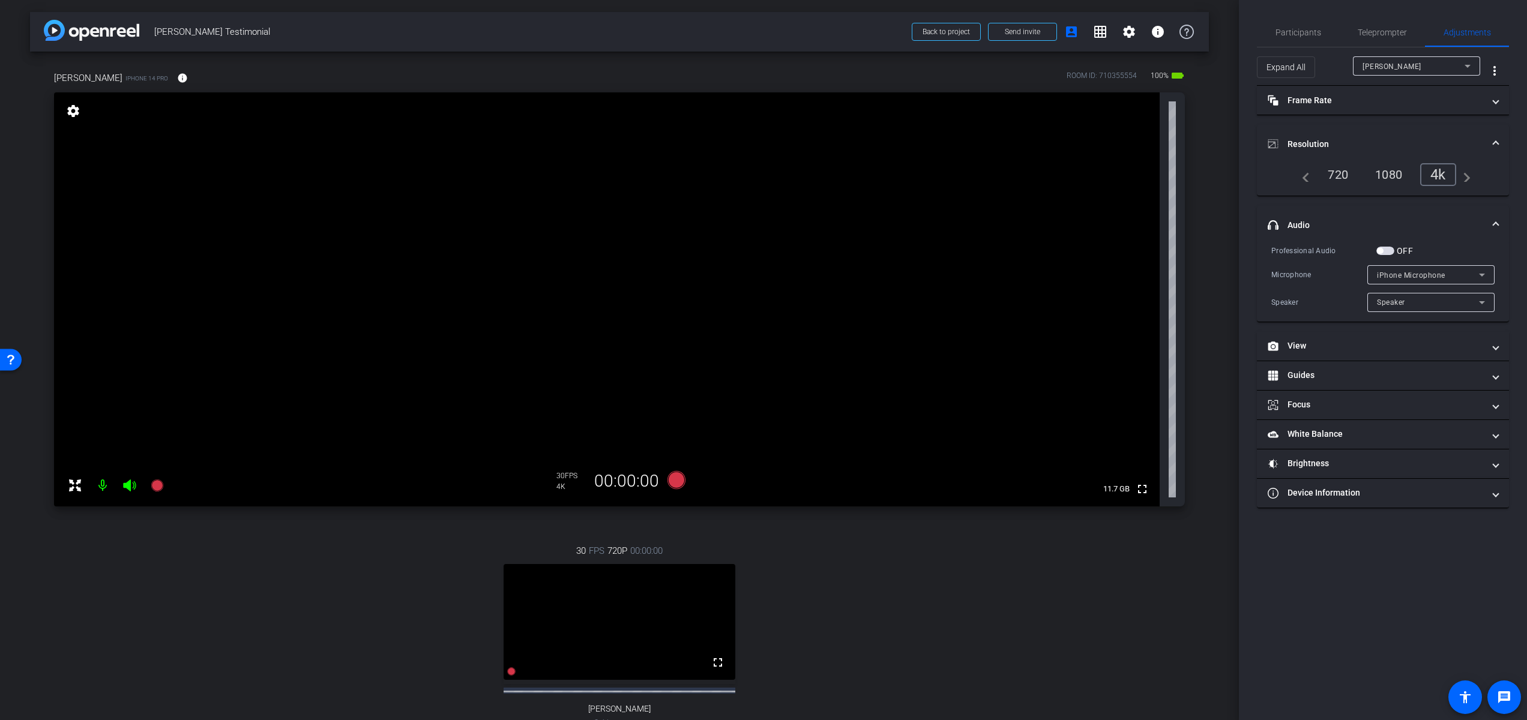
click at [1384, 252] on span "button" at bounding box center [1385, 251] width 18 height 8
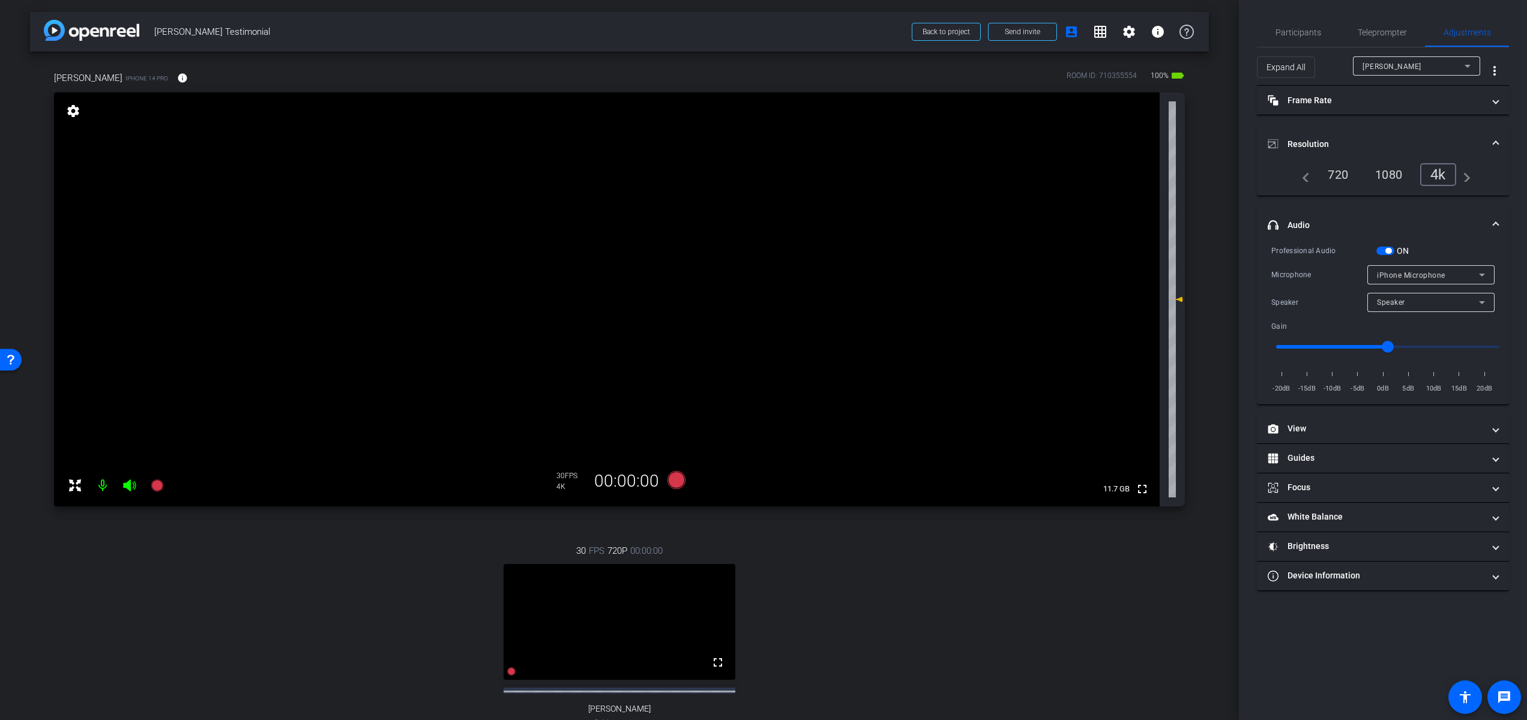
click at [1400, 275] on span "iPhone Microphone" at bounding box center [1411, 275] width 68 height 8
click at [1400, 275] on div at bounding box center [763, 360] width 1527 height 720
click at [1396, 304] on span "Speaker" at bounding box center [1391, 302] width 28 height 8
click at [1396, 304] on div at bounding box center [763, 360] width 1527 height 720
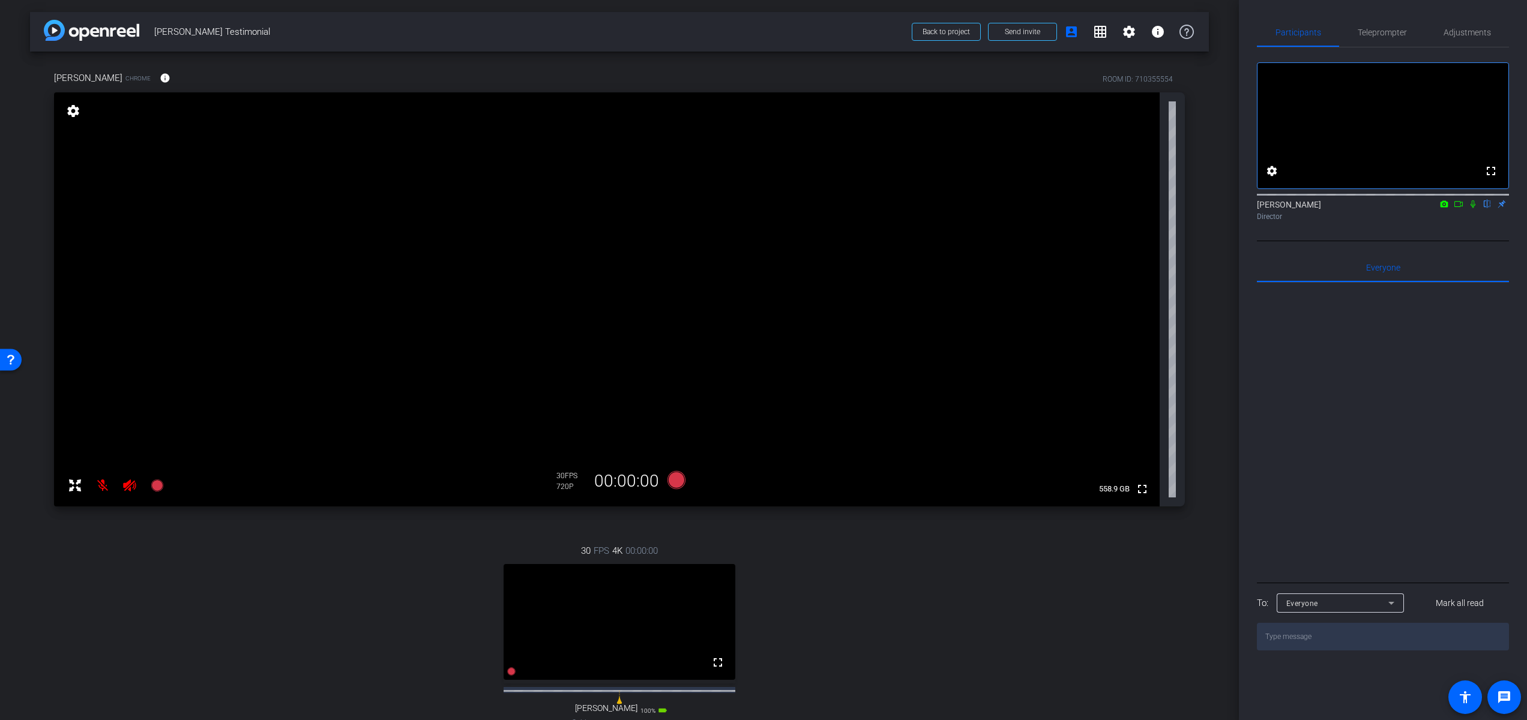
scroll to position [198, 0]
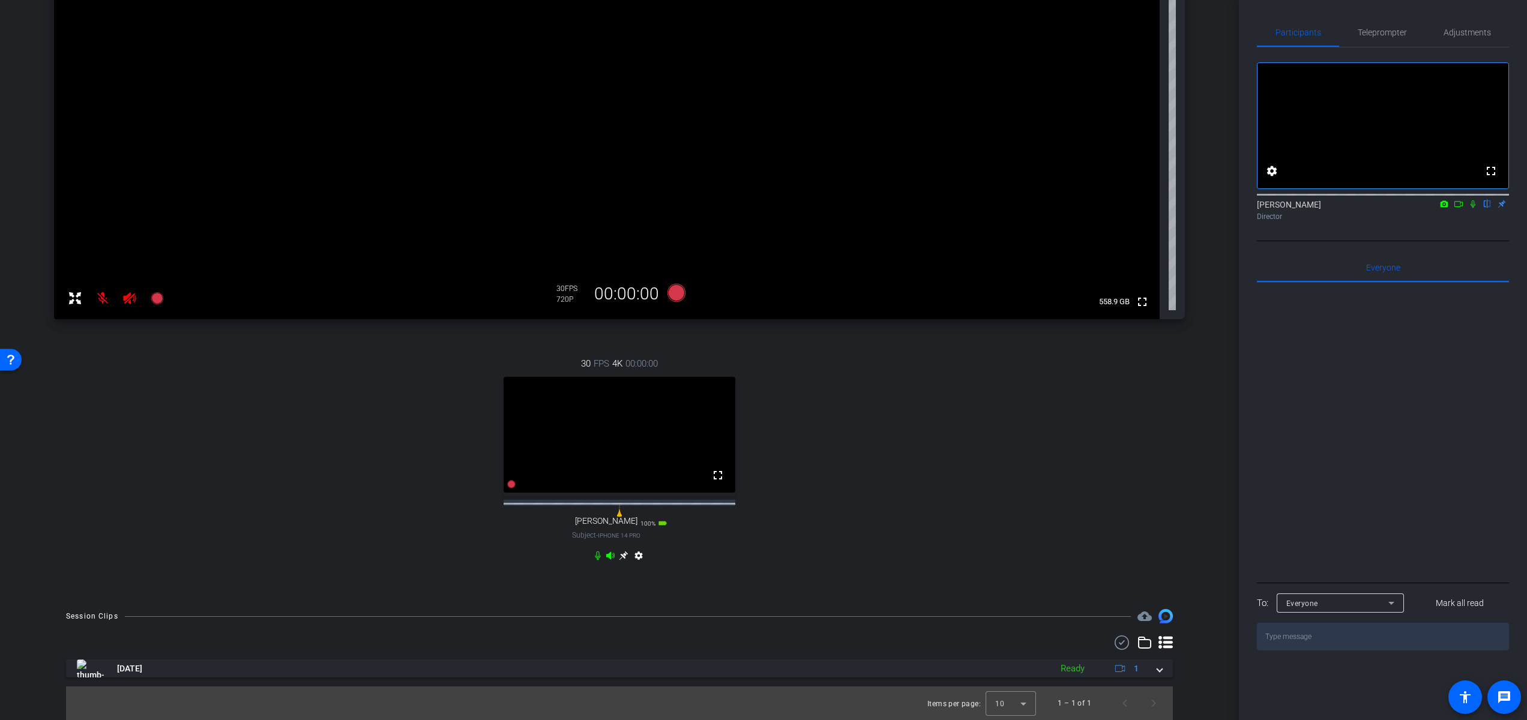
click at [623, 555] on icon at bounding box center [624, 556] width 10 height 10
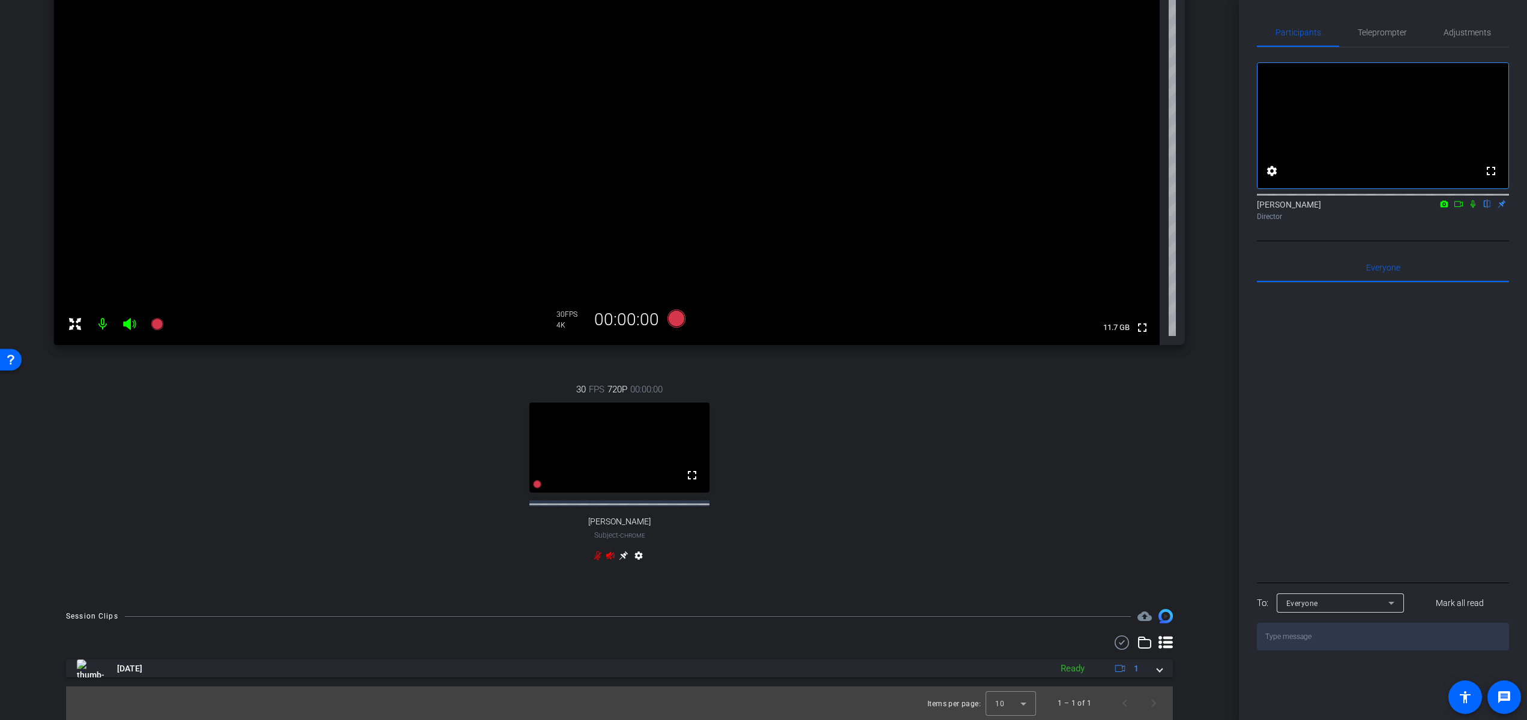
scroll to position [0, 0]
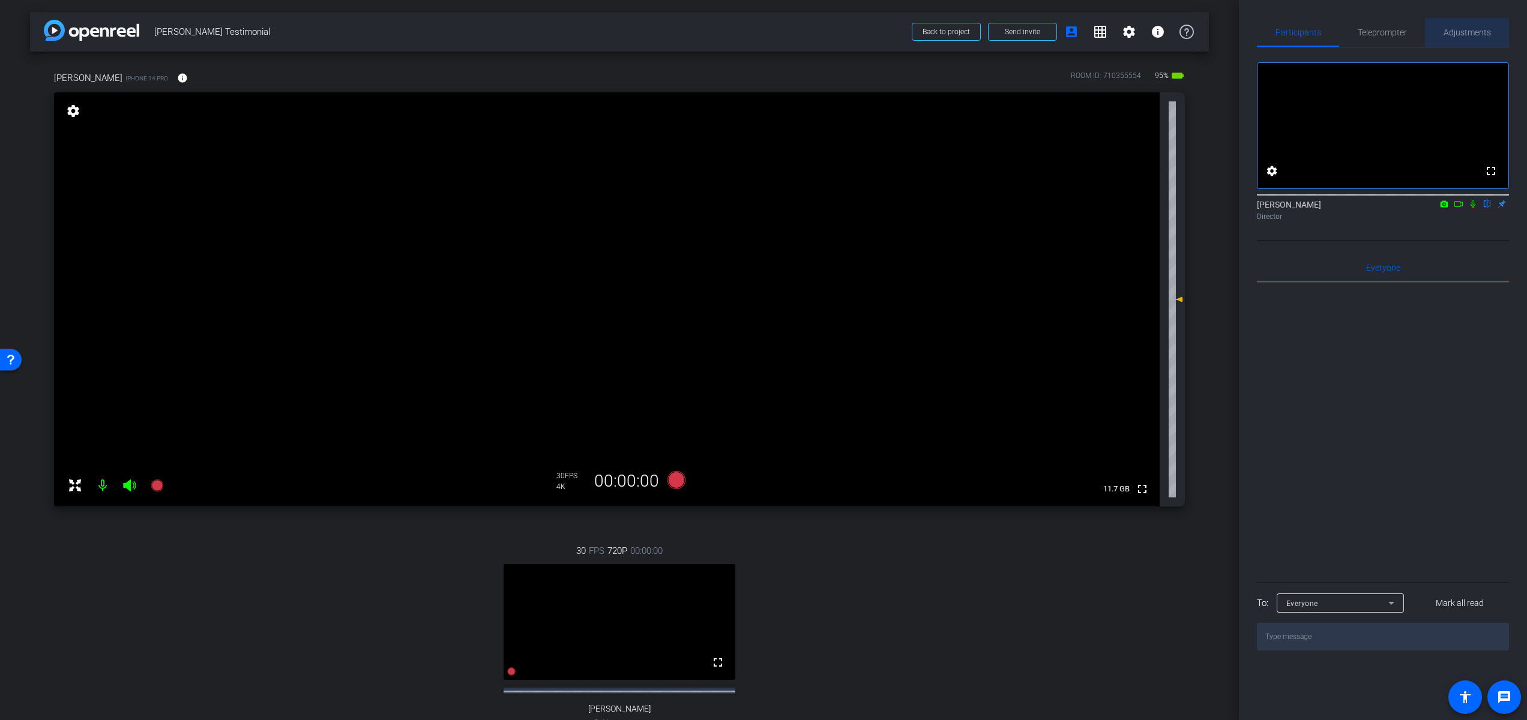
click at [1448, 34] on span "Adjustments" at bounding box center [1466, 32] width 47 height 8
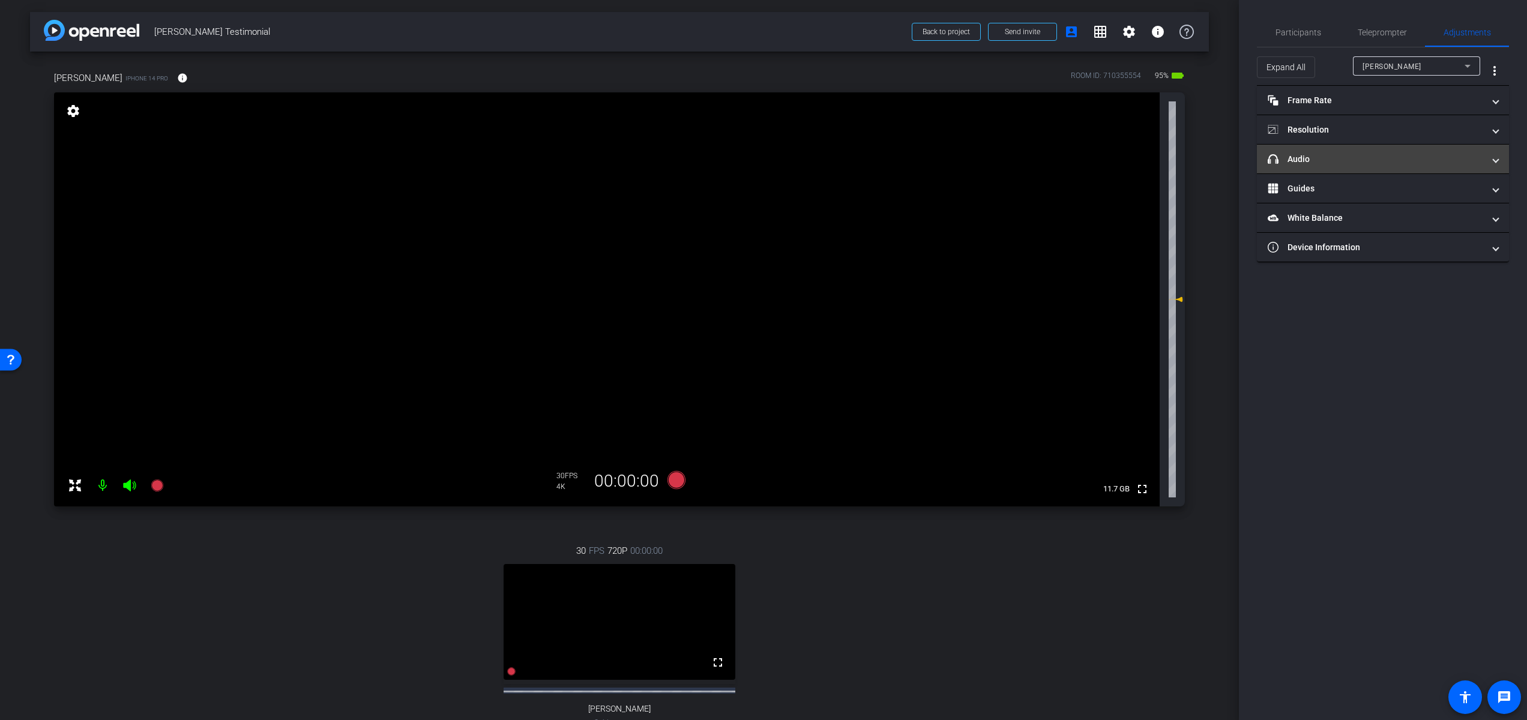
click at [1415, 164] on mat-panel-title "headphone icon Audio" at bounding box center [1375, 159] width 216 height 13
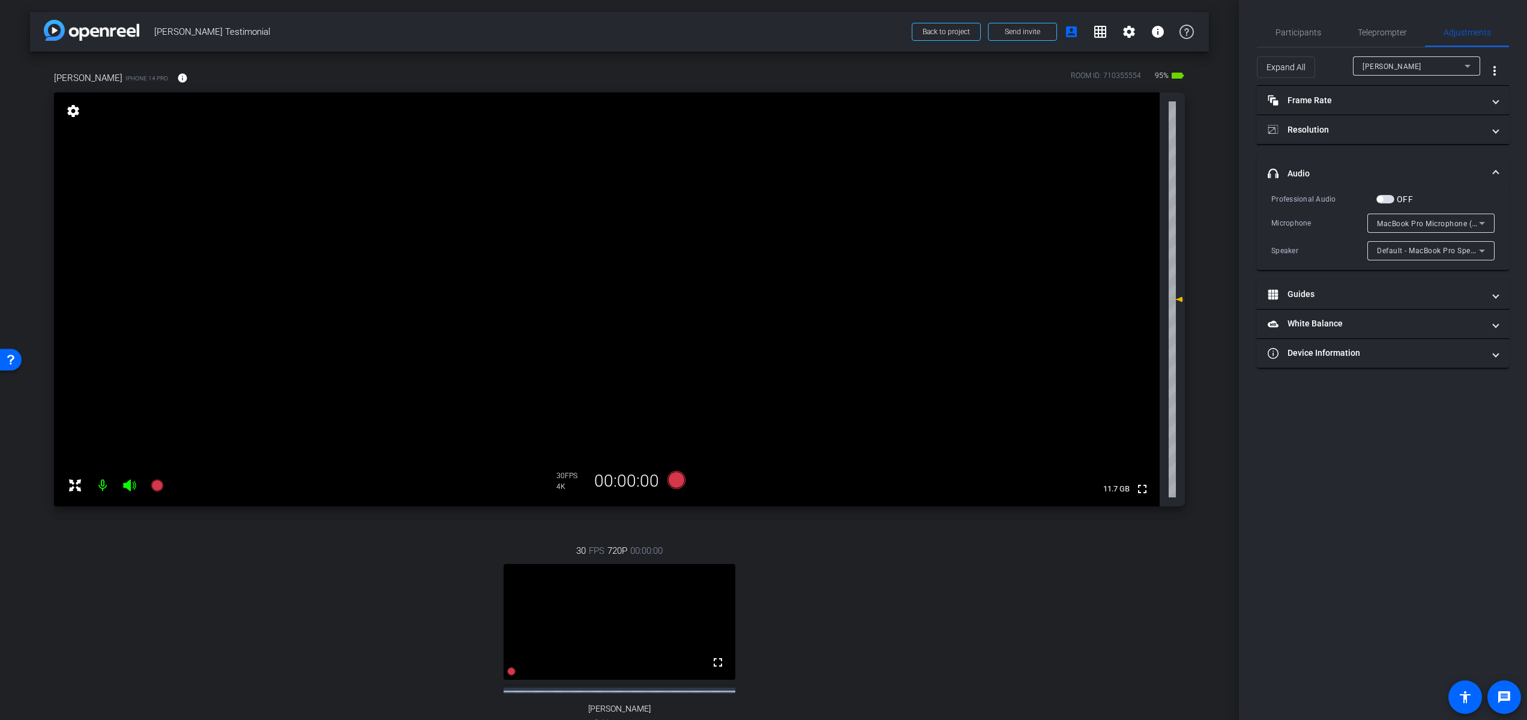
click at [1390, 199] on span "button" at bounding box center [1385, 199] width 18 height 8
click at [1428, 223] on span "MacBook Pro Microphone (Built-in)" at bounding box center [1438, 223] width 122 height 10
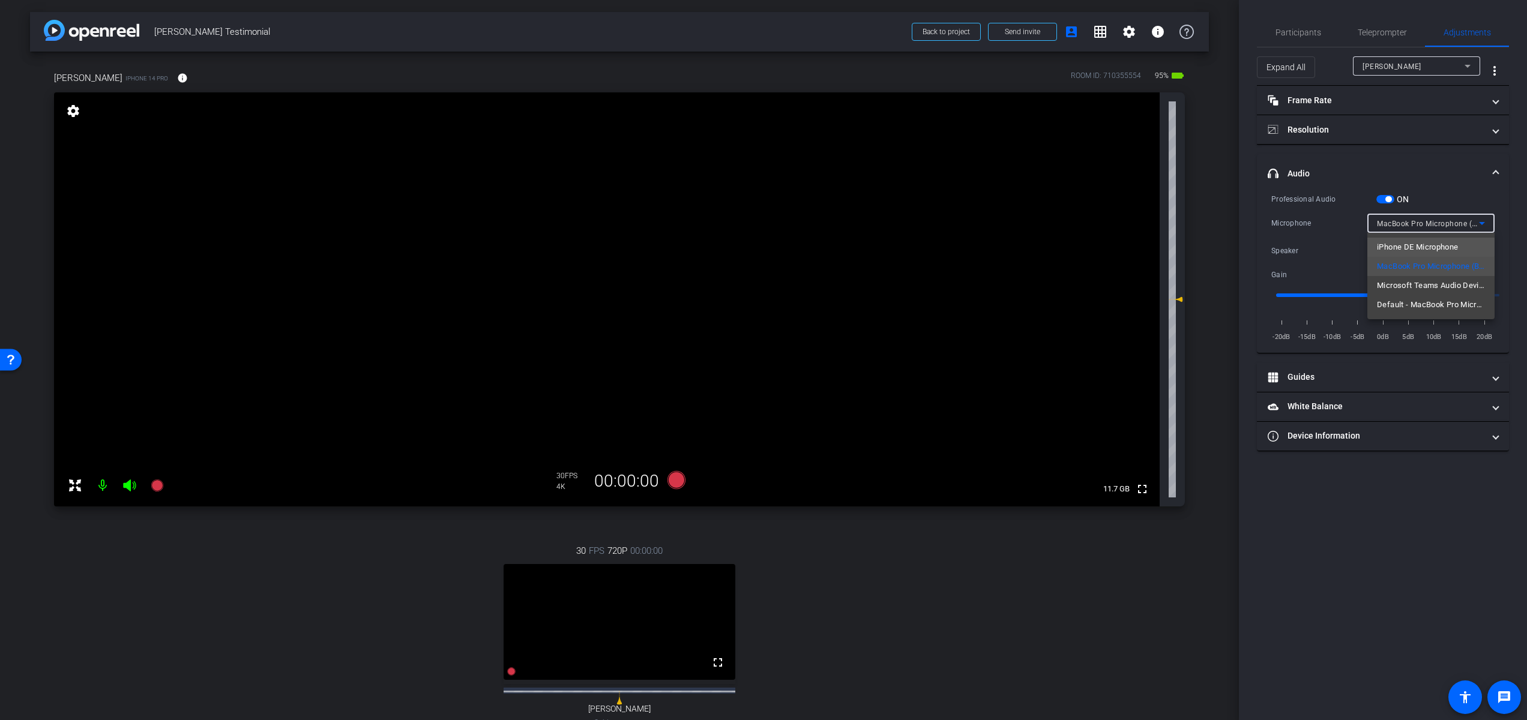
click at [1429, 247] on span "iPhone DE Microphone" at bounding box center [1418, 247] width 82 height 14
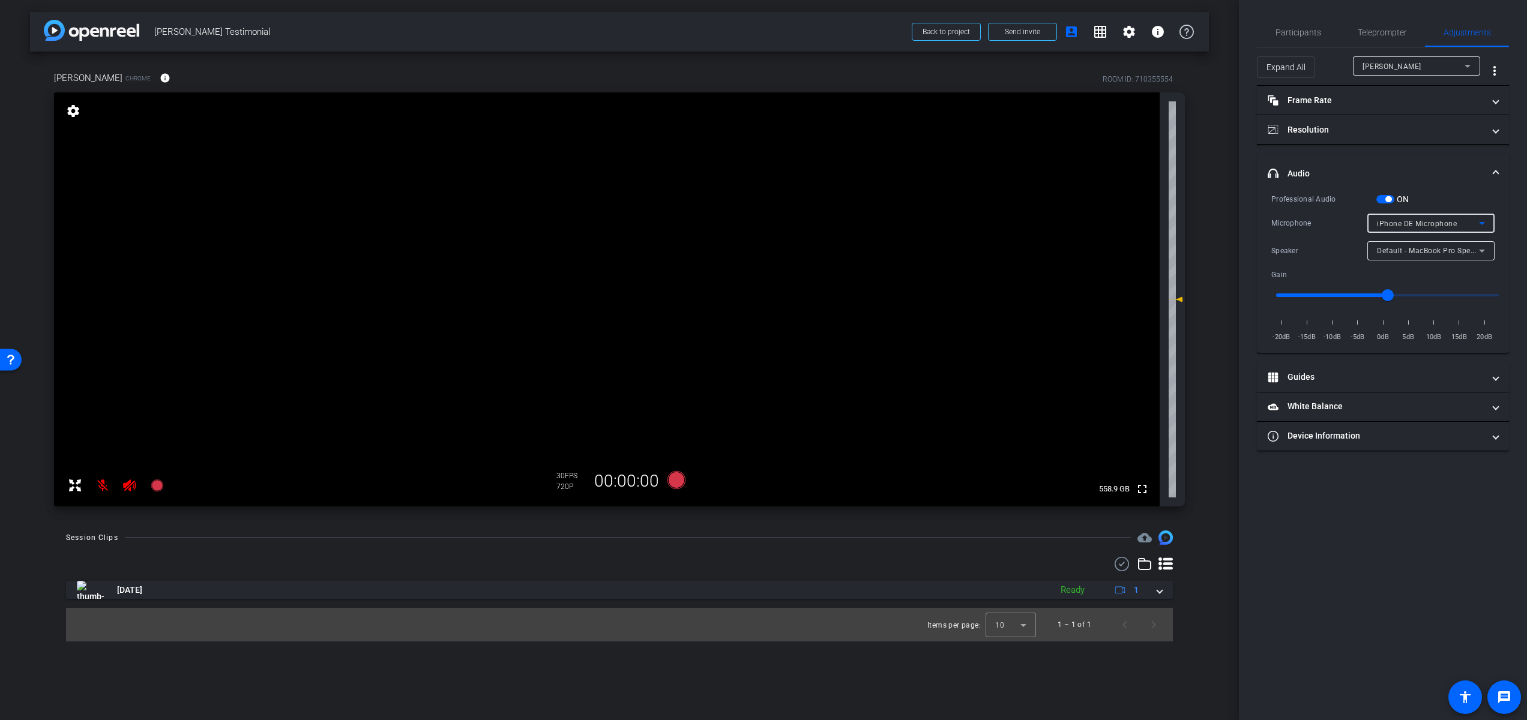
click at [104, 483] on mat-icon at bounding box center [103, 485] width 24 height 24
click at [128, 481] on icon at bounding box center [129, 485] width 14 height 14
click at [1305, 37] on span "Participants" at bounding box center [1298, 32] width 46 height 8
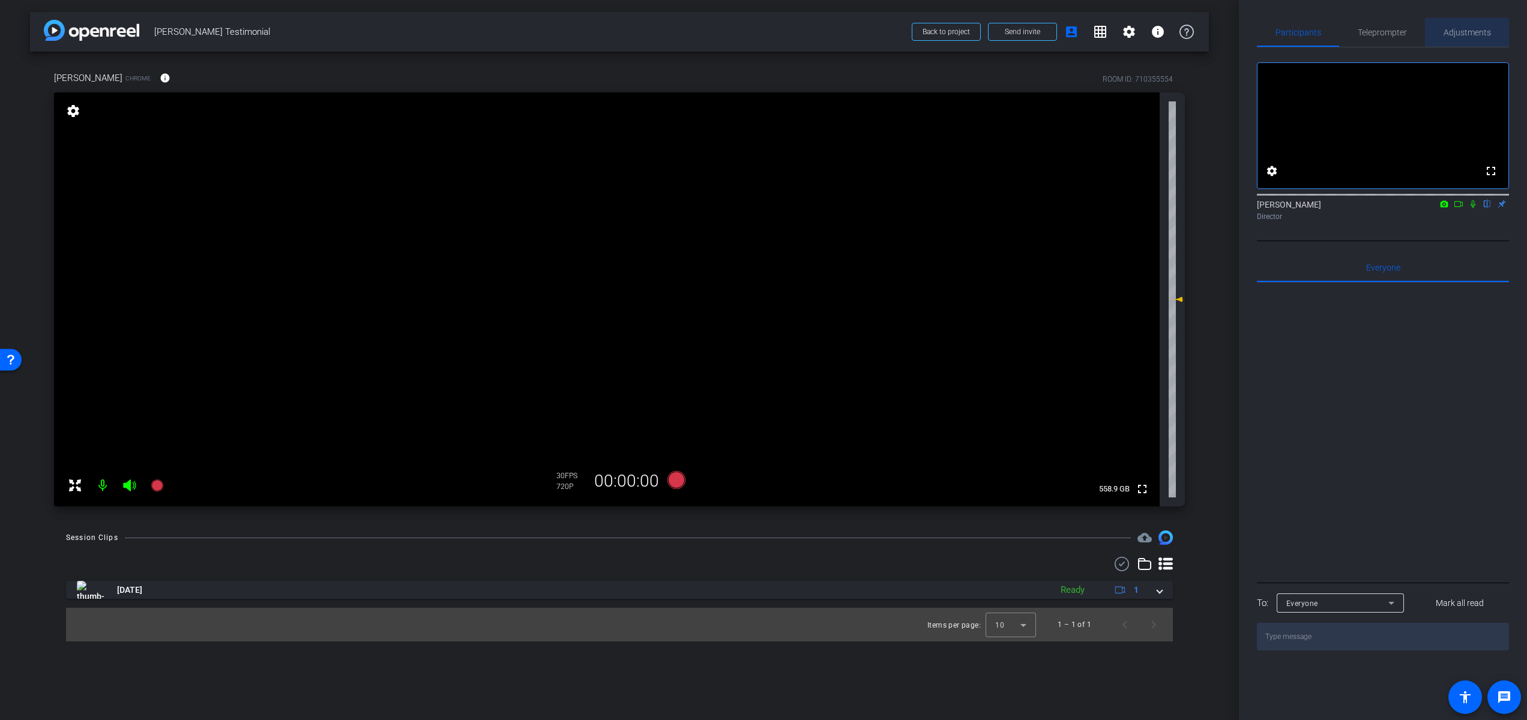
click at [1479, 33] on span "Adjustments" at bounding box center [1466, 32] width 47 height 8
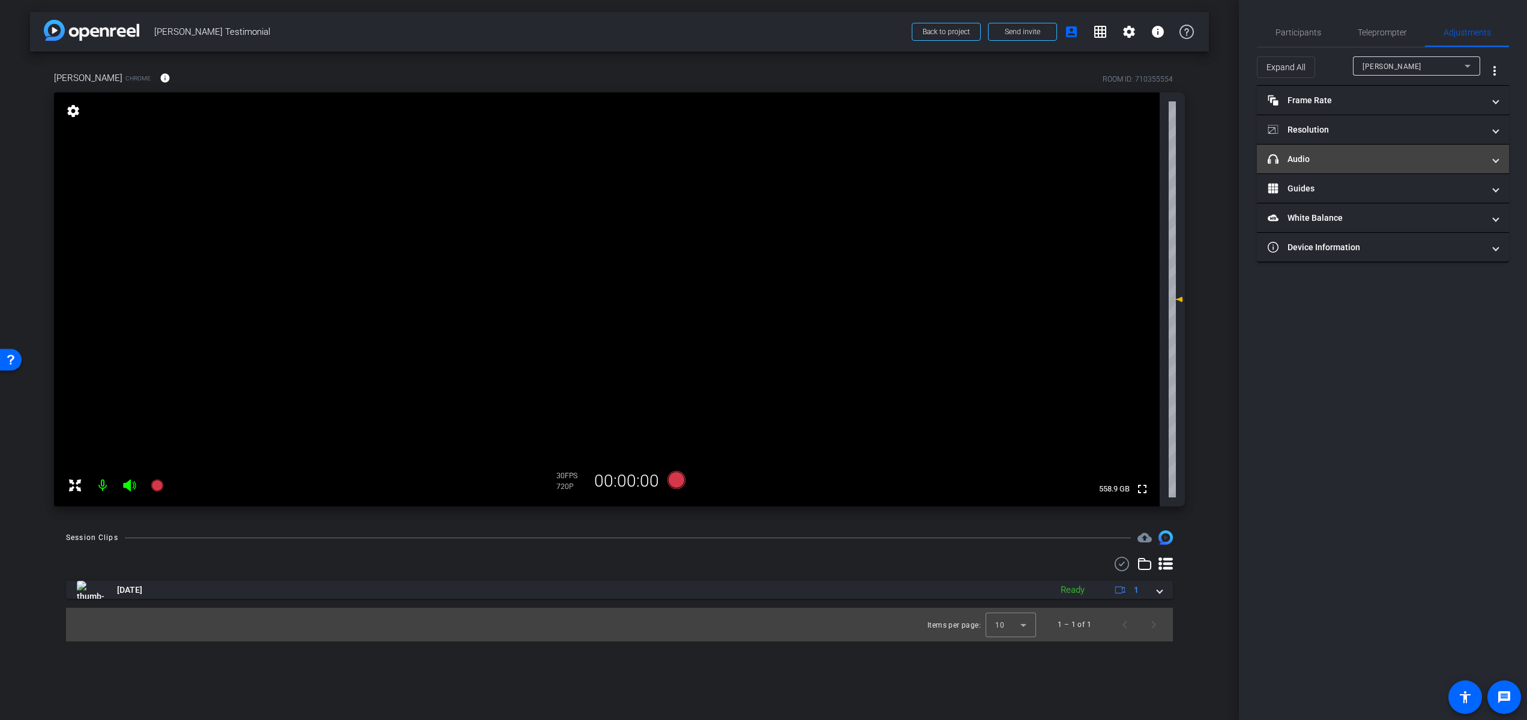
click at [1380, 157] on mat-panel-title "headphone icon Audio" at bounding box center [1375, 159] width 216 height 13
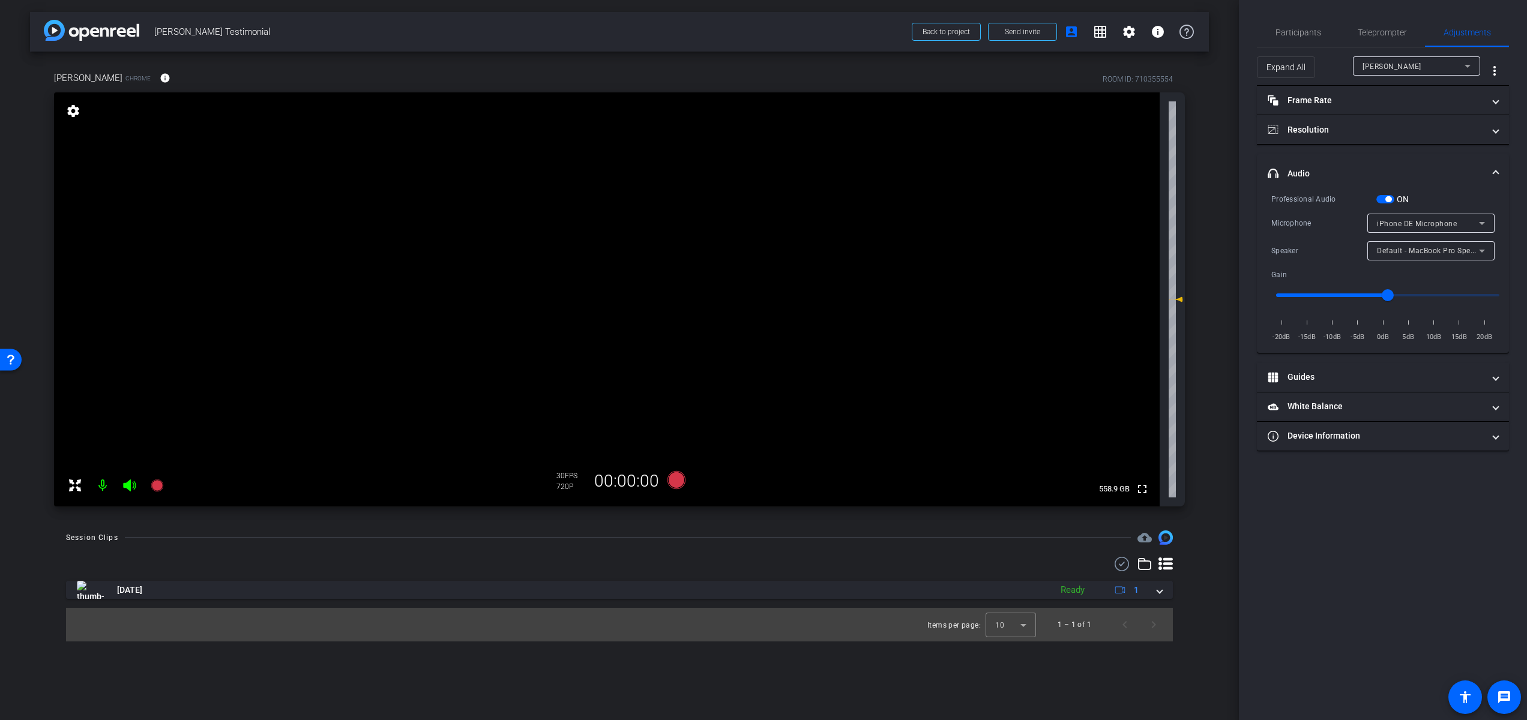
click at [1381, 200] on span "button" at bounding box center [1385, 199] width 18 height 8
click at [1302, 29] on span "Participants" at bounding box center [1298, 32] width 46 height 8
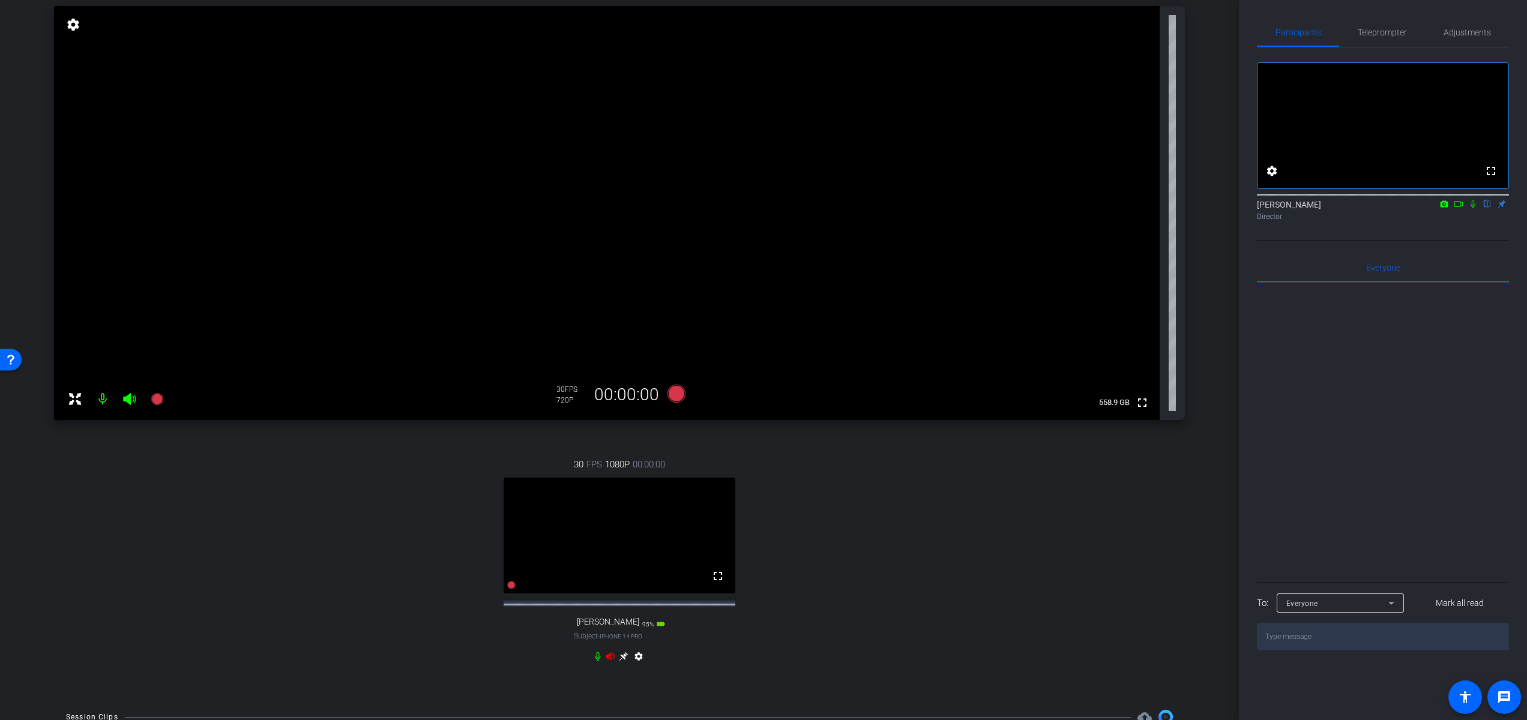
scroll to position [86, 0]
click at [610, 662] on icon at bounding box center [610, 657] width 10 height 10
click at [606, 661] on icon at bounding box center [610, 657] width 8 height 8
click at [131, 402] on icon at bounding box center [129, 399] width 14 height 14
click at [101, 397] on mat-icon at bounding box center [103, 400] width 24 height 24
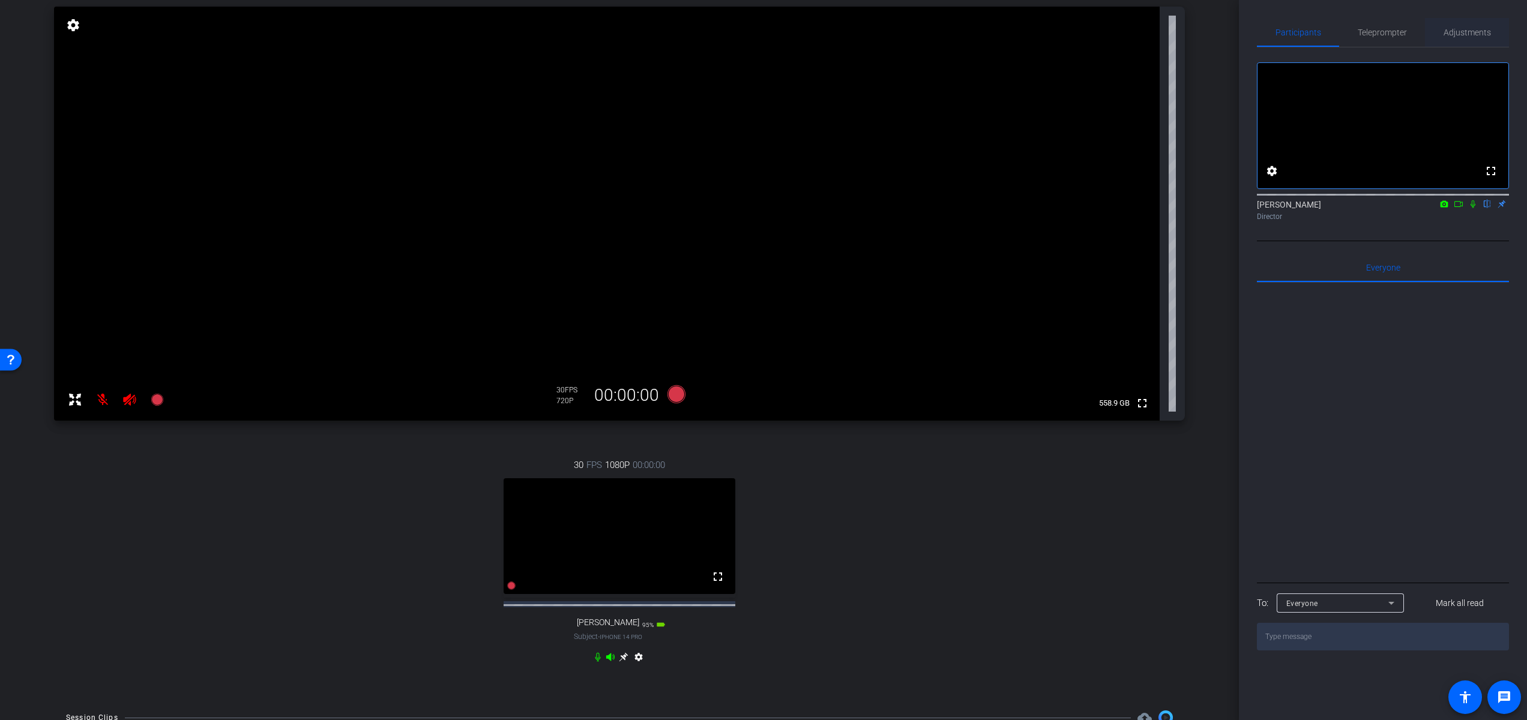
click at [1452, 26] on span "Adjustments" at bounding box center [1466, 32] width 47 height 29
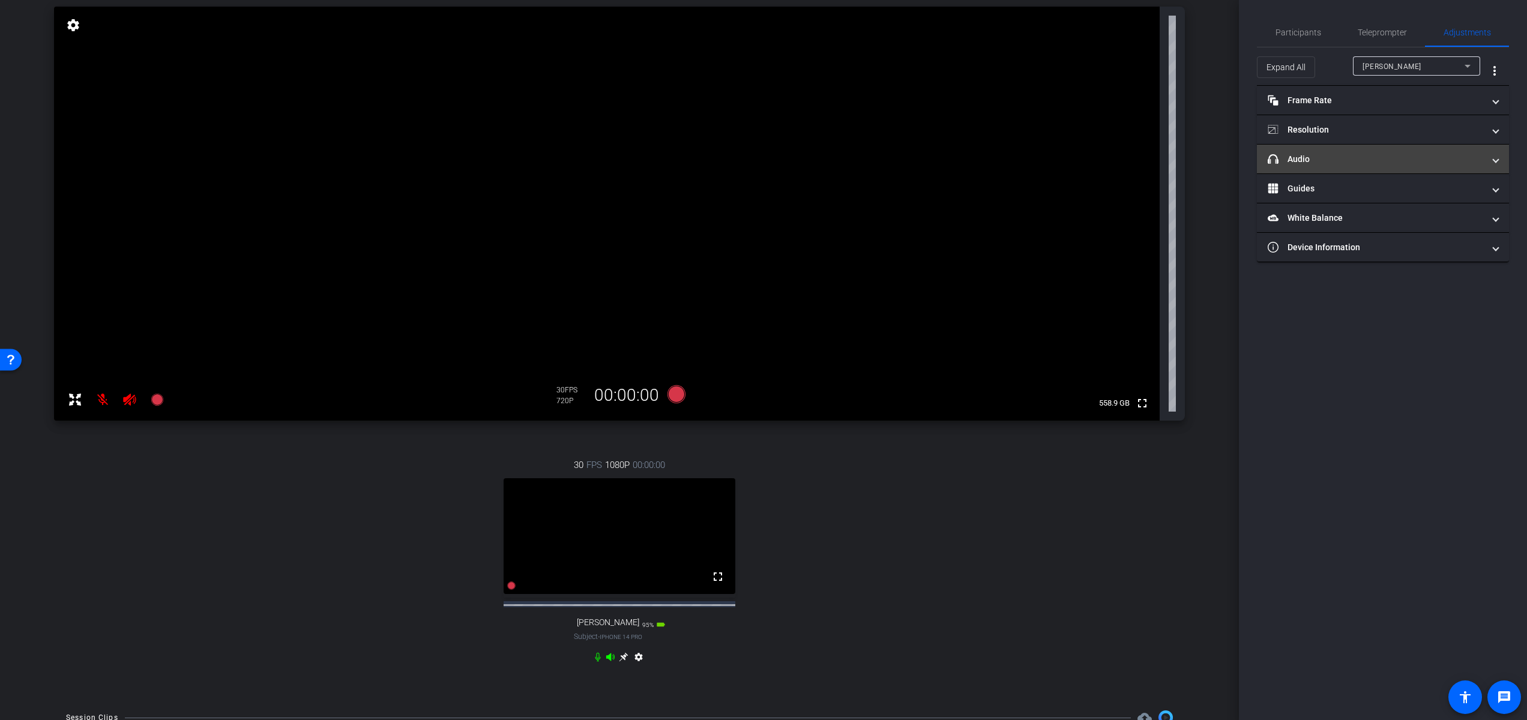
click at [1428, 159] on mat-panel-title "headphone icon Audio" at bounding box center [1375, 159] width 216 height 13
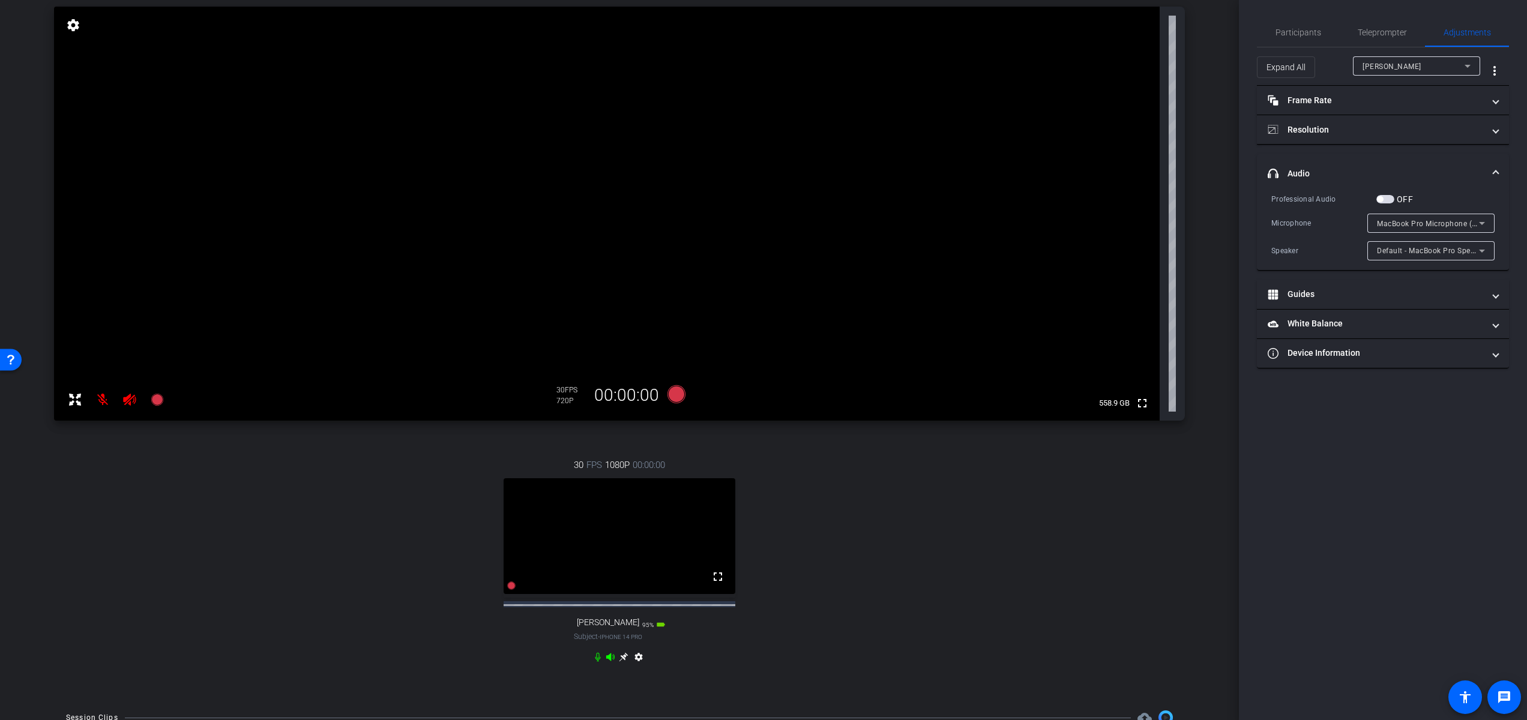
click at [1414, 224] on span "MacBook Pro Microphone (Built-in)" at bounding box center [1438, 223] width 122 height 10
click at [1391, 199] on div at bounding box center [763, 360] width 1527 height 720
click at [1390, 199] on span "button" at bounding box center [1385, 199] width 18 height 8
click at [1398, 221] on span "MacBook Pro Microphone (Built-in)" at bounding box center [1438, 223] width 122 height 10
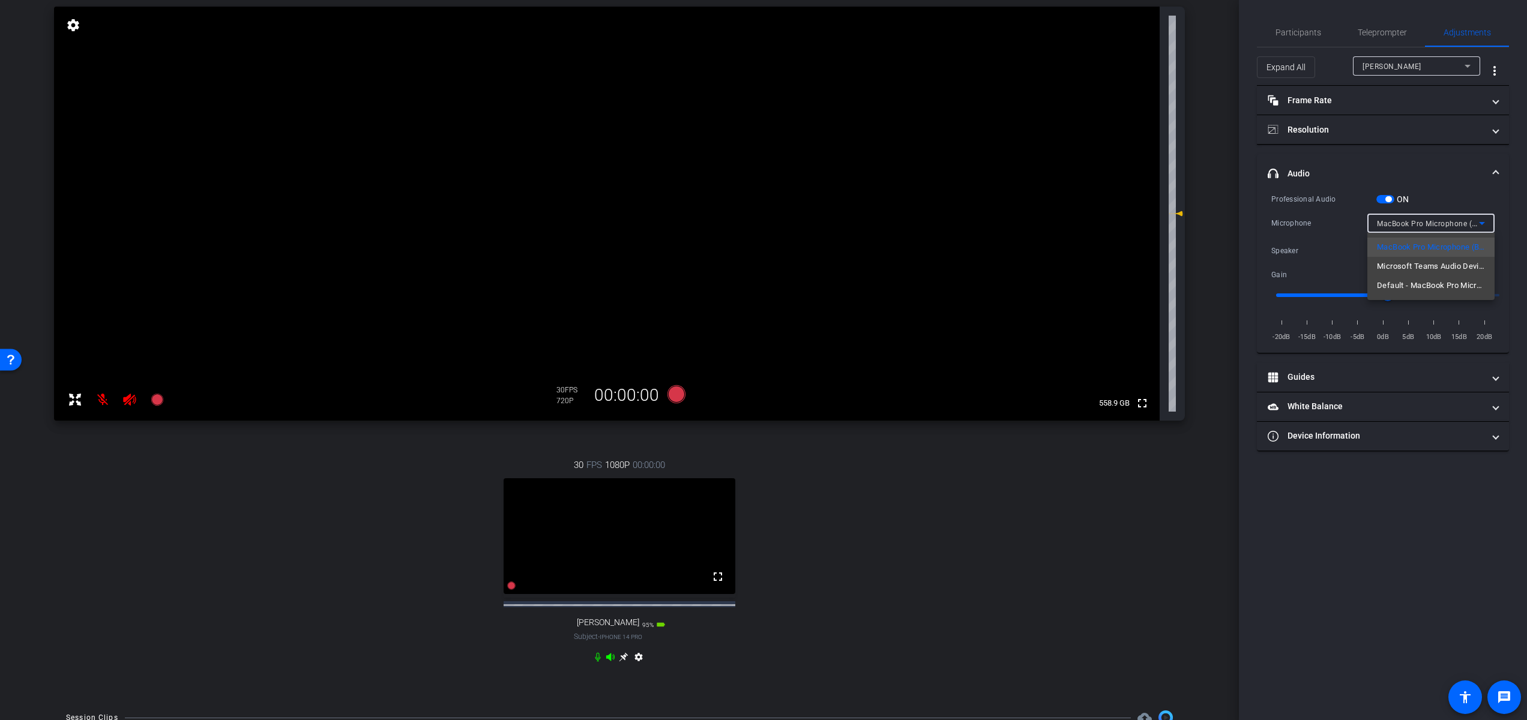
click at [1398, 221] on div at bounding box center [763, 360] width 1527 height 720
click at [1455, 223] on span "MacBook Pro Microphone (Built-in)" at bounding box center [1438, 223] width 122 height 10
click at [1442, 283] on span "Default - MacBook Pro Microphone (Built-in)" at bounding box center [1431, 285] width 108 height 14
click at [1444, 227] on span "Default - MacBook Pro Microphone (Built-in)" at bounding box center [1454, 223] width 154 height 10
click at [1460, 62] on div at bounding box center [763, 360] width 1527 height 720
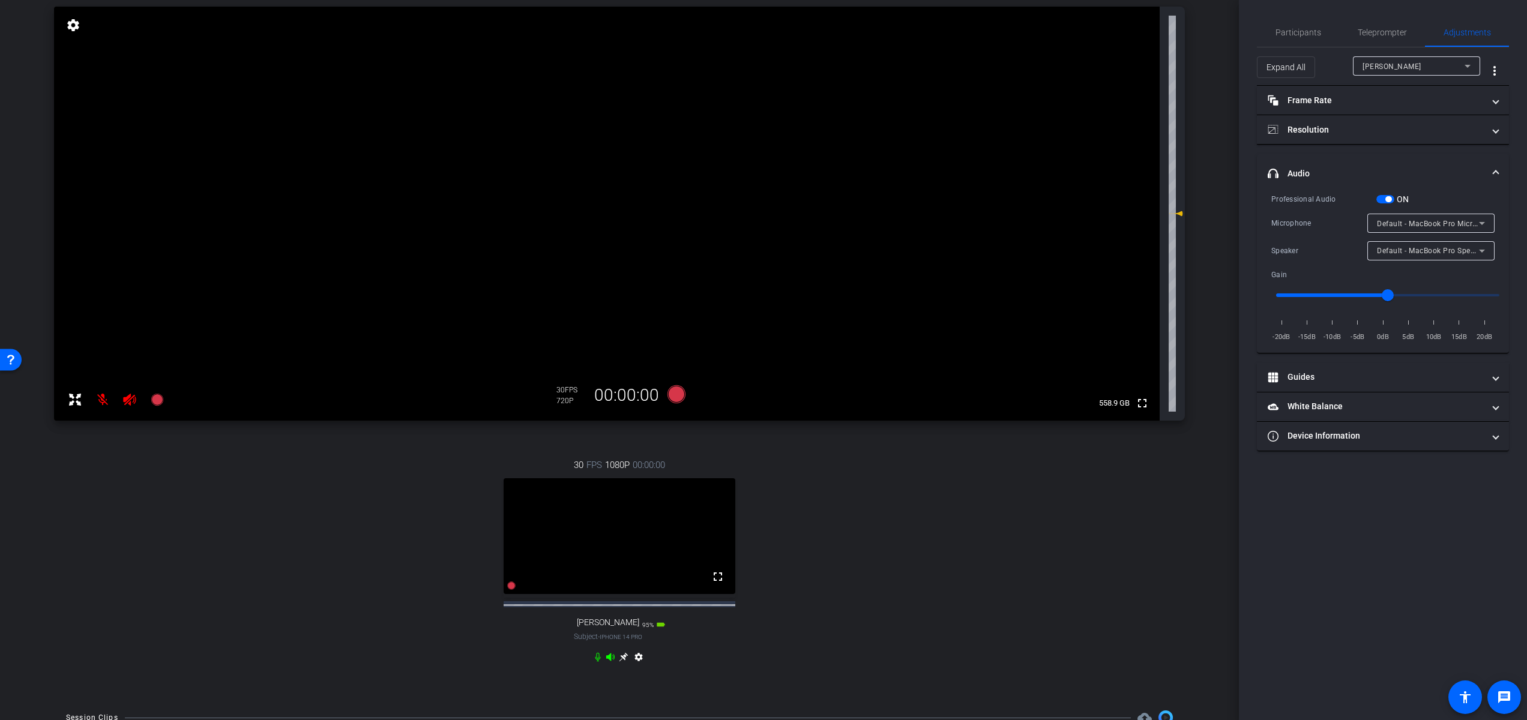
click at [1461, 64] on icon at bounding box center [1467, 66] width 14 height 14
click at [1392, 199] on span "button" at bounding box center [1385, 199] width 18 height 8
click at [1431, 220] on span "iPhone Microphone" at bounding box center [1411, 224] width 68 height 8
click at [1419, 167] on div at bounding box center [763, 360] width 1527 height 720
click at [1444, 222] on div "iPhone Microphone" at bounding box center [1428, 223] width 102 height 15
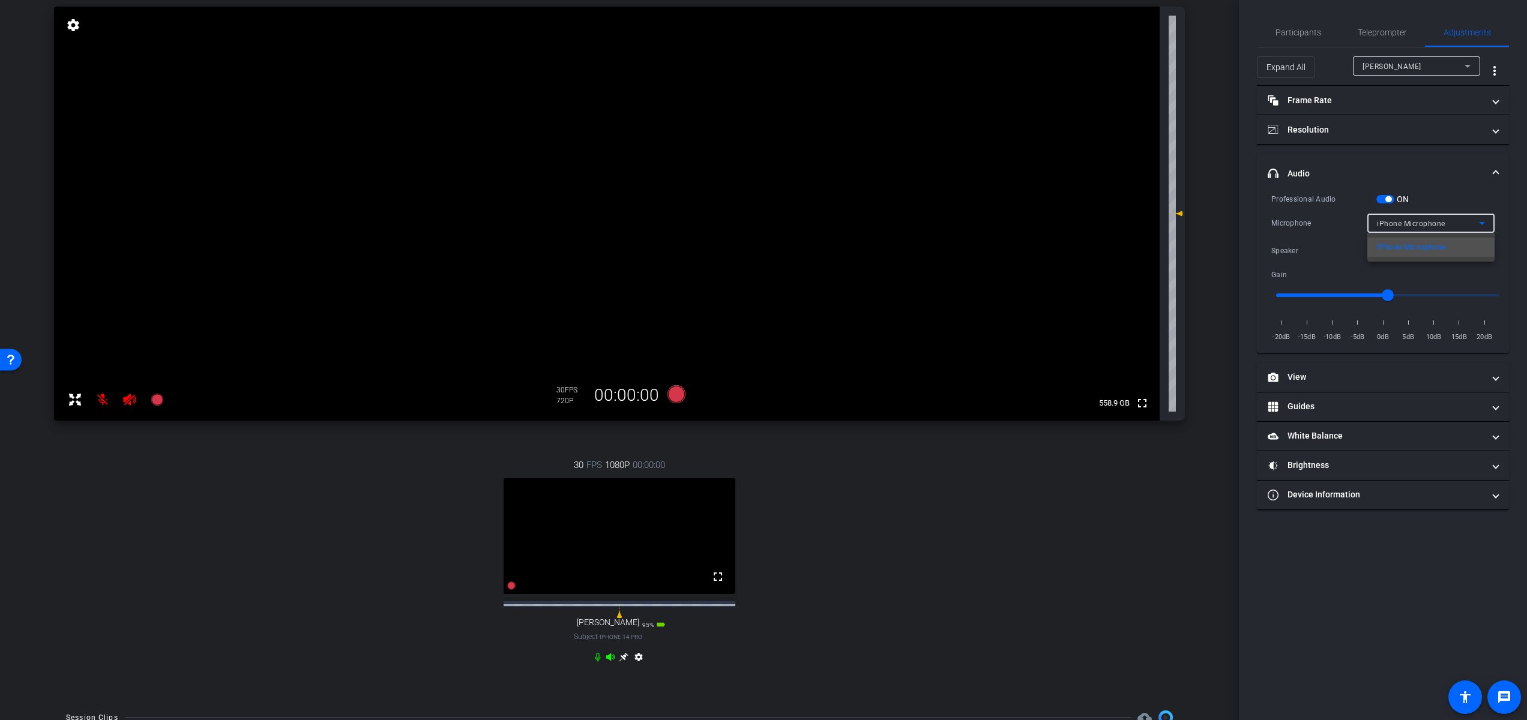
click at [1444, 222] on div at bounding box center [763, 360] width 1527 height 720
click at [1381, 197] on span "button" at bounding box center [1385, 199] width 18 height 8
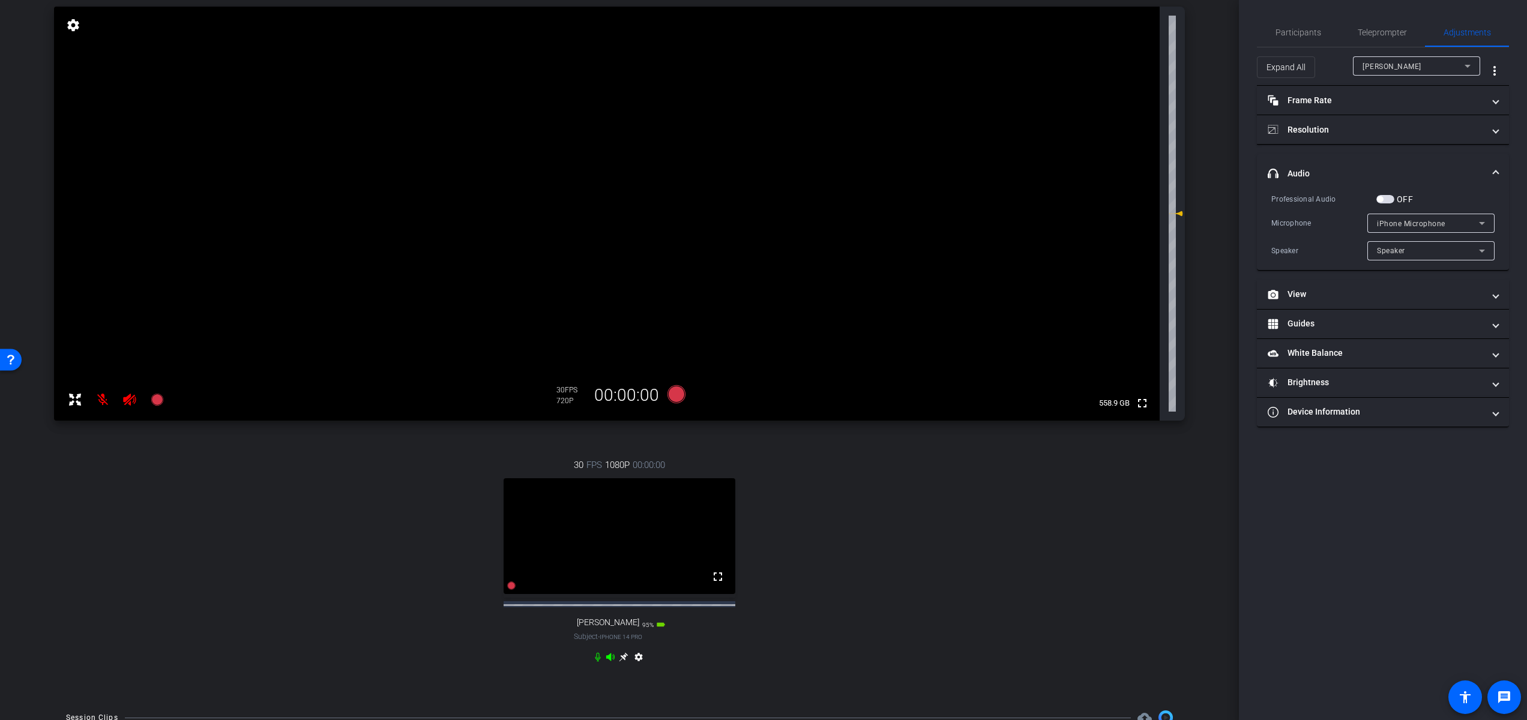
click at [1388, 197] on span "button" at bounding box center [1385, 199] width 18 height 8
click at [1414, 222] on span "iPhone Microphone" at bounding box center [1411, 224] width 68 height 8
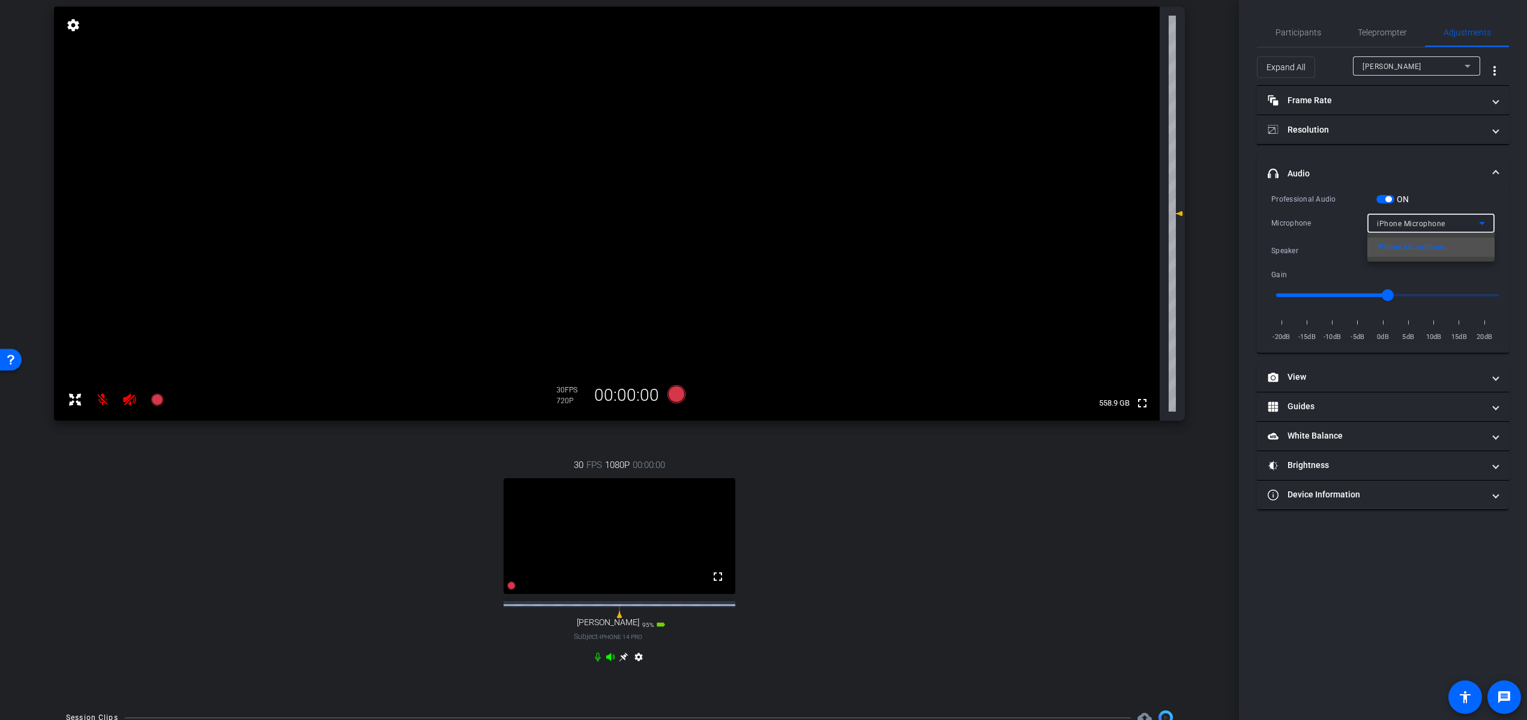
click at [1414, 222] on div at bounding box center [763, 360] width 1527 height 720
click at [1415, 218] on div "iPhone Microphone" at bounding box center [1428, 223] width 102 height 15
click at [1415, 218] on div at bounding box center [763, 360] width 1527 height 720
click at [1419, 67] on div "[PERSON_NAME]" at bounding box center [1413, 66] width 102 height 15
click at [1419, 67] on div at bounding box center [763, 360] width 1527 height 720
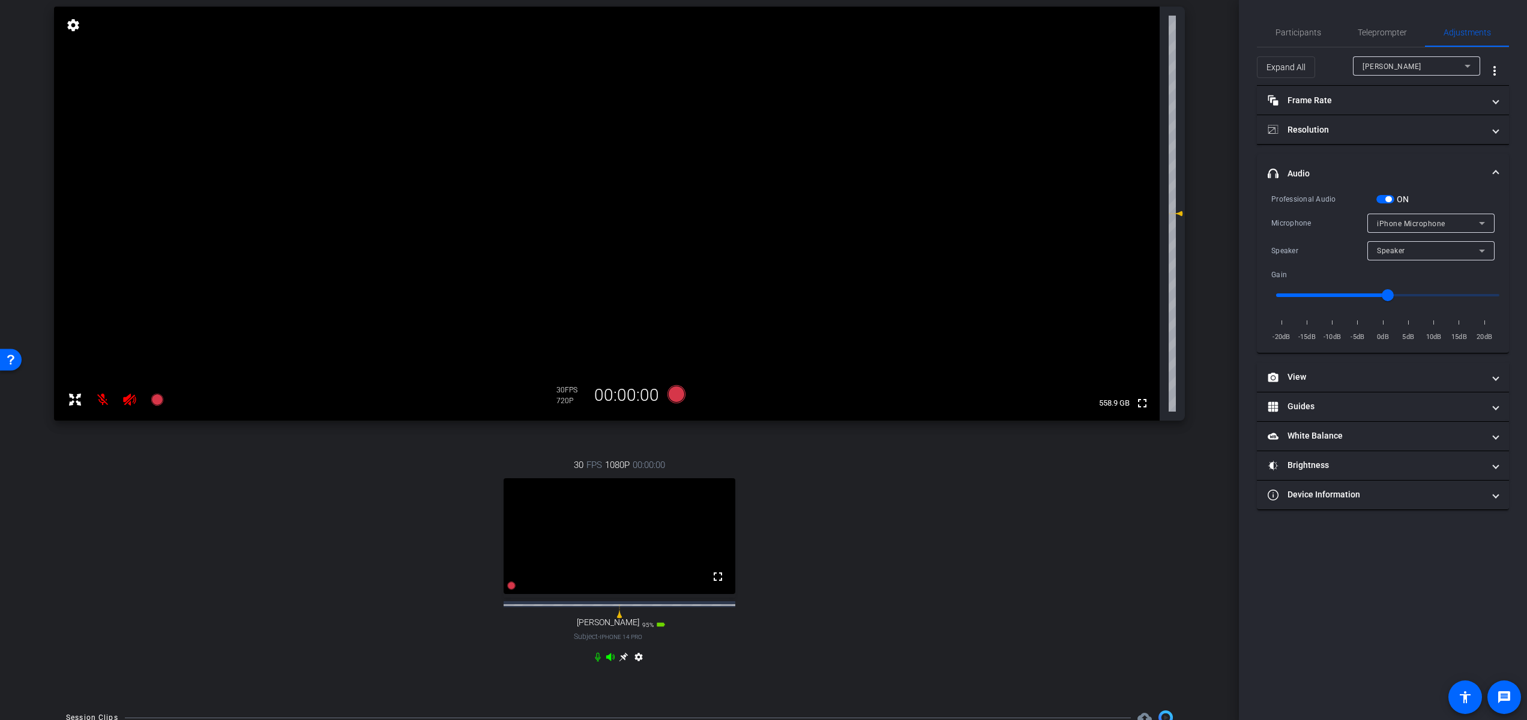
click at [622, 662] on icon at bounding box center [624, 657] width 10 height 10
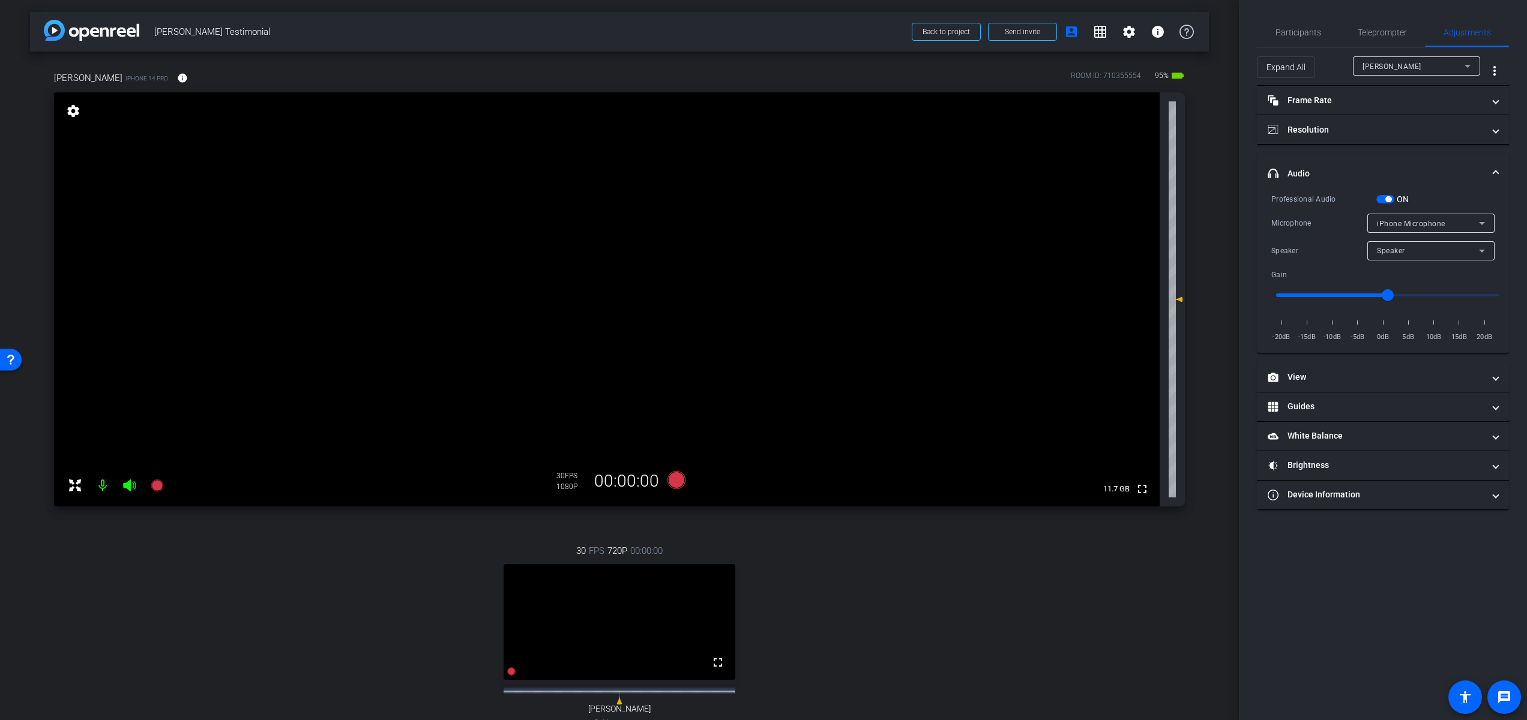
click at [1474, 222] on icon at bounding box center [1481, 223] width 14 height 14
click at [1383, 198] on div at bounding box center [763, 360] width 1527 height 720
click at [1382, 199] on span "button" at bounding box center [1385, 199] width 18 height 8
click at [1381, 199] on span "button" at bounding box center [1380, 199] width 6 height 6
click at [1456, 222] on div "iPhone Microphone" at bounding box center [1428, 223] width 102 height 15
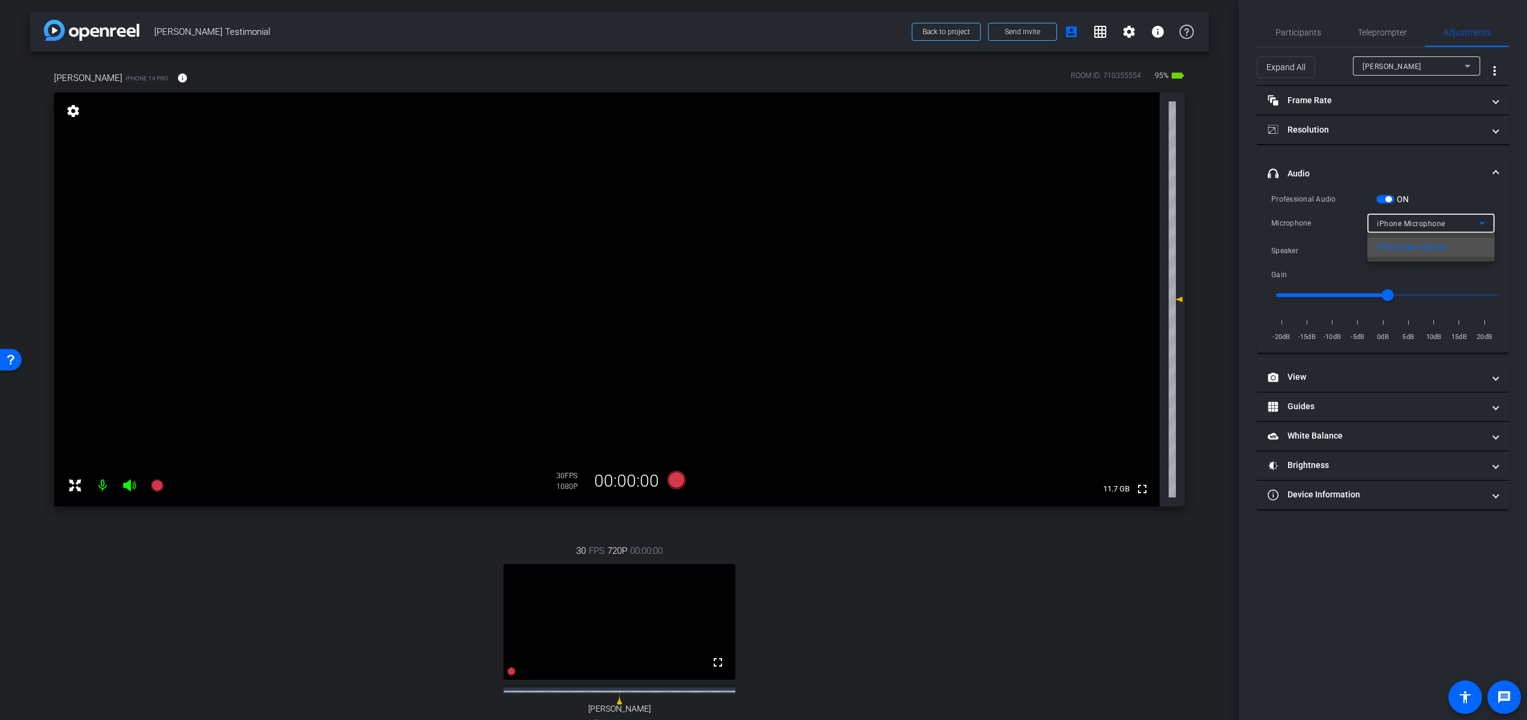
click at [1457, 222] on div at bounding box center [763, 360] width 1527 height 720
click at [1458, 67] on div "[PERSON_NAME]" at bounding box center [1413, 66] width 102 height 15
click at [1459, 67] on div at bounding box center [763, 360] width 1527 height 720
click at [1432, 130] on mat-panel-title "Resolution" at bounding box center [1375, 130] width 216 height 13
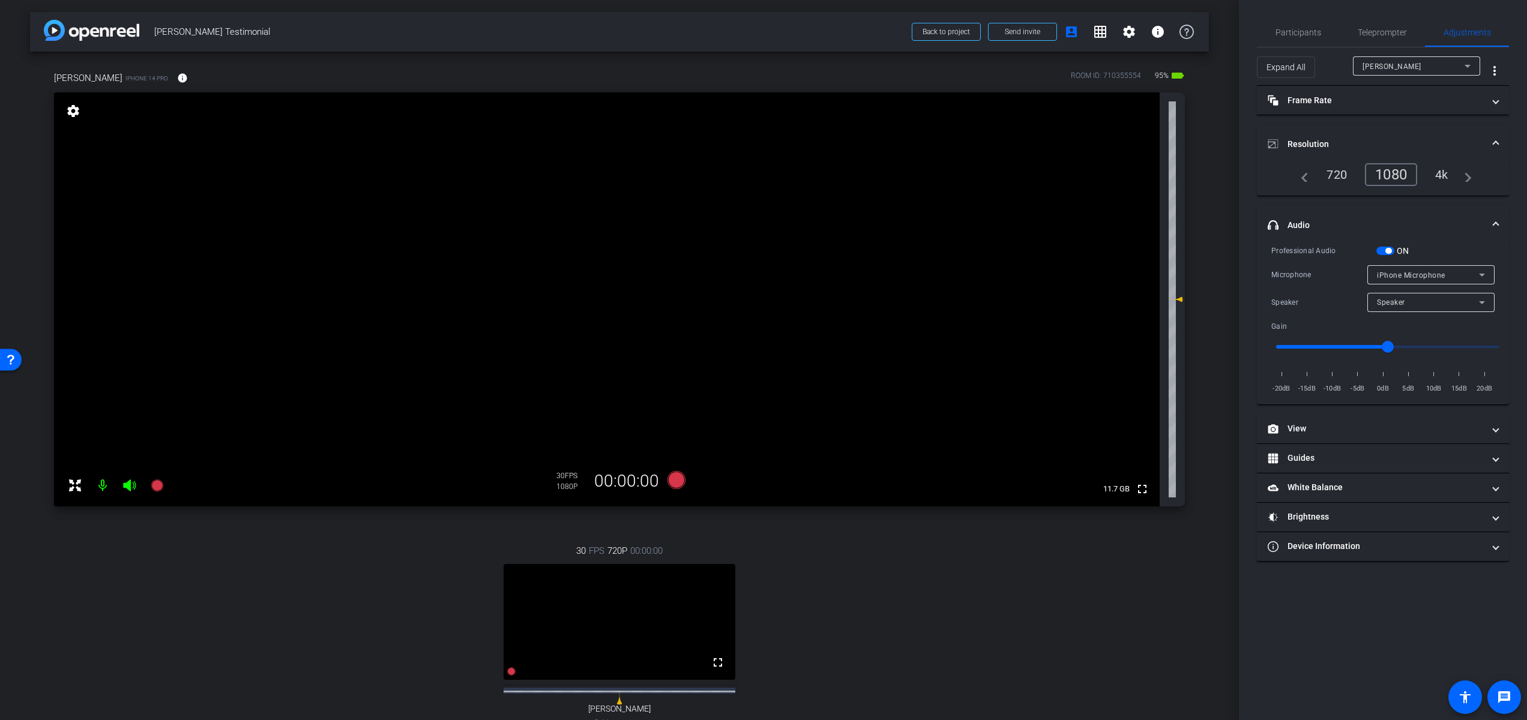
click at [1443, 178] on div "4k" at bounding box center [1441, 174] width 31 height 20
click at [1444, 175] on div "4k" at bounding box center [1438, 174] width 36 height 23
click at [676, 481] on icon at bounding box center [676, 480] width 18 height 18
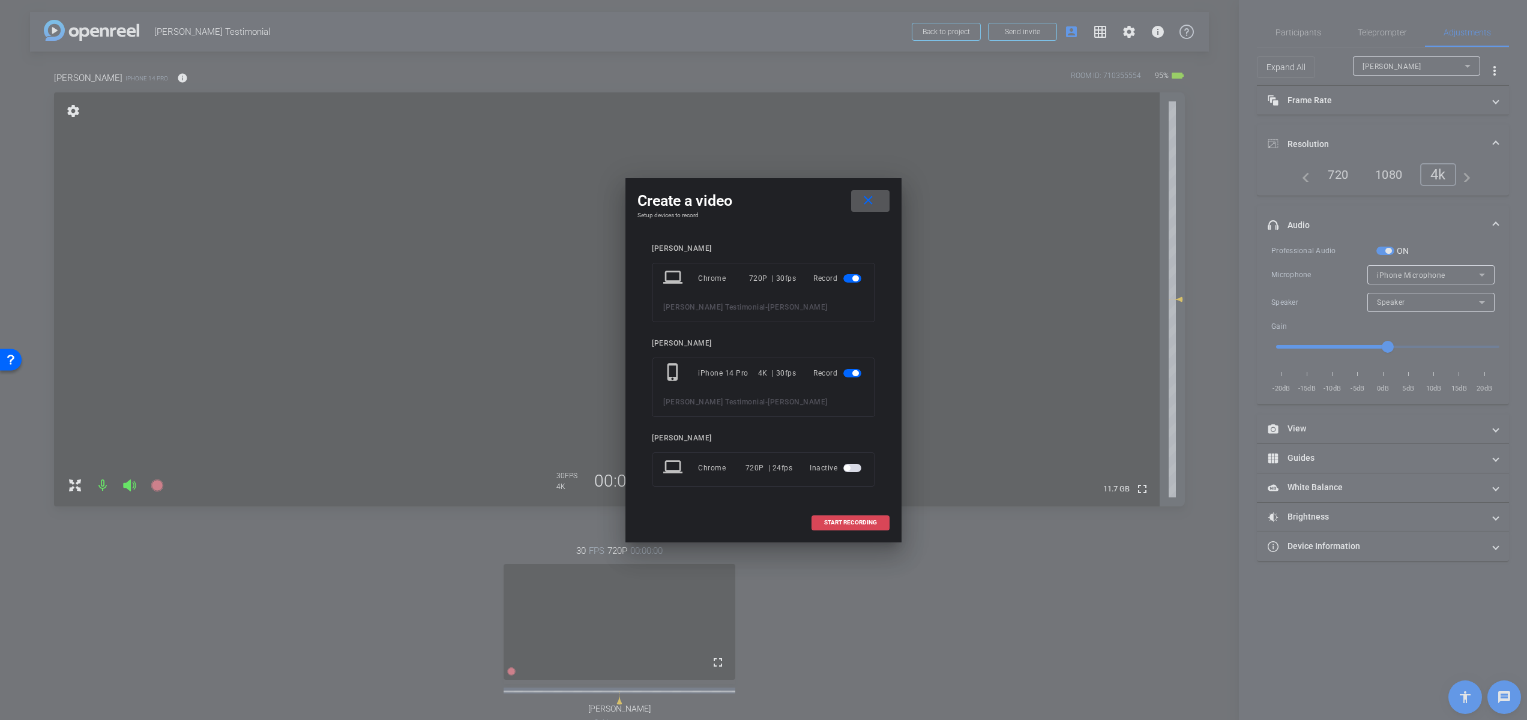
click at [834, 523] on span "START RECORDING" at bounding box center [850, 523] width 53 height 6
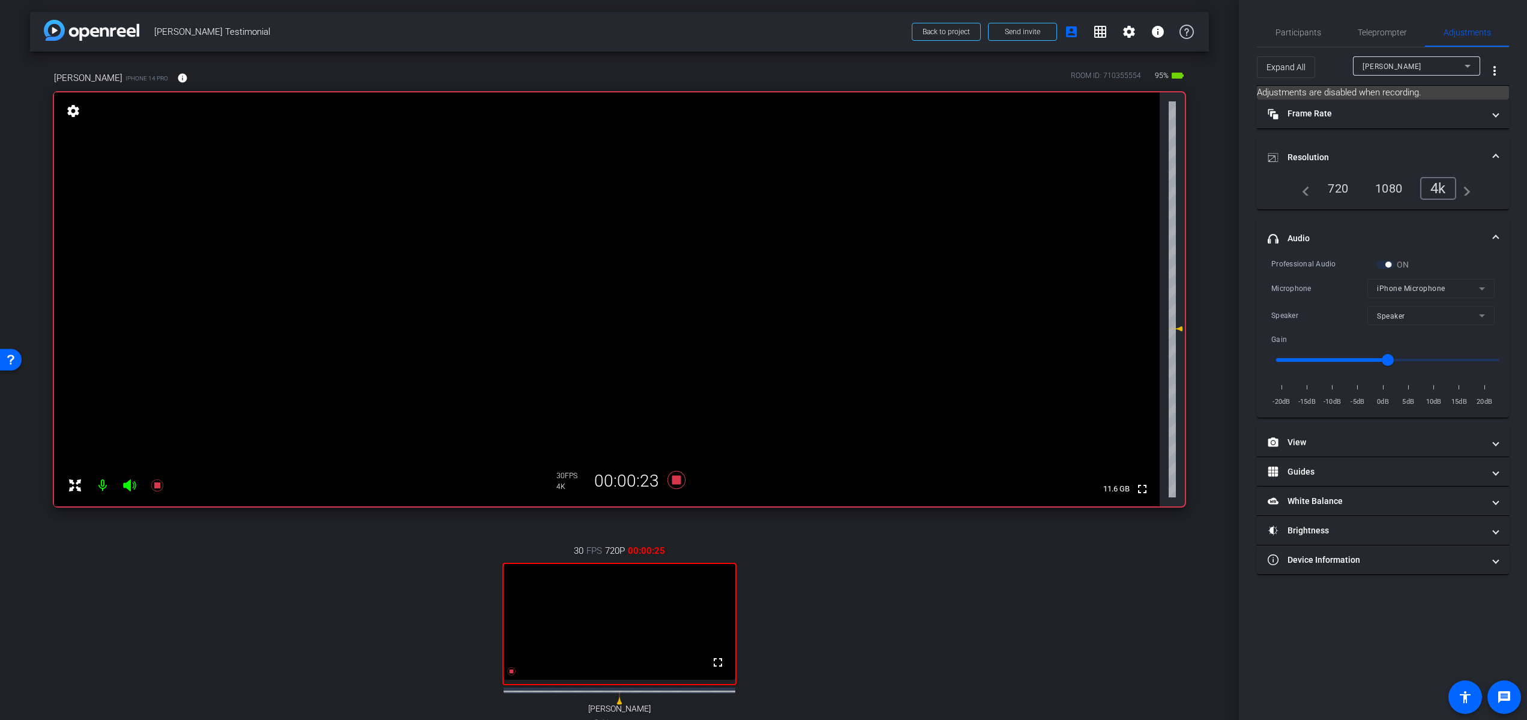
drag, startPoint x: 1170, startPoint y: 298, endPoint x: 1172, endPoint y: 327, distance: 29.5
click at [1172, 327] on icon at bounding box center [1175, 329] width 14 height 14
type input "-3"
click at [1461, 37] on span "Adjustments" at bounding box center [1466, 32] width 47 height 8
click at [1407, 268] on label "ON" at bounding box center [1401, 265] width 15 height 12
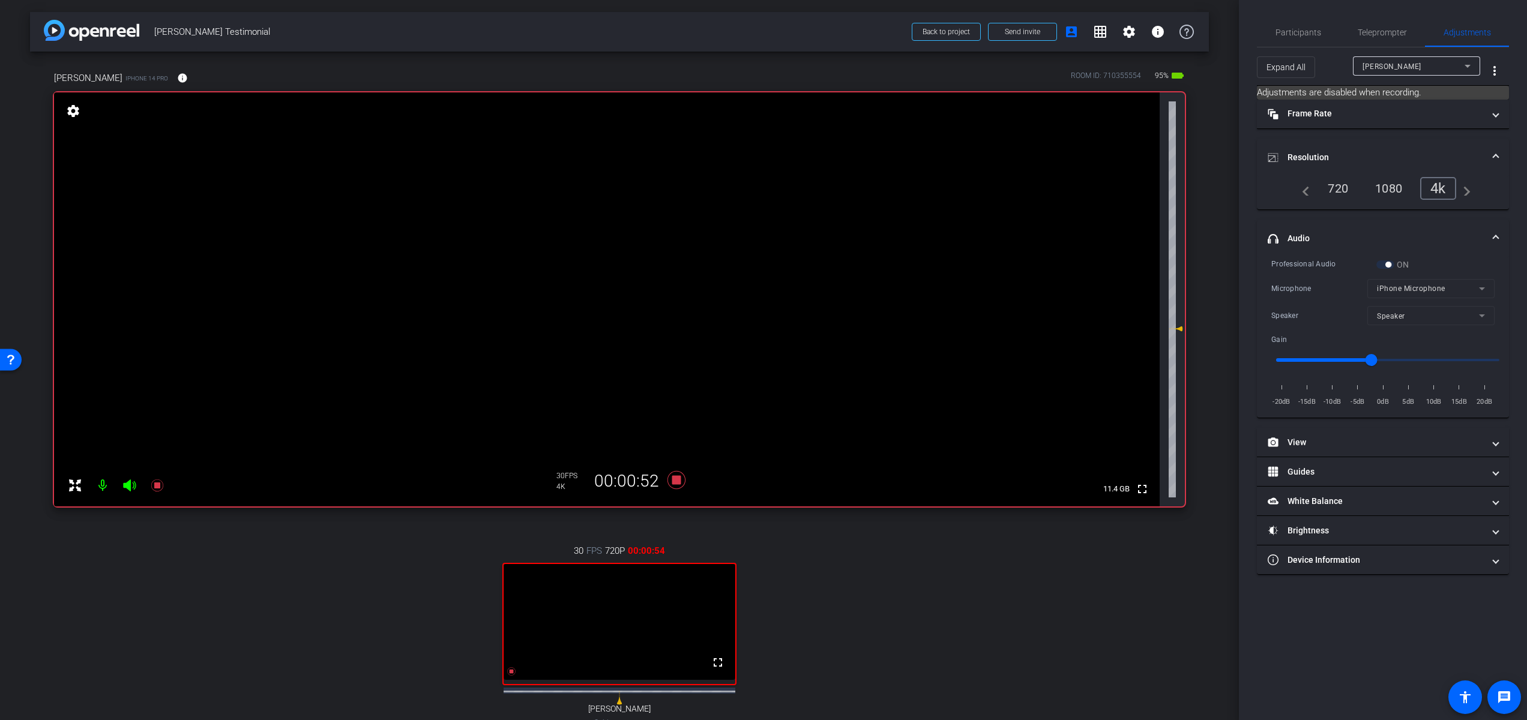
click at [1454, 287] on mat-form-field "iPhone Microphone" at bounding box center [1430, 288] width 127 height 19
click at [671, 480] on icon at bounding box center [676, 480] width 18 height 18
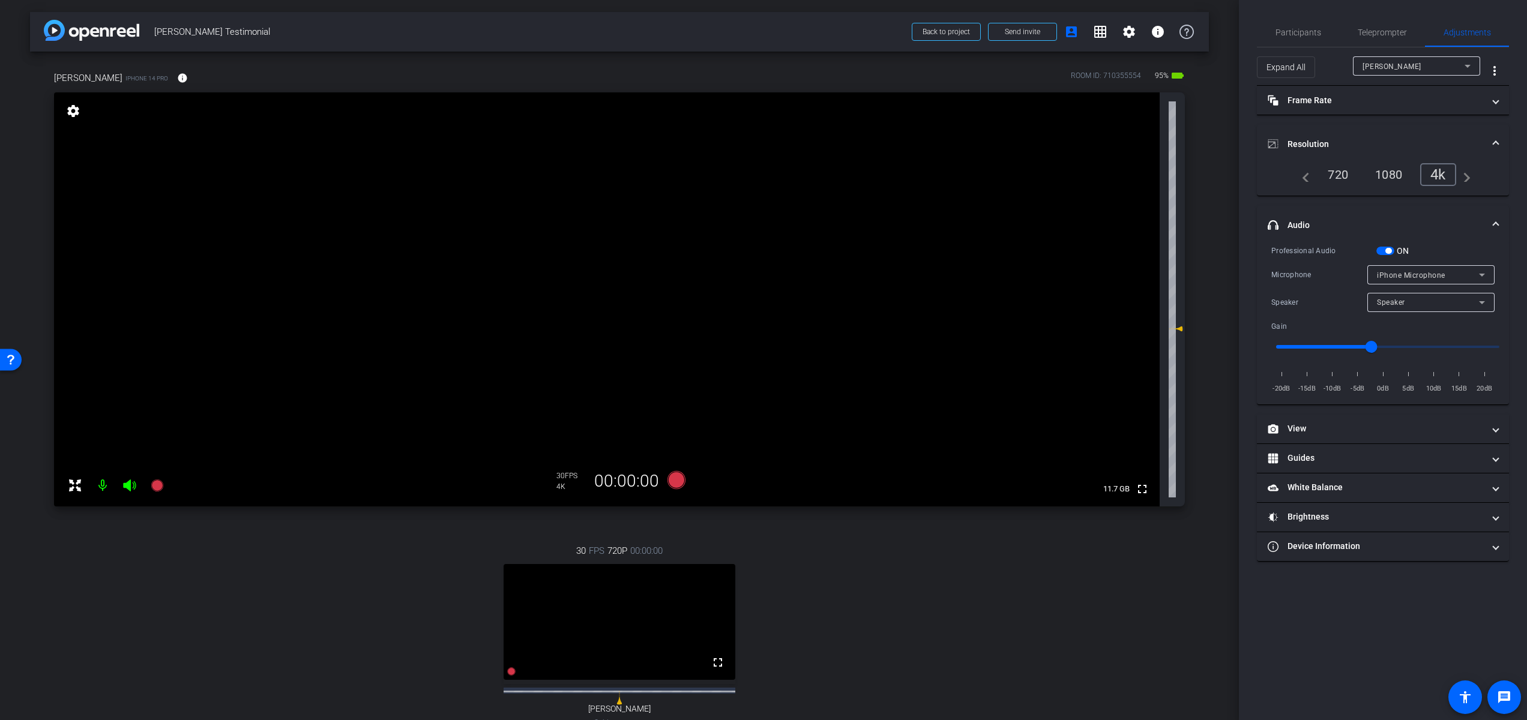
click at [1382, 250] on span "button" at bounding box center [1385, 251] width 18 height 8
click at [1389, 249] on span "button" at bounding box center [1385, 251] width 18 height 8
click at [1391, 272] on span "iPhone Microphone" at bounding box center [1411, 275] width 68 height 8
click at [1380, 251] on div at bounding box center [763, 360] width 1527 height 720
click at [1380, 251] on span "button" at bounding box center [1385, 251] width 18 height 8
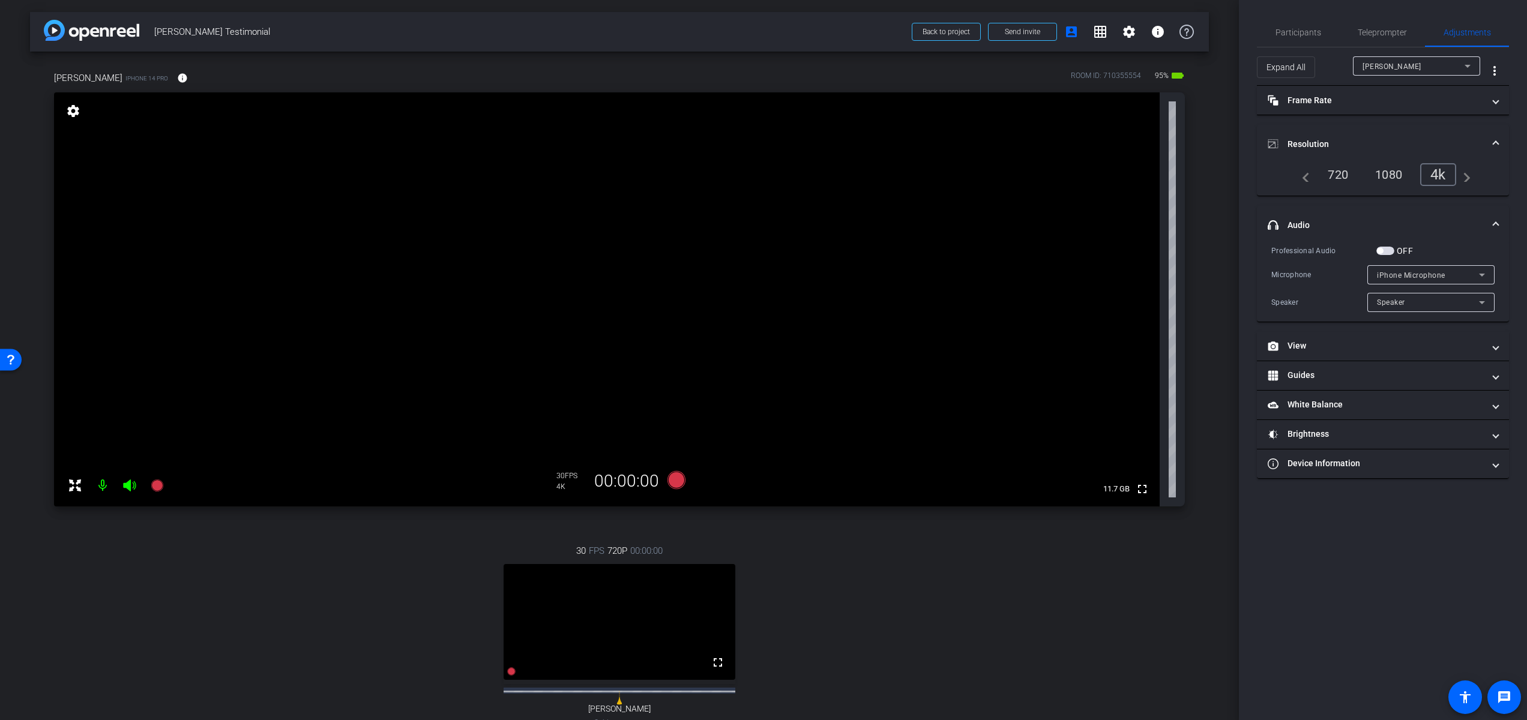
click at [1389, 249] on span "button" at bounding box center [1385, 251] width 18 height 8
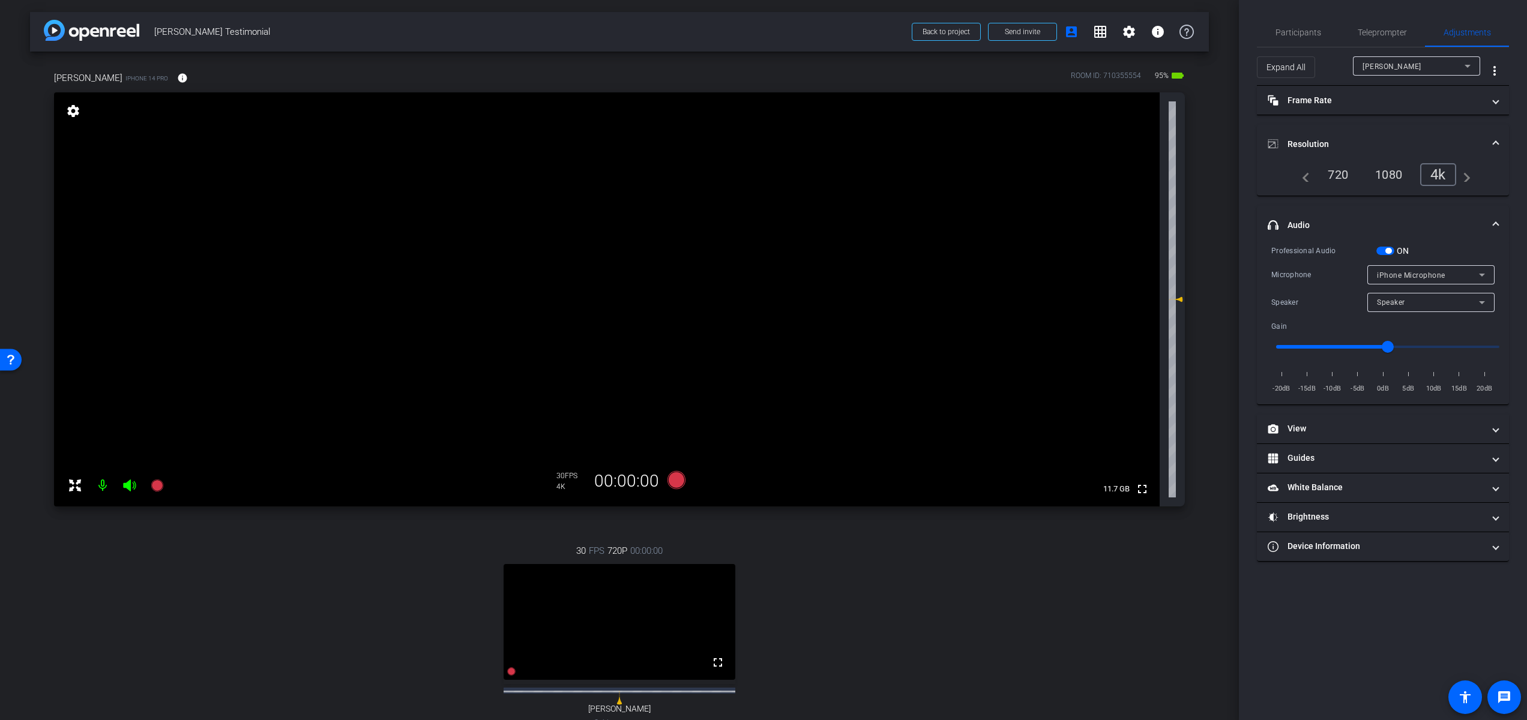
click at [1452, 272] on div "iPhone Microphone" at bounding box center [1428, 275] width 102 height 15
click at [1452, 272] on div at bounding box center [763, 360] width 1527 height 720
drag, startPoint x: 1388, startPoint y: 345, endPoint x: 1373, endPoint y: 350, distance: 15.8
click at [1373, 350] on input "range" at bounding box center [1387, 347] width 248 height 26
click at [1176, 328] on div "fullscreen settings 11.7 GB" at bounding box center [619, 299] width 1131 height 414
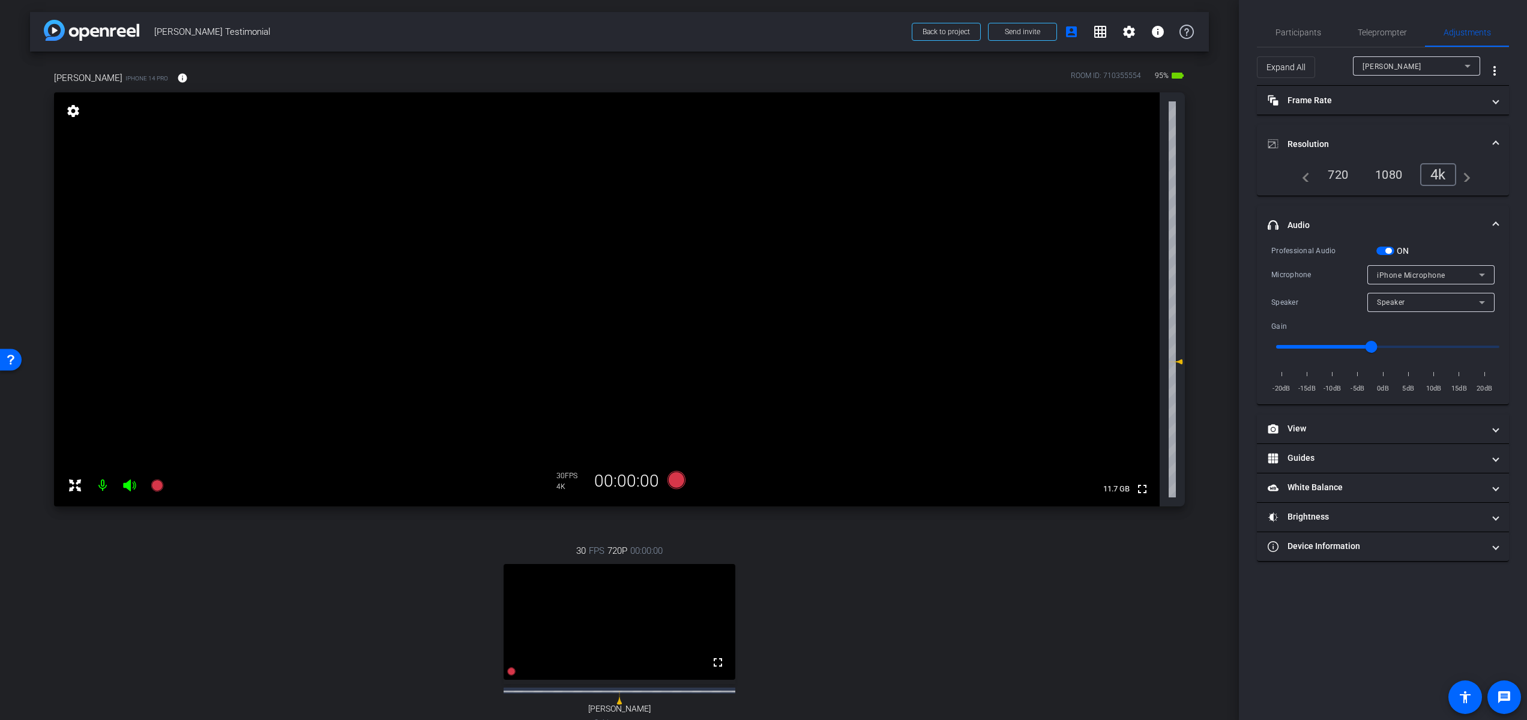
drag, startPoint x: 1174, startPoint y: 329, endPoint x: 1175, endPoint y: 362, distance: 32.4
click at [1175, 362] on icon at bounding box center [1178, 361] width 8 height 5
drag, startPoint x: 663, startPoint y: 480, endPoint x: 746, endPoint y: 380, distance: 129.5
click at [746, 380] on div "[PERSON_NAME] iPhone 14 Pro info ROOM ID: 710355554 95% battery_std fullscreen …" at bounding box center [619, 285] width 1131 height 443
click at [675, 476] on icon at bounding box center [676, 480] width 18 height 18
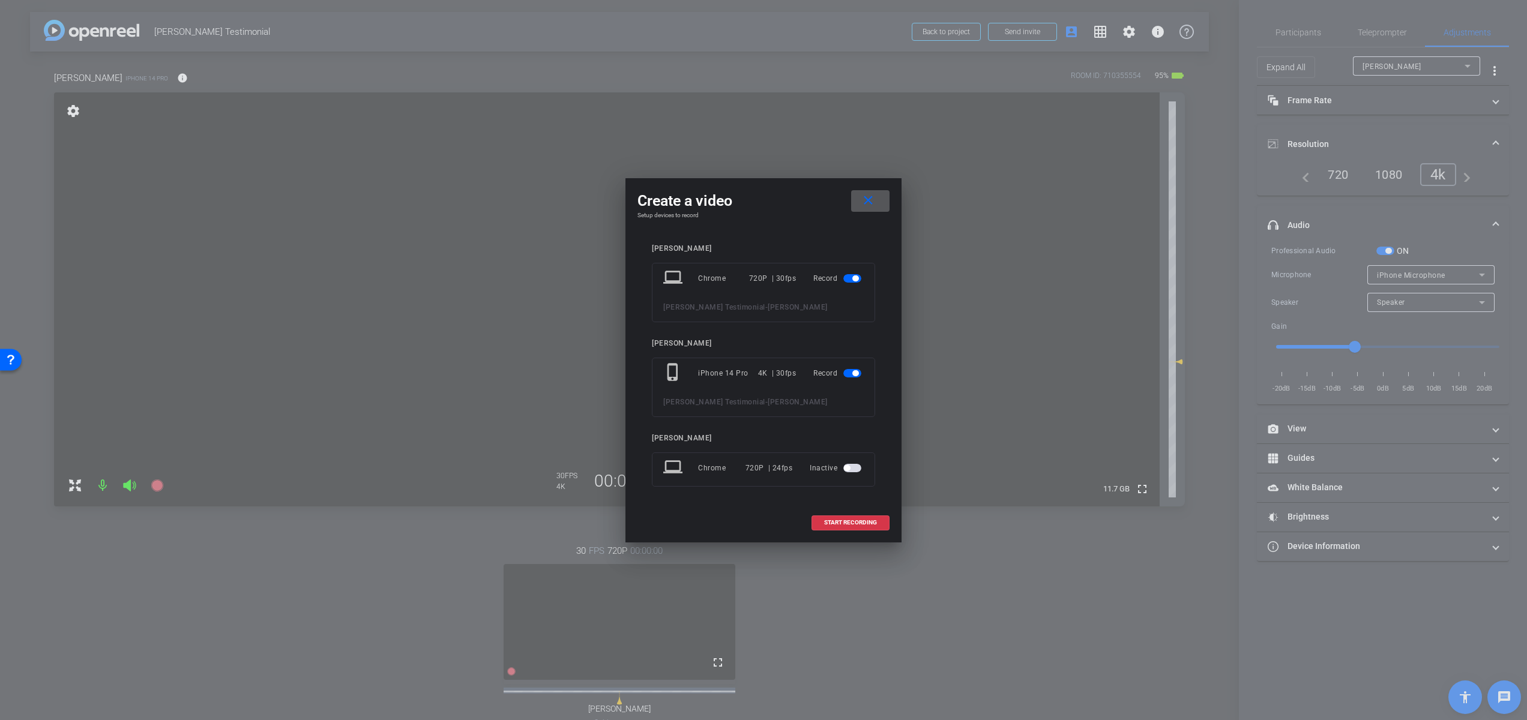
click at [849, 277] on span "button" at bounding box center [852, 278] width 18 height 8
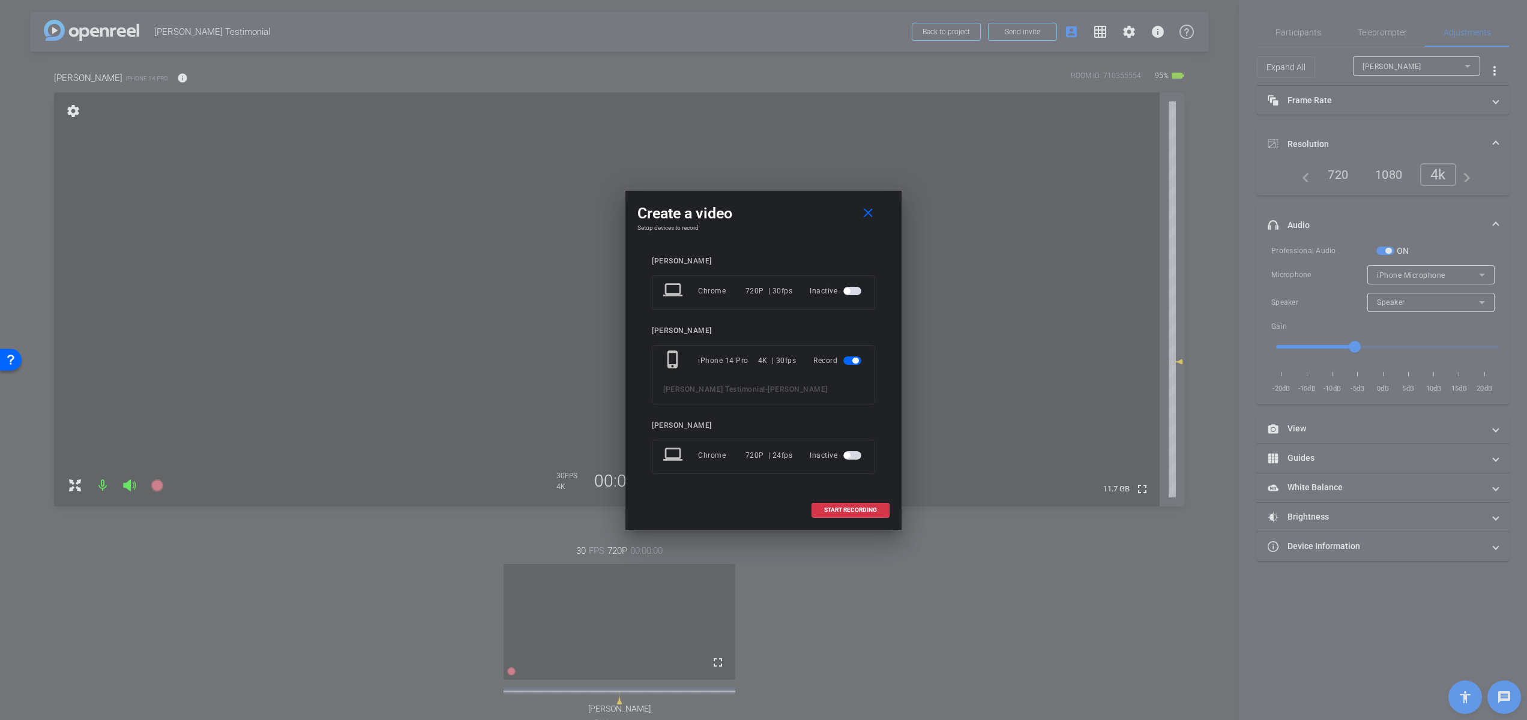
click at [853, 290] on span "button" at bounding box center [852, 291] width 18 height 8
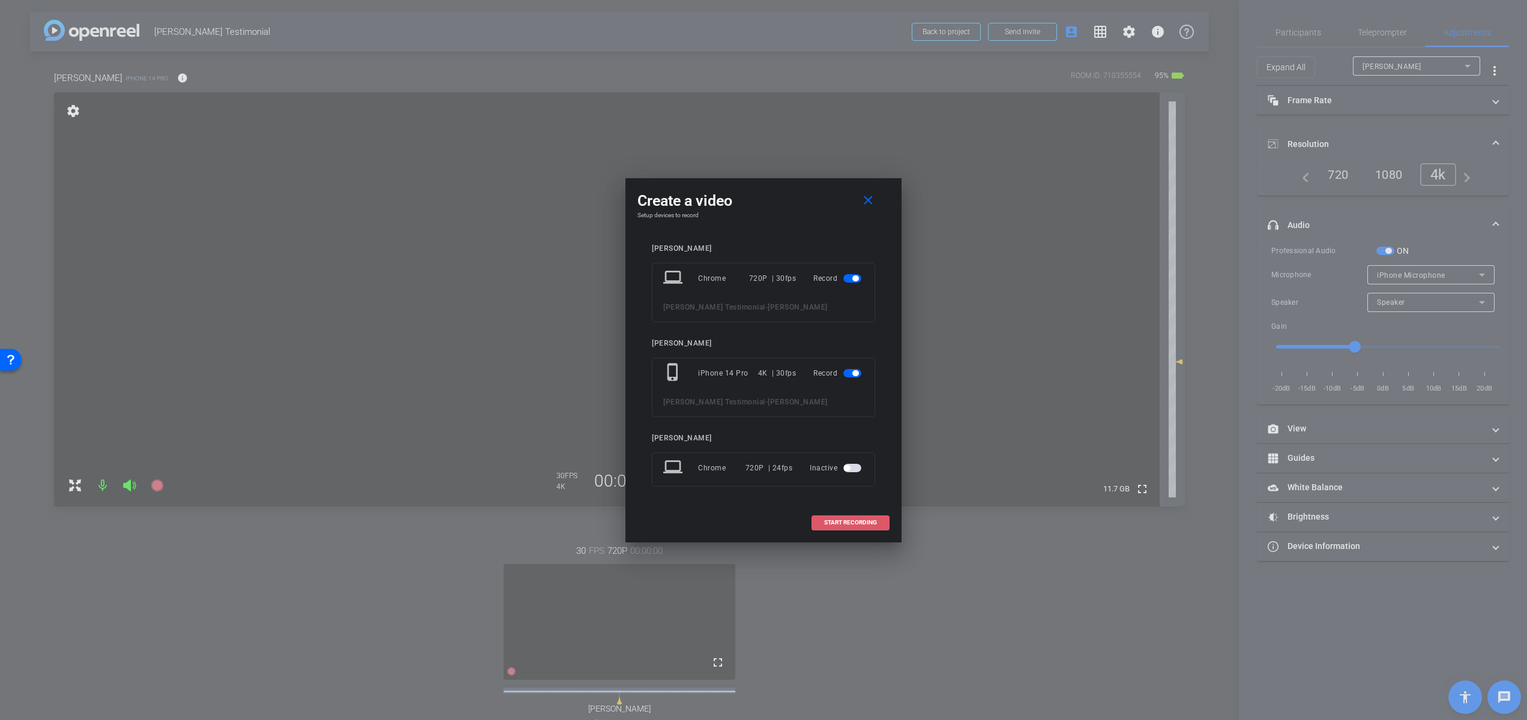
click at [832, 527] on span at bounding box center [850, 522] width 77 height 29
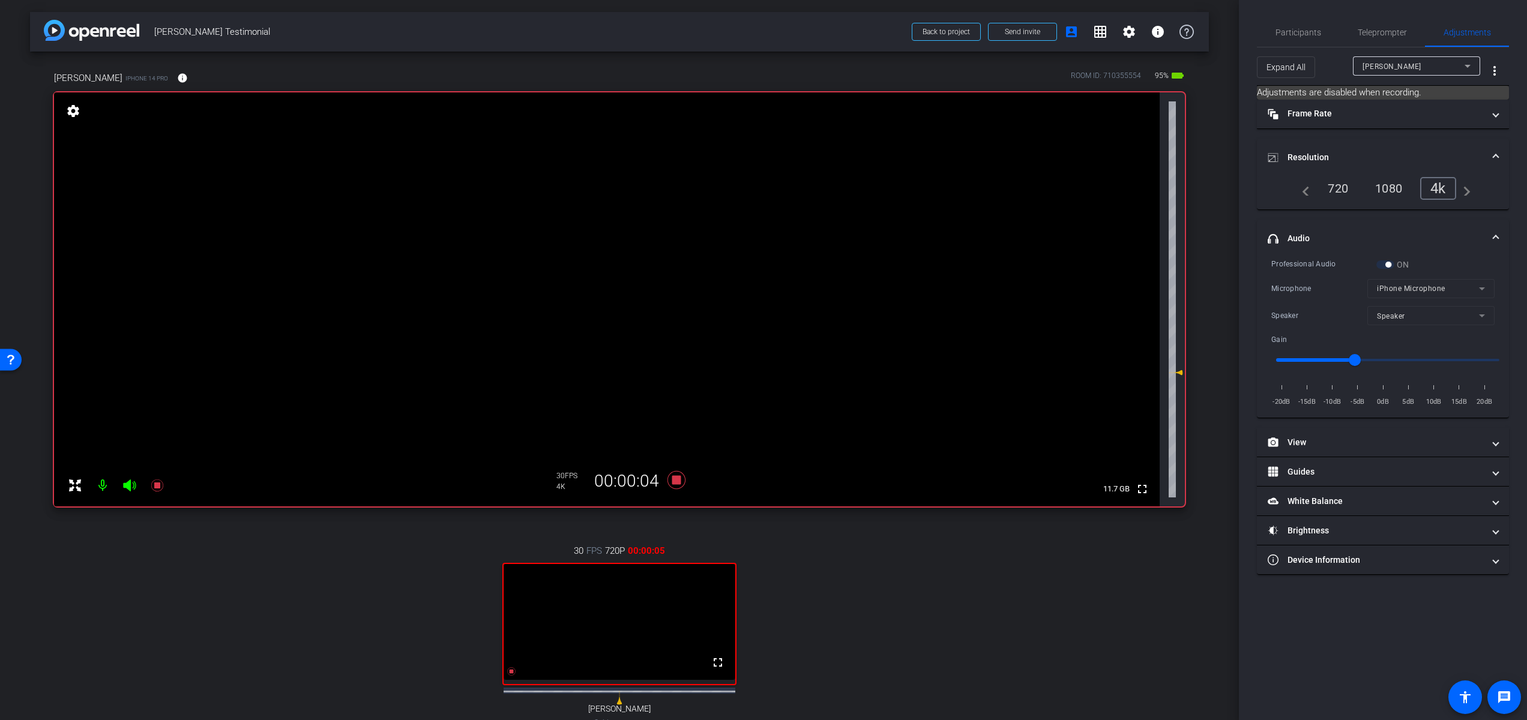
drag, startPoint x: 1171, startPoint y: 359, endPoint x: 1173, endPoint y: 370, distance: 11.0
click at [1173, 370] on icon at bounding box center [1175, 372] width 14 height 14
type input "-7"
click at [1321, 33] on div "Participants" at bounding box center [1298, 32] width 82 height 29
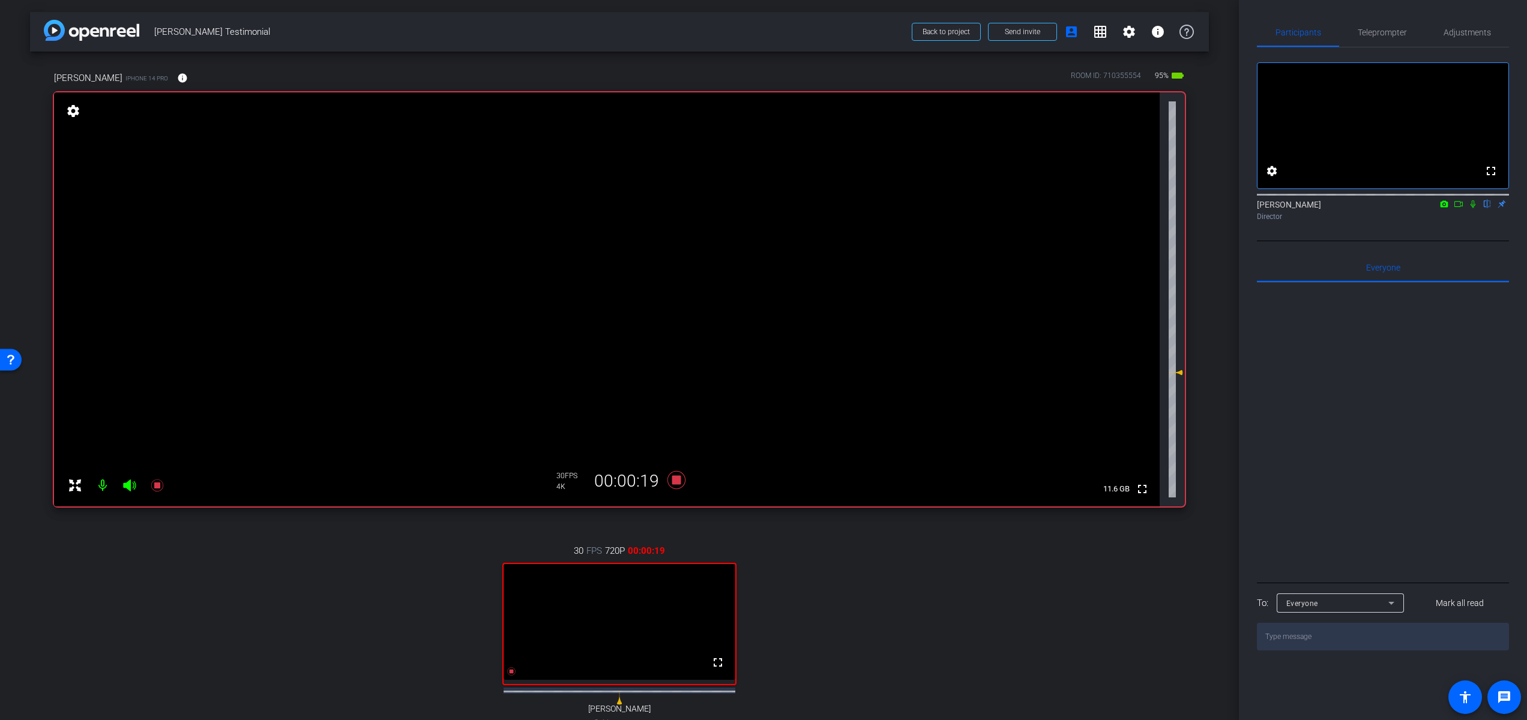
click at [1443, 207] on icon at bounding box center [1444, 203] width 8 height 7
click at [1456, 220] on div at bounding box center [763, 360] width 1527 height 720
click at [1461, 207] on icon at bounding box center [1458, 204] width 8 height 6
click at [1460, 32] on span "Adjustments" at bounding box center [1466, 32] width 47 height 8
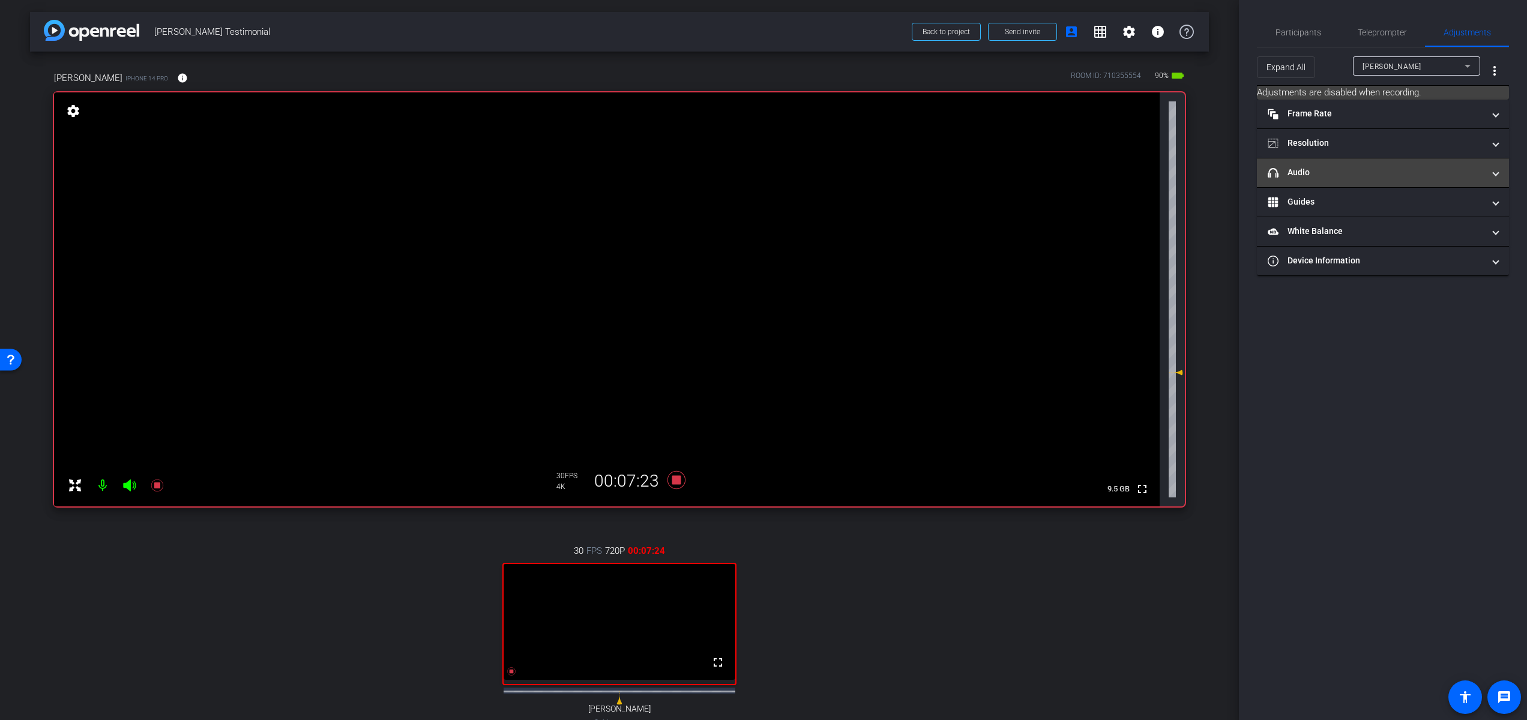
click at [1379, 177] on mat-panel-title "headphone icon Audio" at bounding box center [1375, 172] width 216 height 13
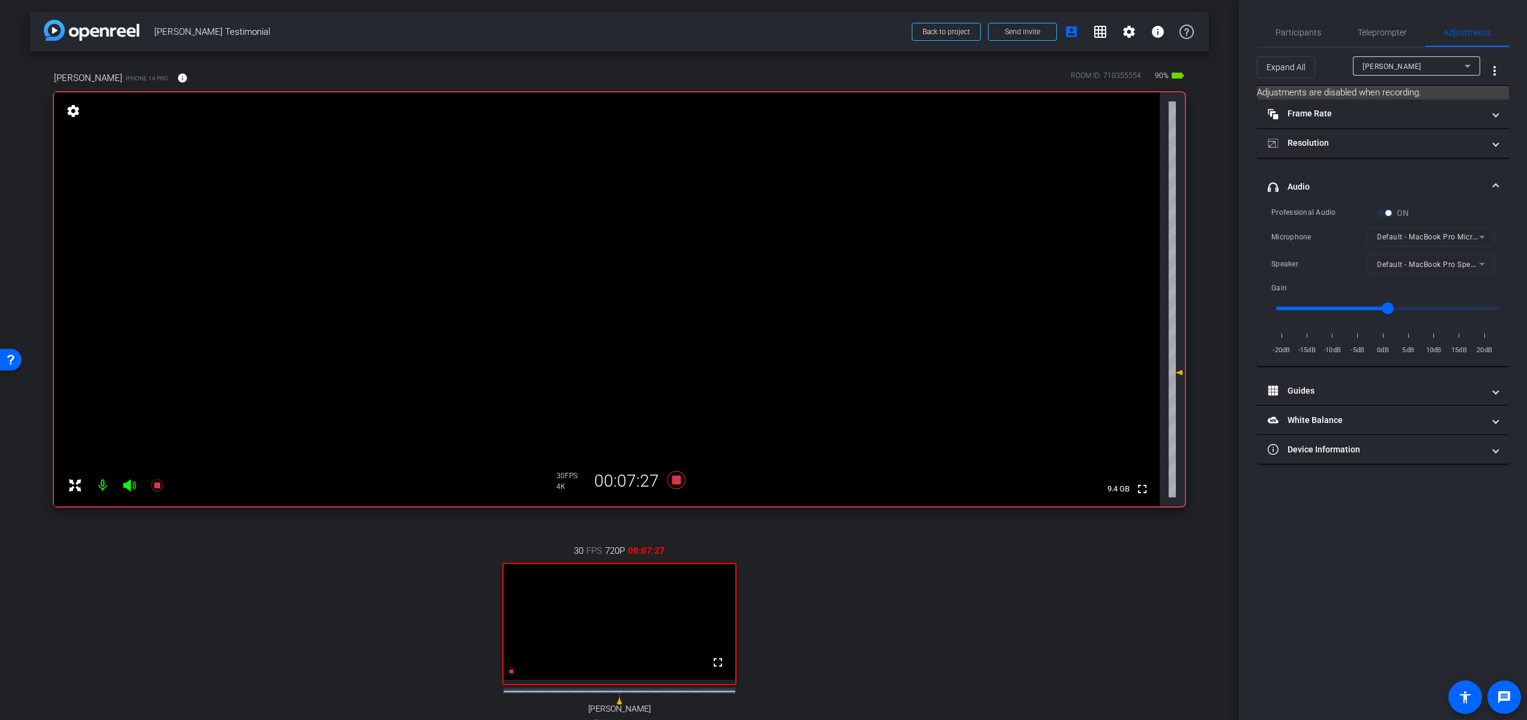
click at [1435, 62] on div "[PERSON_NAME]" at bounding box center [1413, 66] width 102 height 15
type input "-7"
click at [1436, 236] on mat-form-field "iPhone Microphone" at bounding box center [1430, 236] width 127 height 19
click at [676, 483] on icon at bounding box center [676, 480] width 18 height 18
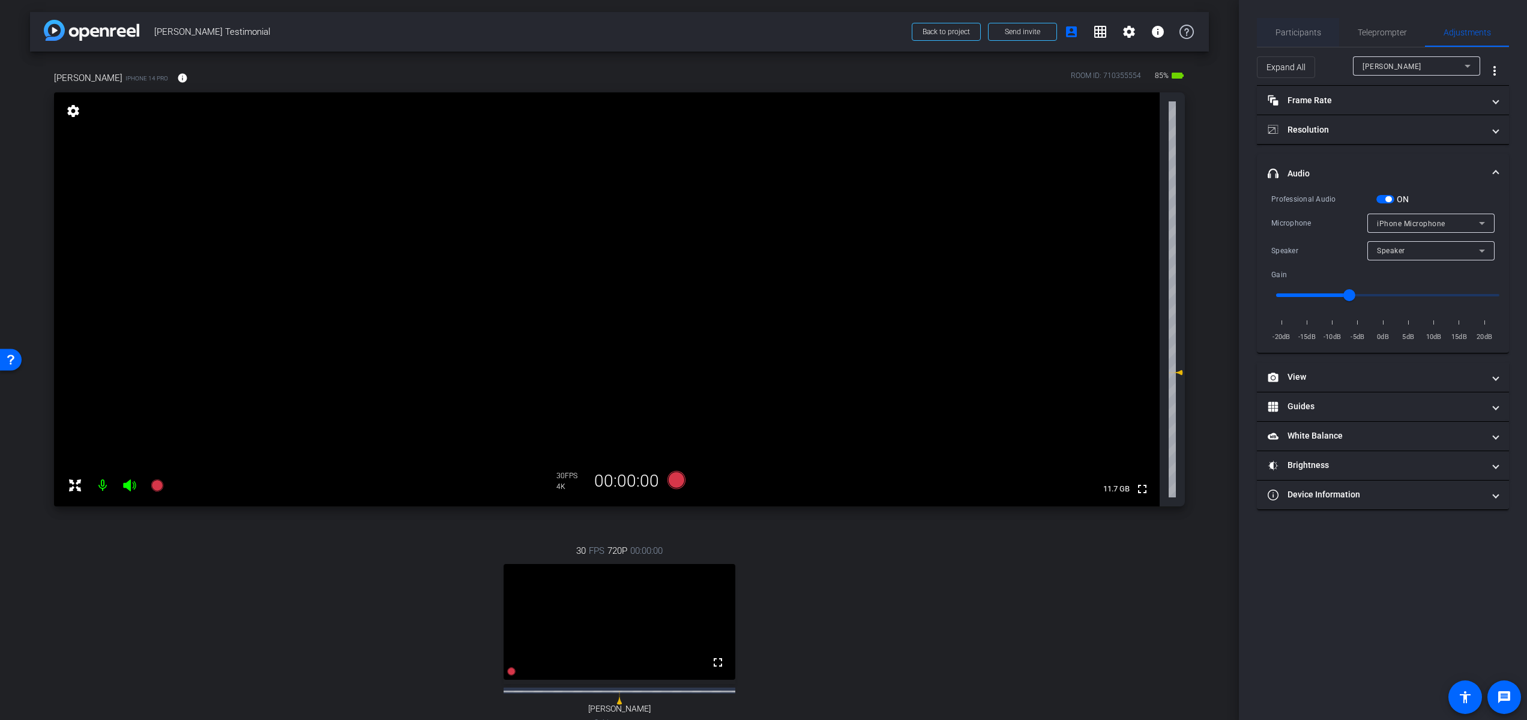
click at [1297, 34] on span "Participants" at bounding box center [1298, 32] width 46 height 8
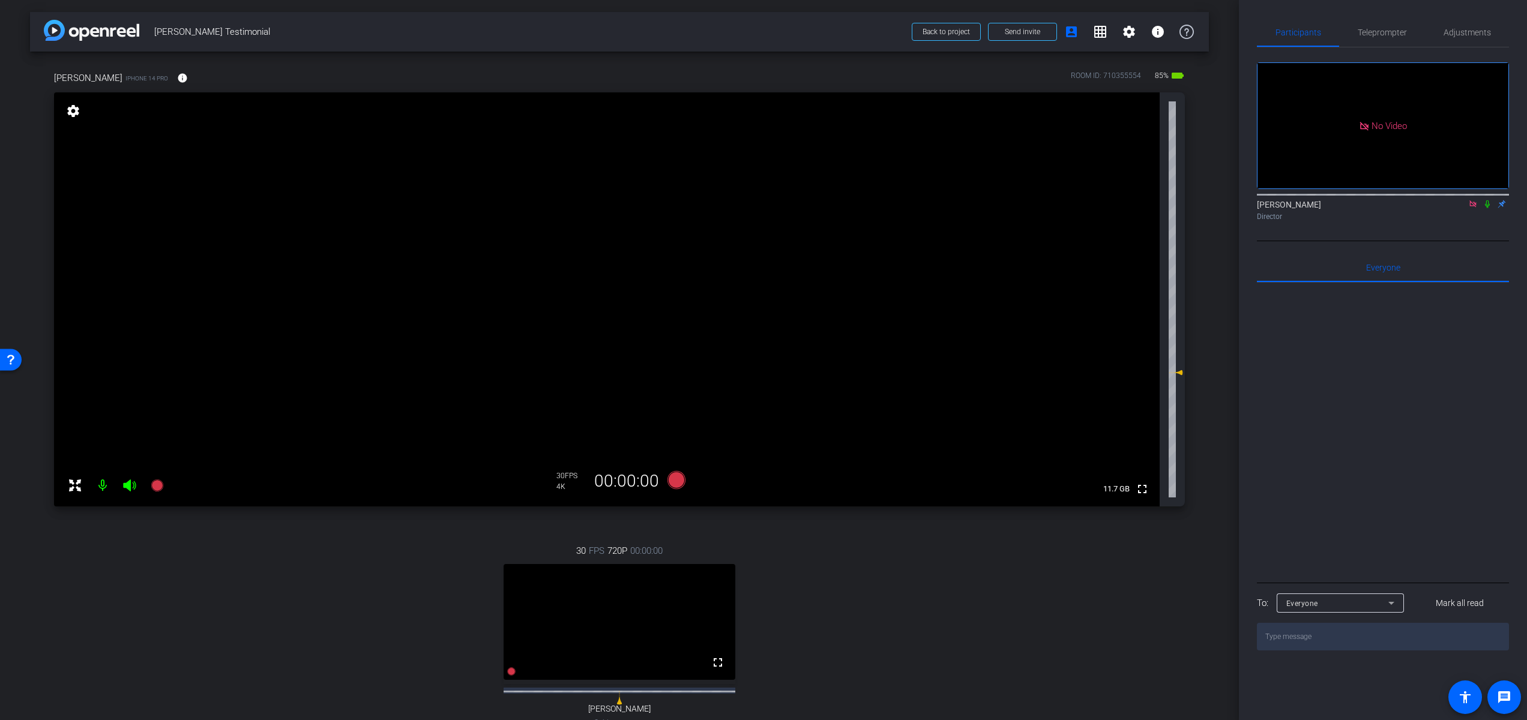
click at [1473, 200] on icon at bounding box center [1472, 203] width 7 height 7
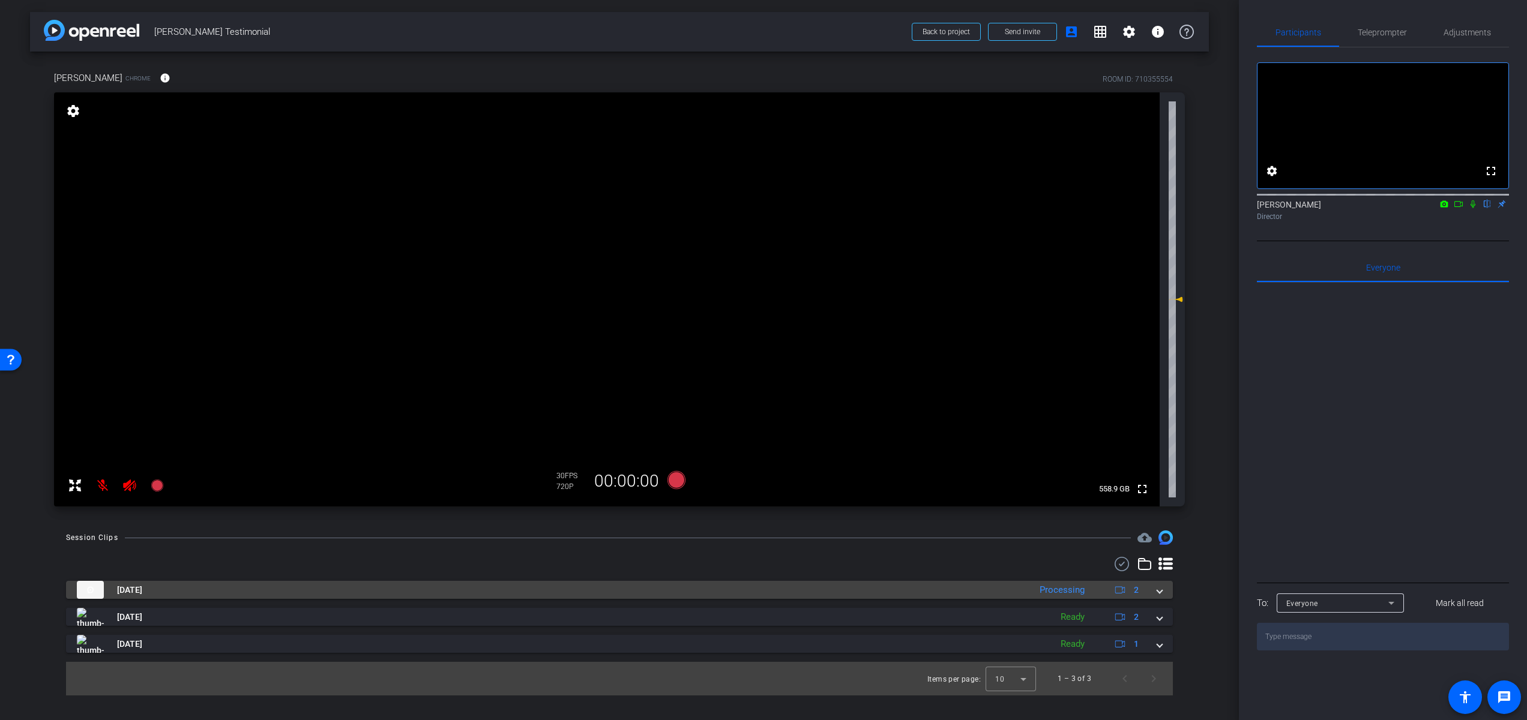
click at [1093, 598] on mat-panel-description "Processing 2" at bounding box center [1090, 590] width 114 height 18
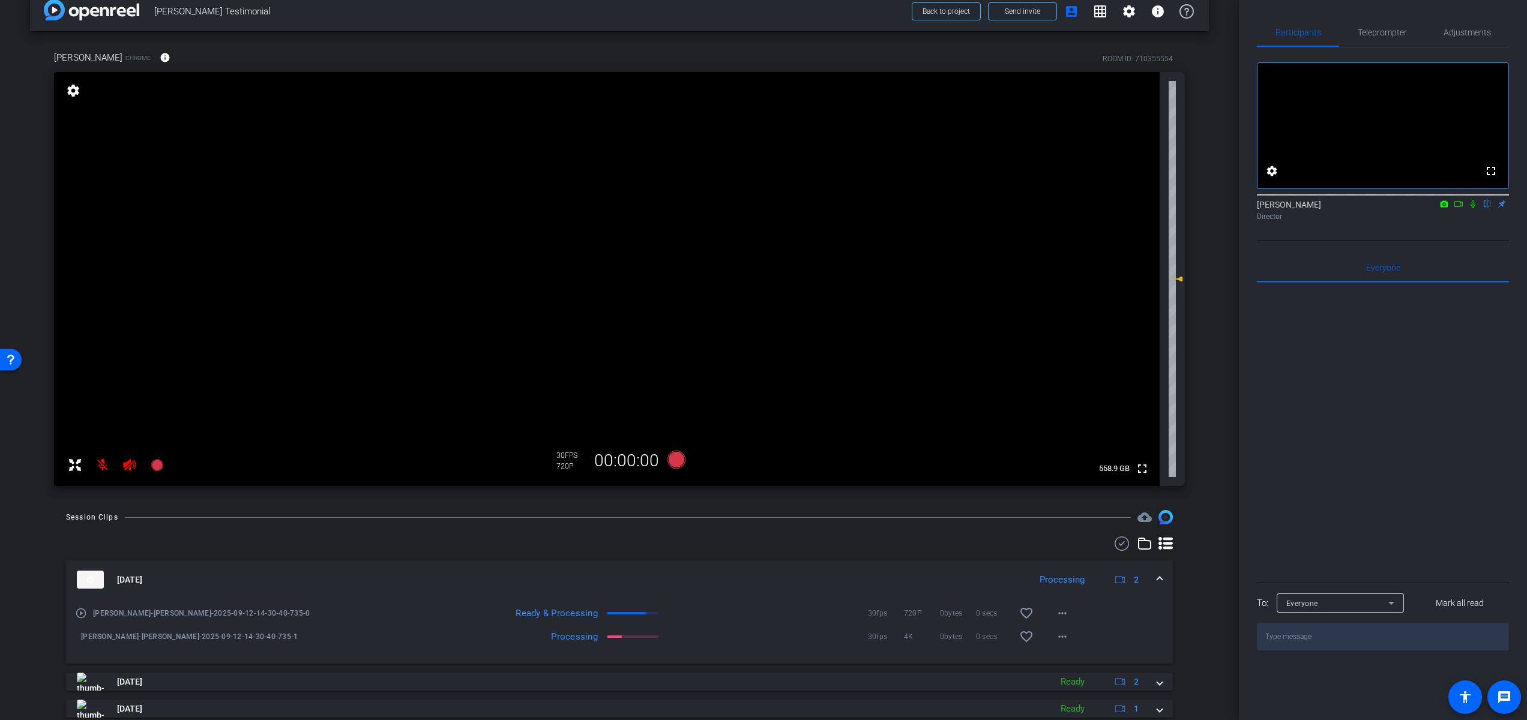
scroll to position [61, 0]
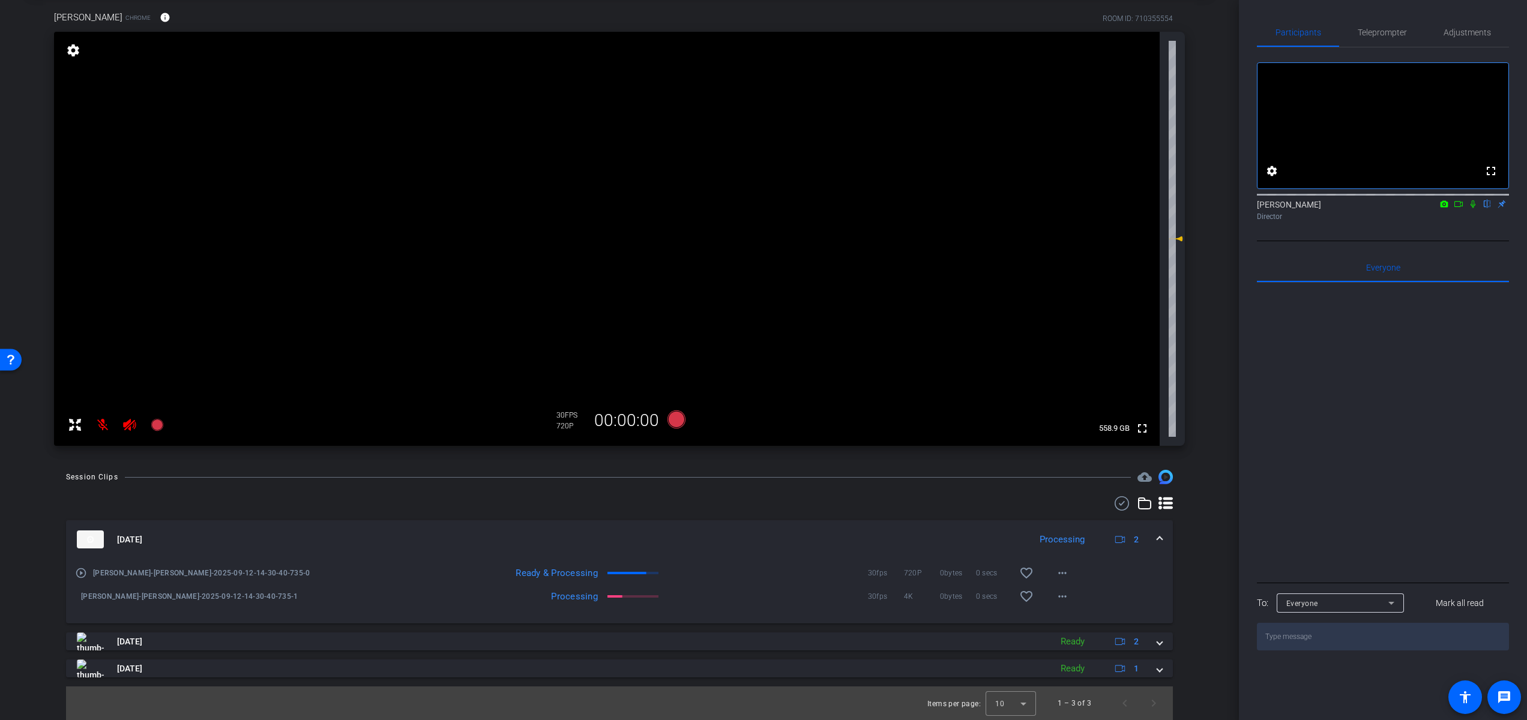
click at [101, 422] on mat-icon at bounding box center [103, 425] width 24 height 24
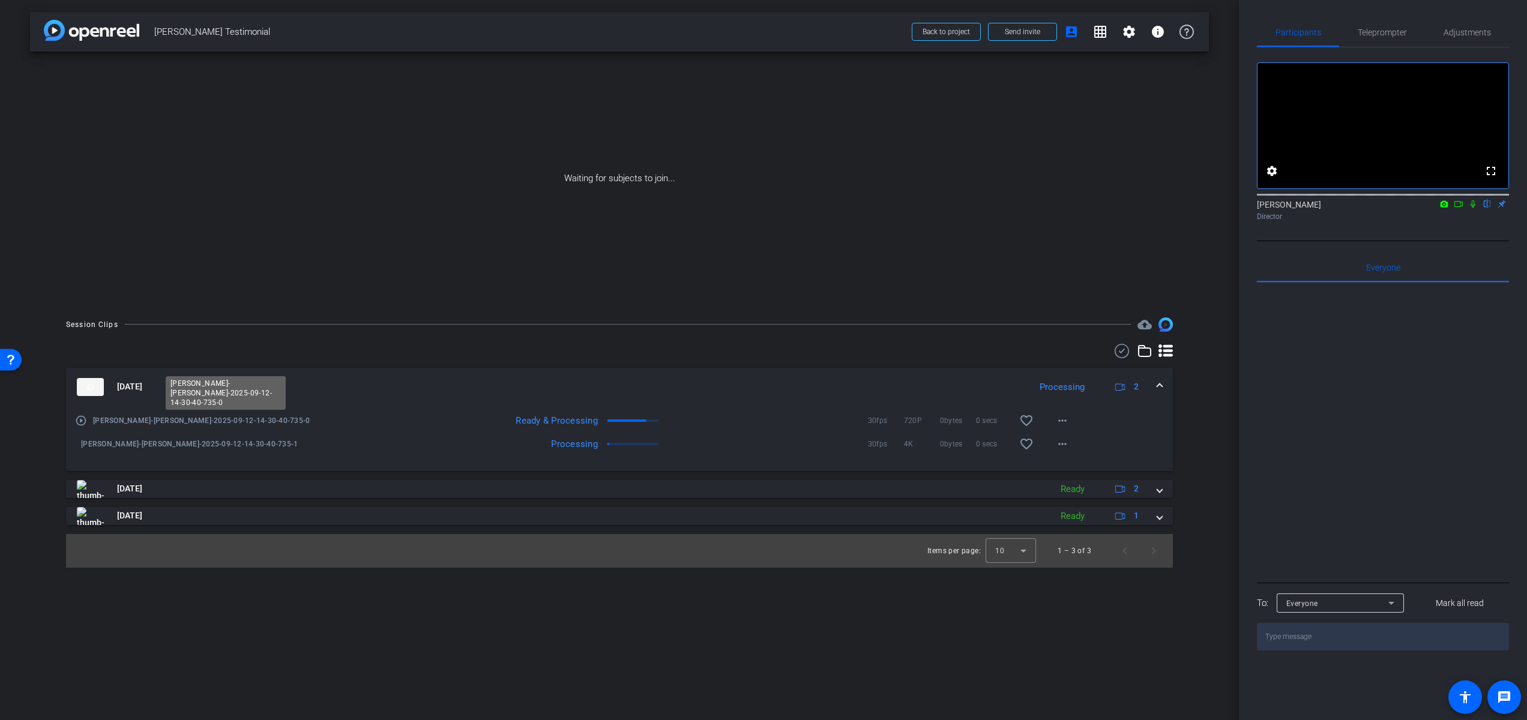
scroll to position [0, 0]
click at [84, 419] on mat-icon "play_circle_outline" at bounding box center [81, 421] width 12 height 12
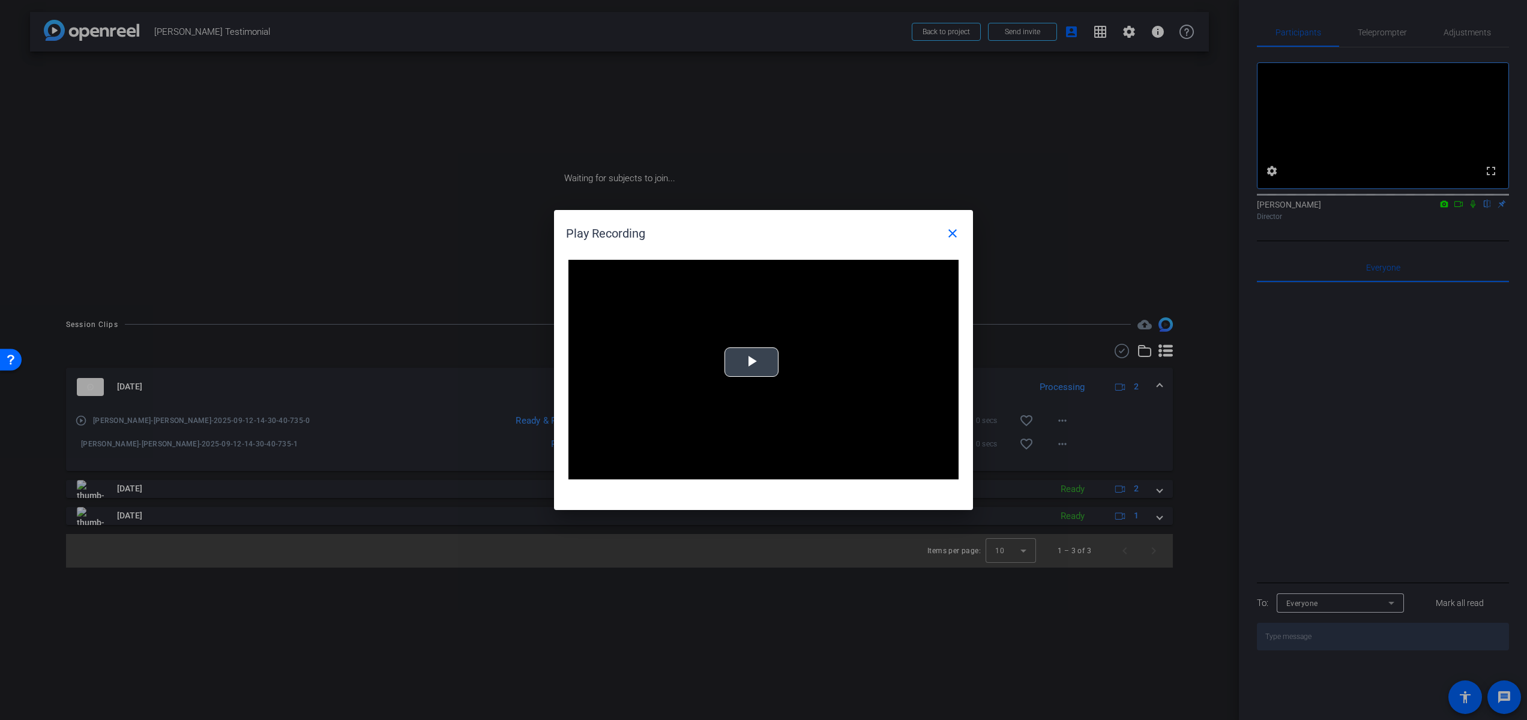
click at [751, 362] on span "Video Player" at bounding box center [751, 362] width 0 height 0
click at [690, 467] on div "Loaded : 100.00% 2:40 0:01" at bounding box center [749, 470] width 267 height 18
click at [798, 469] on div "Loaded : 100.00% 6:51 6:52" at bounding box center [749, 470] width 255 height 3
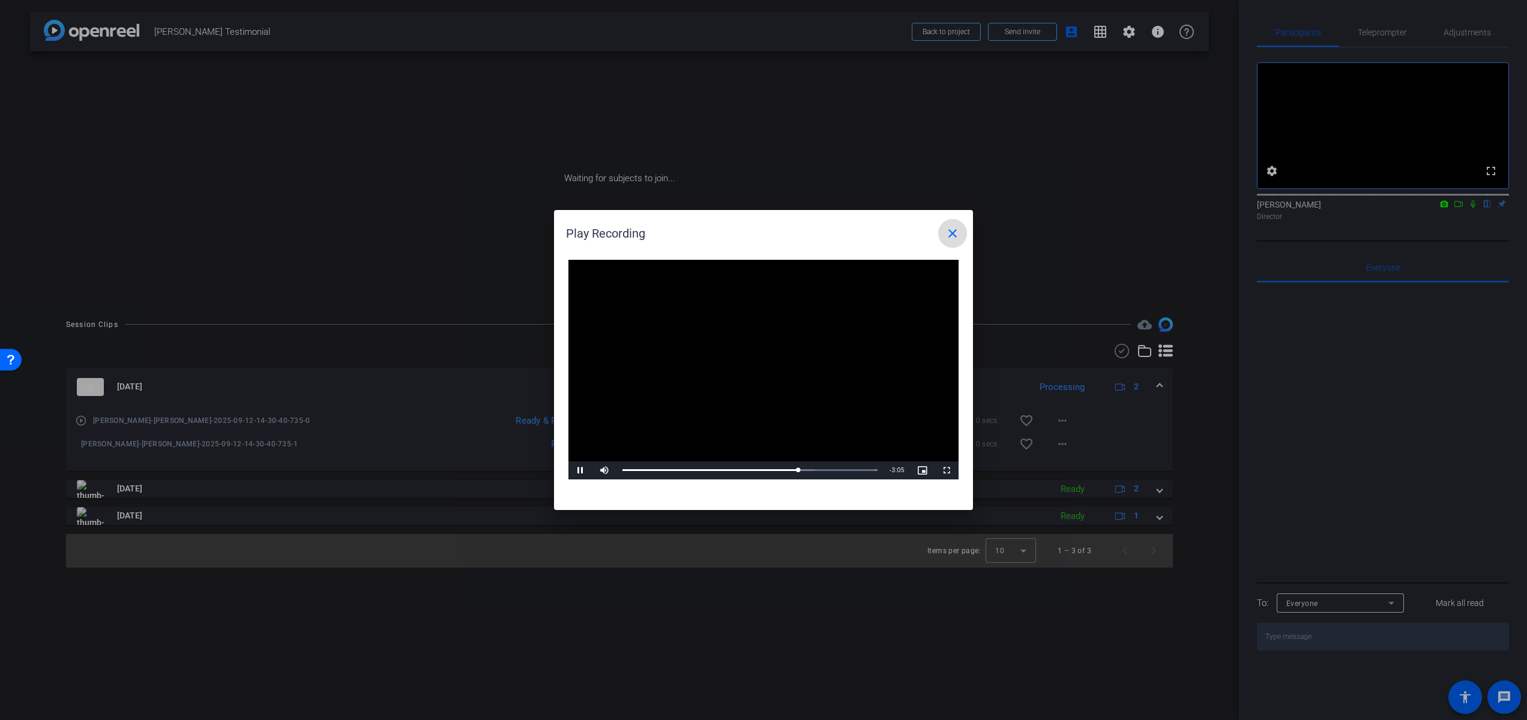
click at [953, 235] on mat-icon "close" at bounding box center [952, 233] width 14 height 14
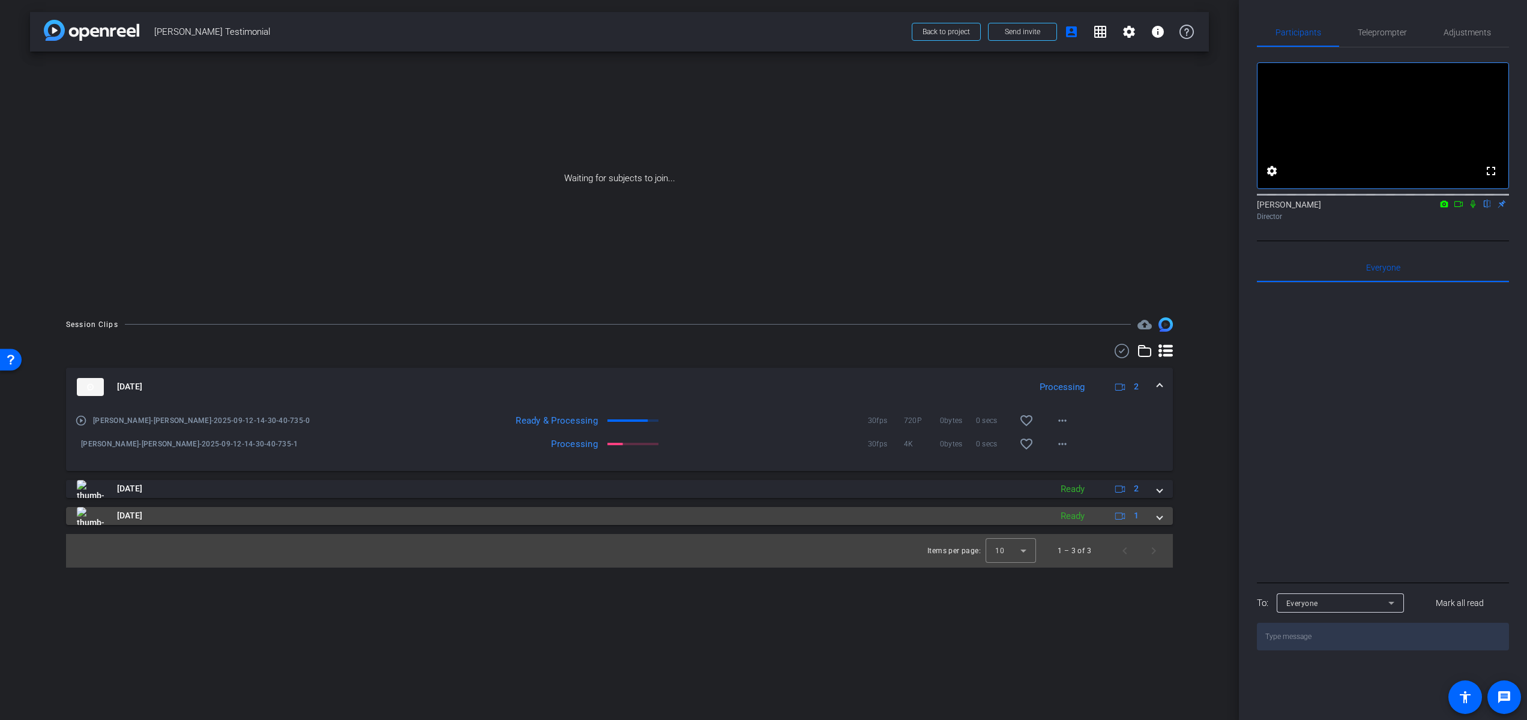
click at [176, 513] on mat-panel-title "[DATE]" at bounding box center [561, 516] width 968 height 18
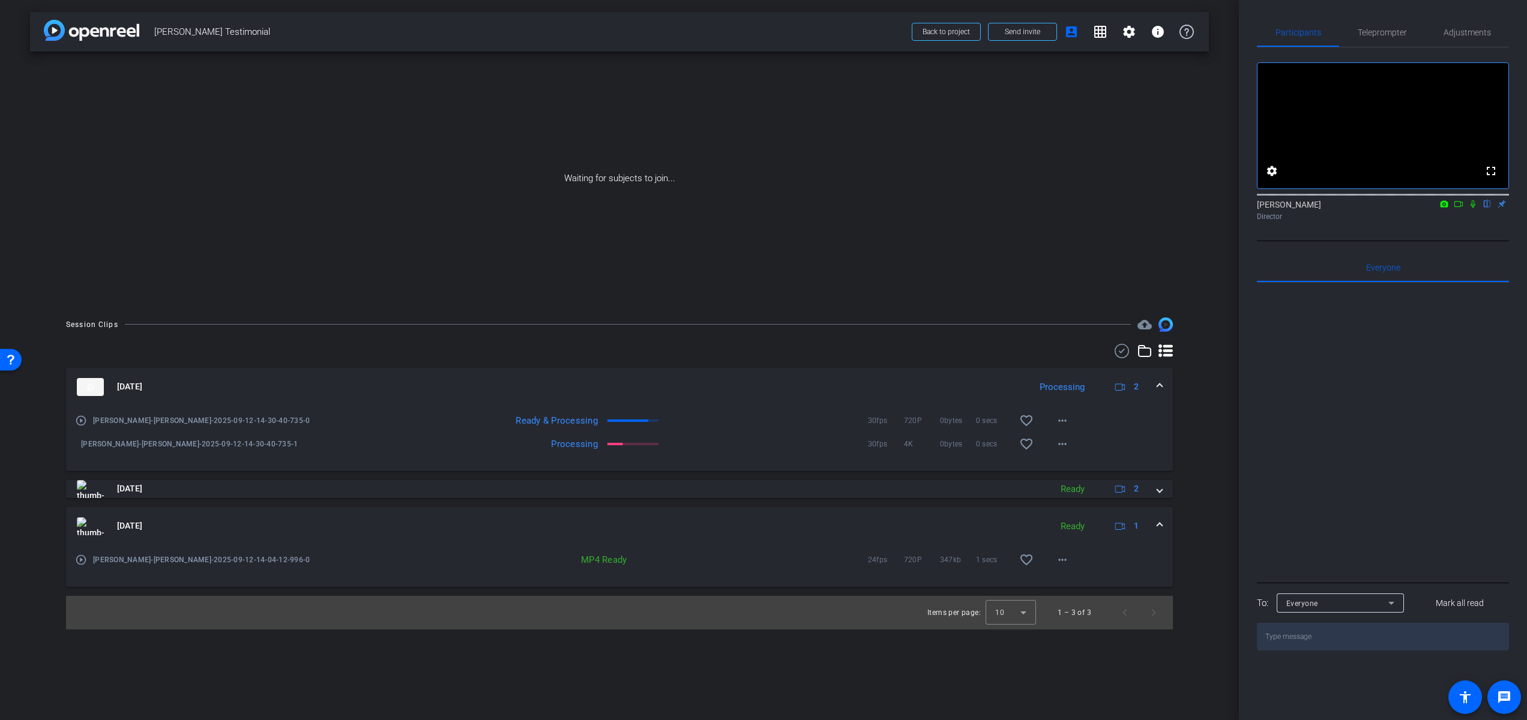
click at [83, 558] on mat-icon "play_circle_outline" at bounding box center [81, 560] width 12 height 12
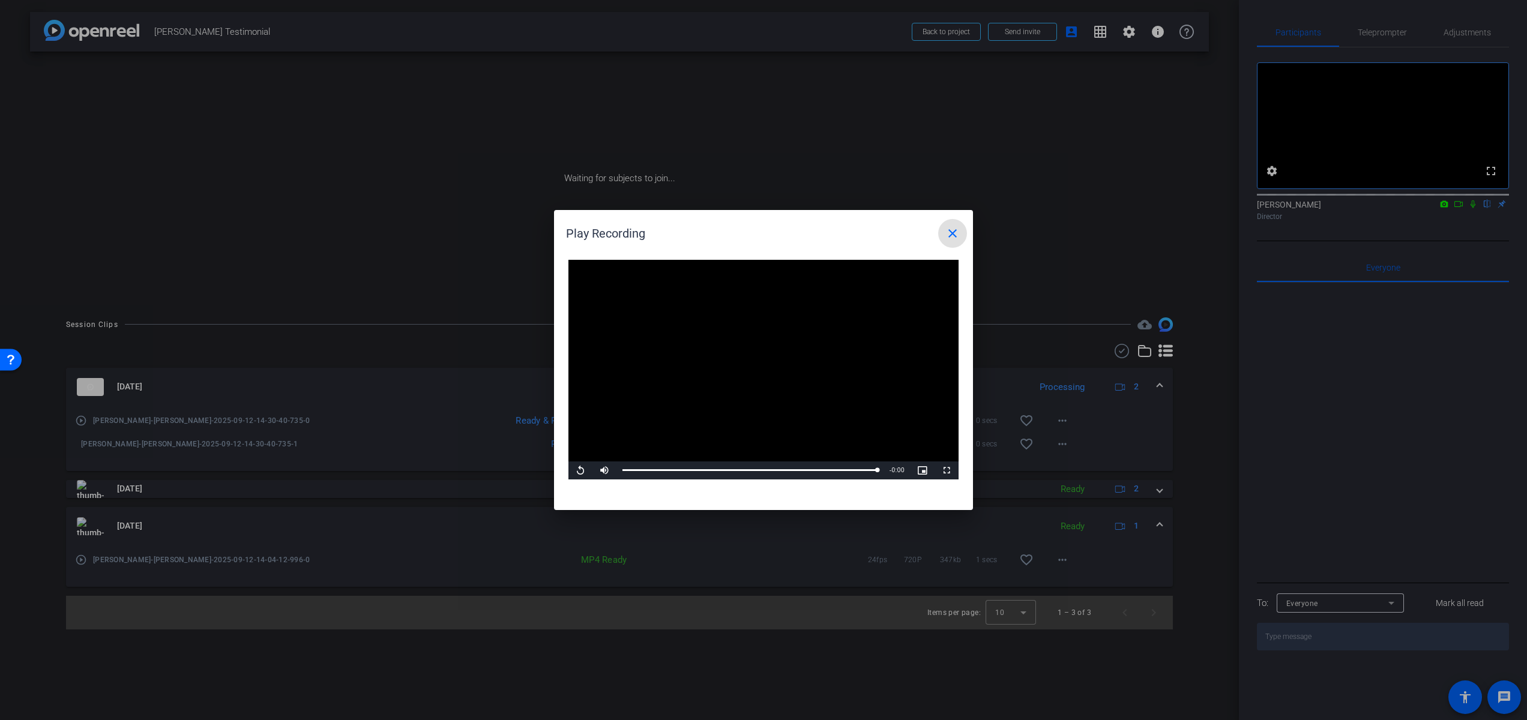
click at [957, 232] on mat-icon "close" at bounding box center [952, 233] width 14 height 14
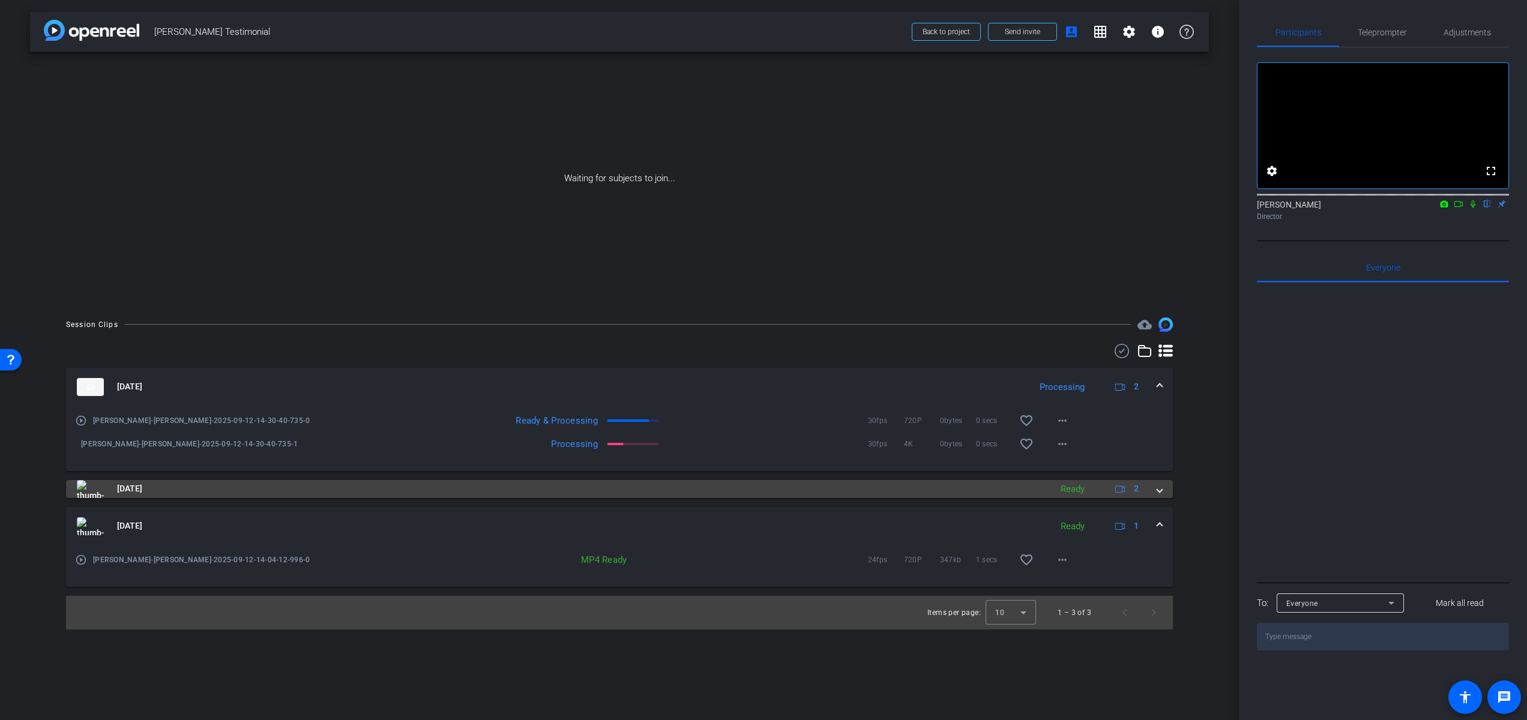
click at [1005, 488] on mat-panel-title "[DATE]" at bounding box center [561, 489] width 968 height 18
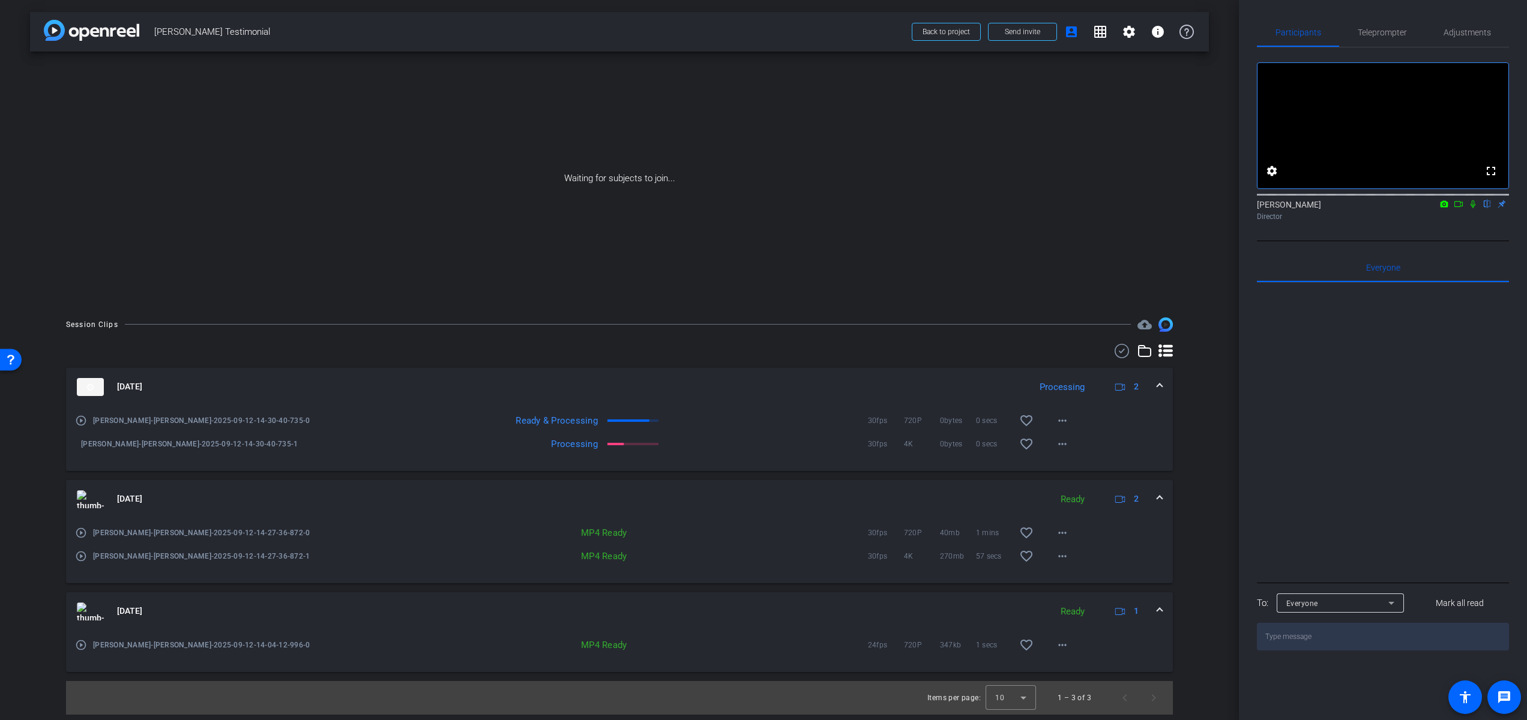
click at [81, 420] on mat-icon "play_circle_outline" at bounding box center [81, 421] width 12 height 12
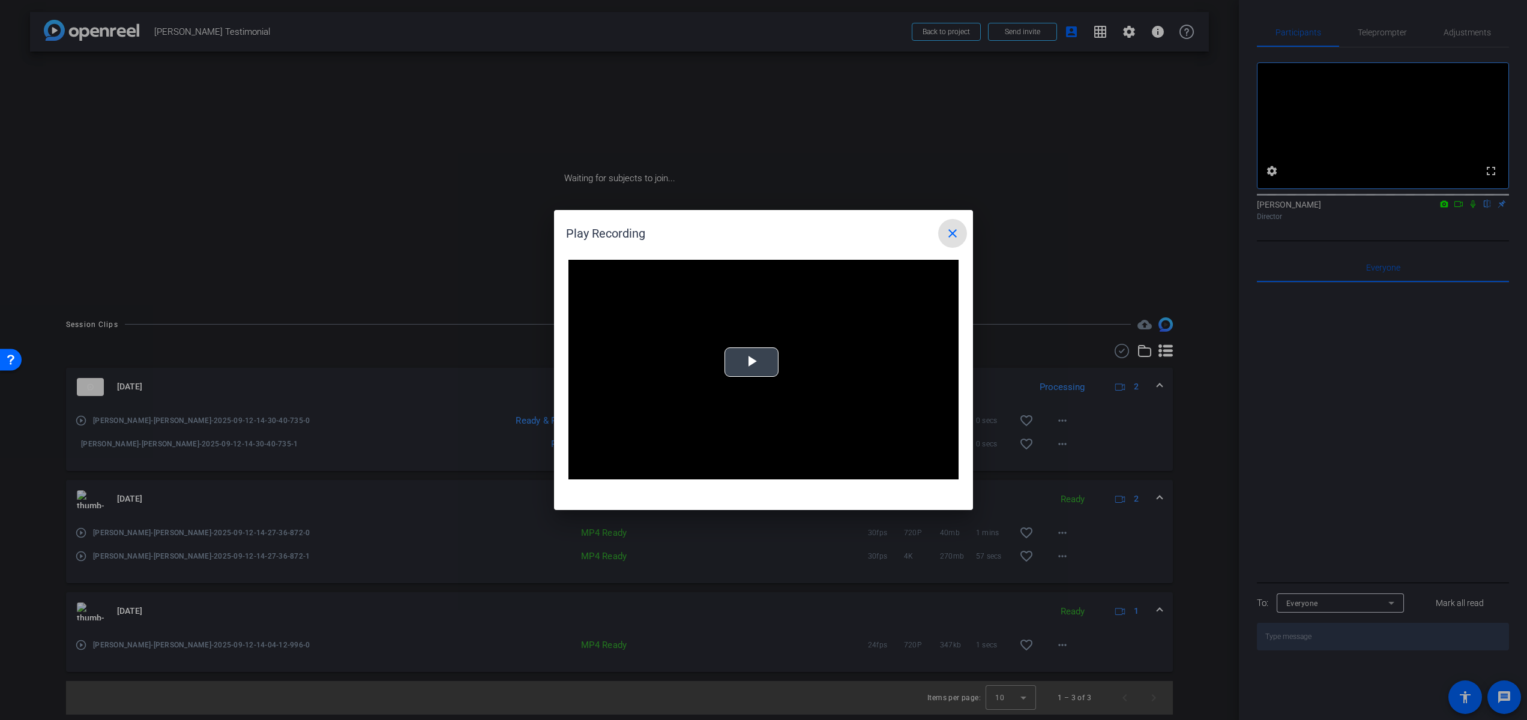
click at [751, 362] on span "Video Player" at bounding box center [751, 362] width 0 height 0
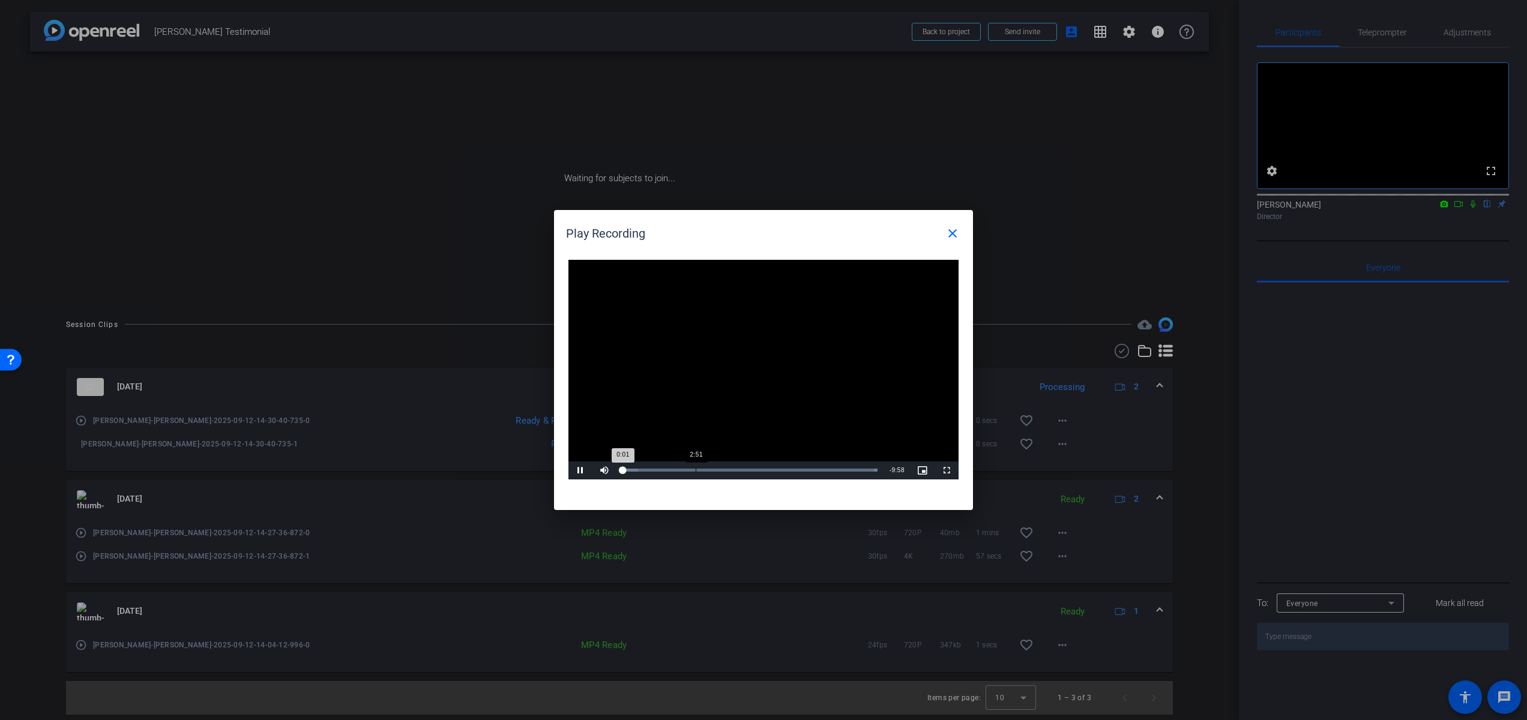
click at [695, 468] on div "Loaded : 100.00% 2:51 0:01" at bounding box center [749, 470] width 267 height 18
click at [957, 234] on mat-icon "close" at bounding box center [952, 233] width 14 height 14
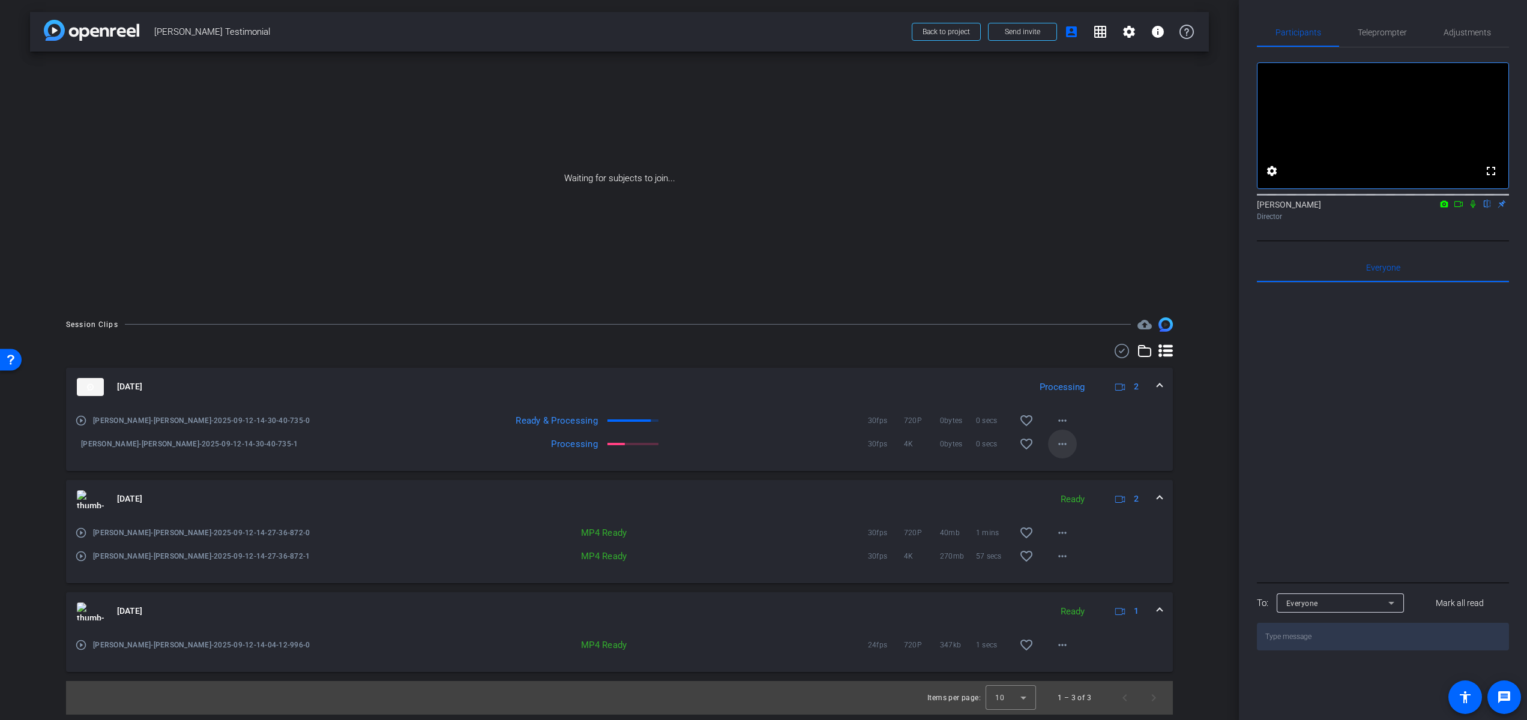
click at [1064, 442] on mat-icon "more_horiz" at bounding box center [1062, 444] width 14 height 14
click at [1077, 469] on span "Download Original" at bounding box center [1093, 469] width 72 height 14
click at [80, 557] on mat-icon "play_circle_outline" at bounding box center [81, 556] width 12 height 12
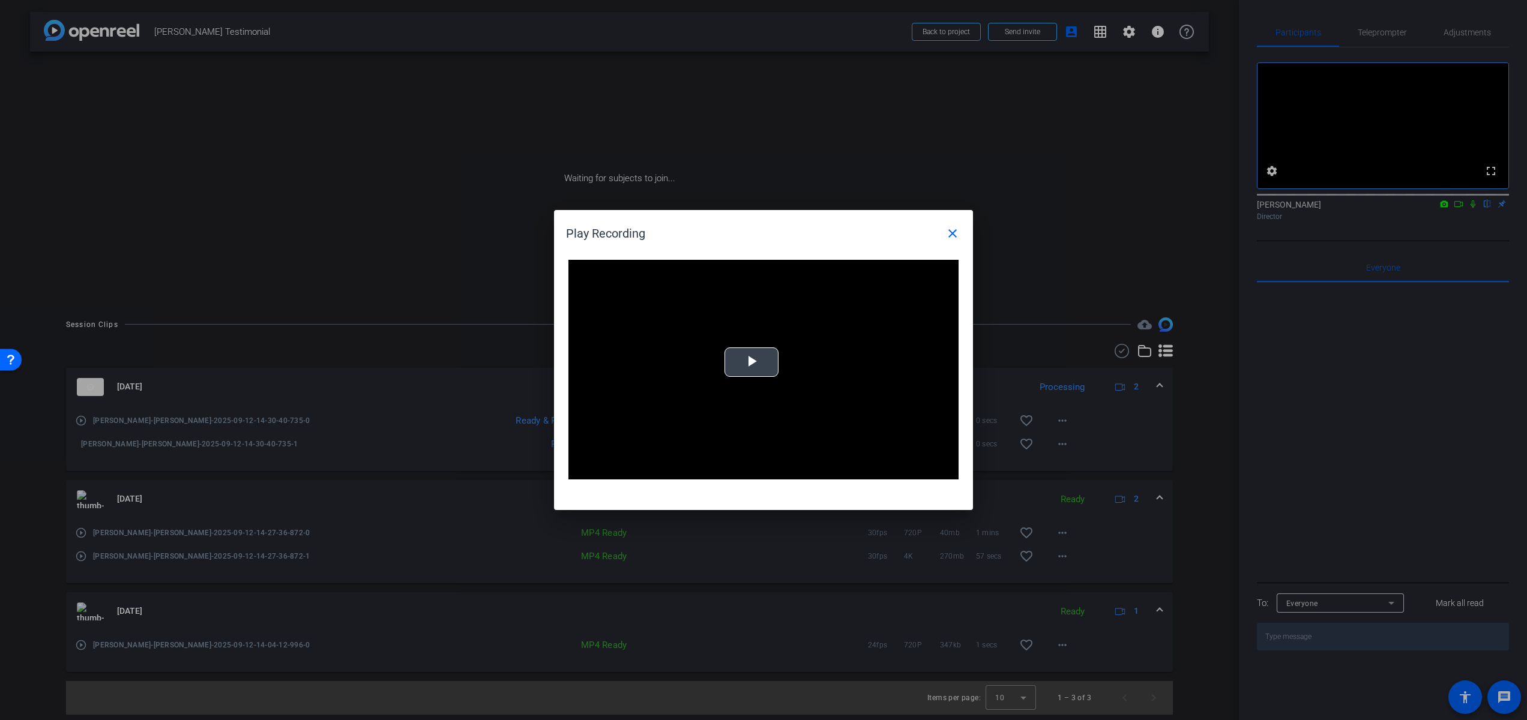
click at [751, 362] on span "Video Player" at bounding box center [751, 362] width 0 height 0
click at [701, 464] on div "Loaded : 100.00% 0:17 0:01" at bounding box center [749, 470] width 267 height 18
click at [947, 470] on span "Video Player" at bounding box center [946, 470] width 24 height 0
click at [957, 233] on mat-icon "close" at bounding box center [952, 233] width 14 height 14
